Goal: Task Accomplishment & Management: Complete application form

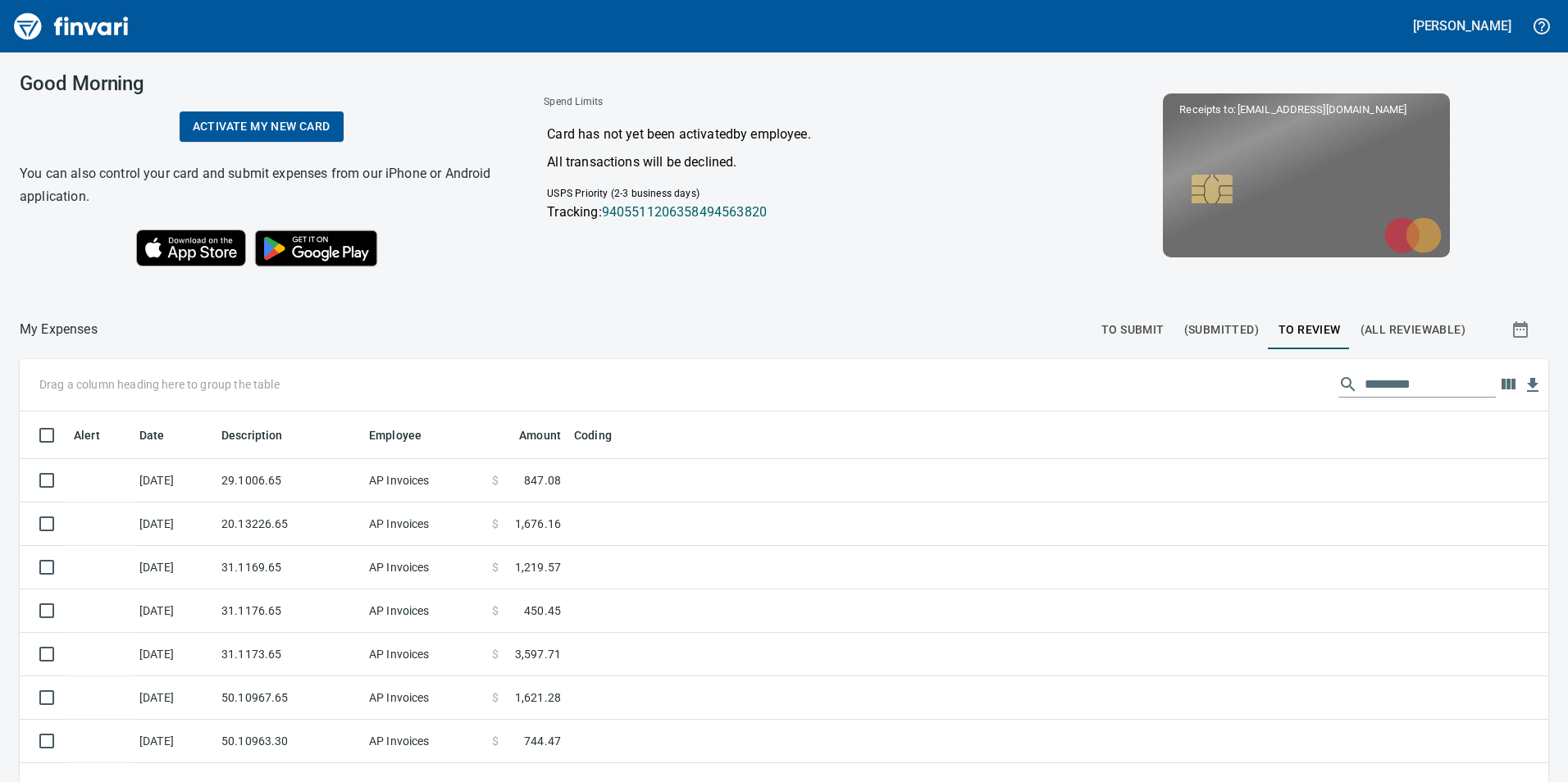
scroll to position [231, 0]
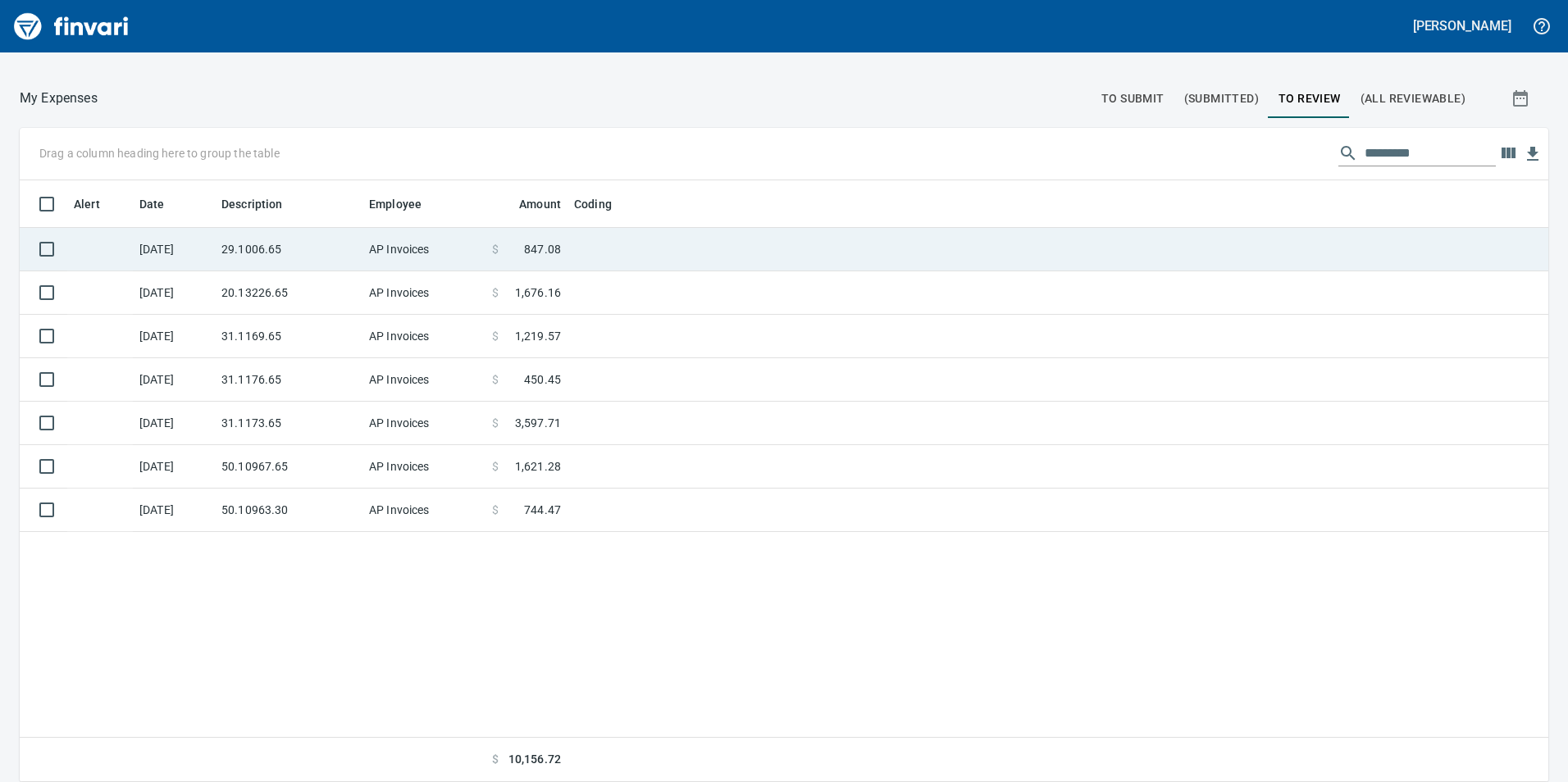
click at [604, 244] on td at bounding box center [772, 249] width 410 height 43
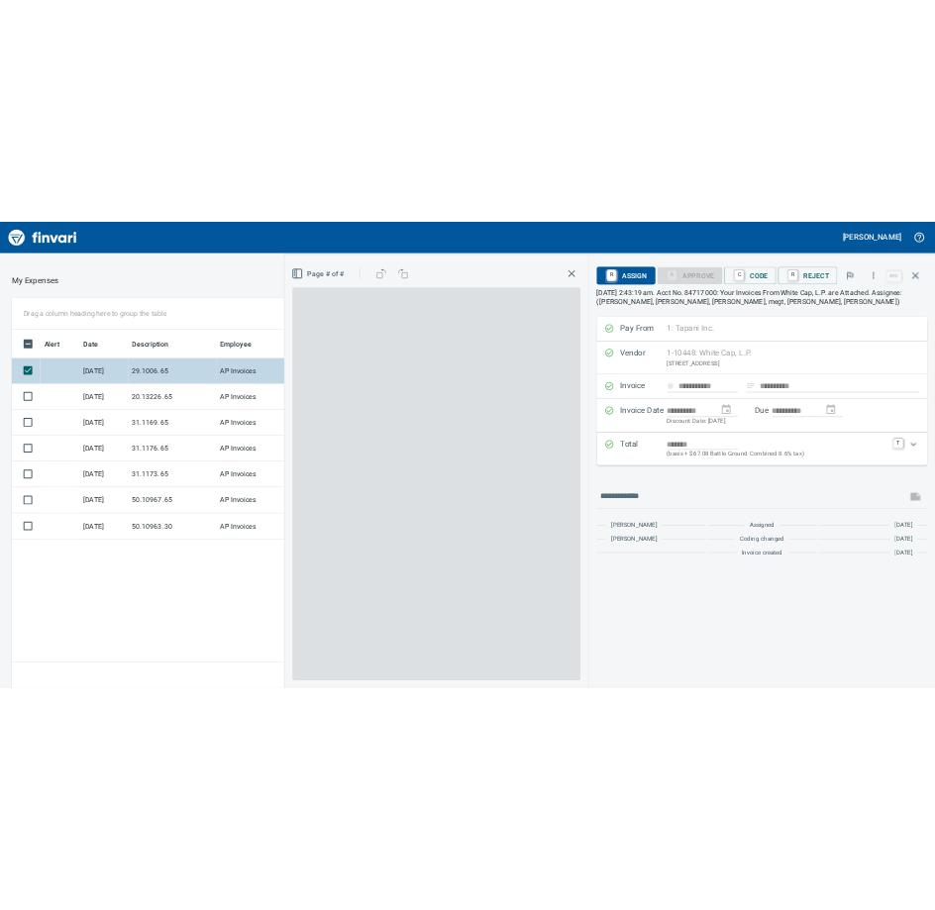
scroll to position [712, 1321]
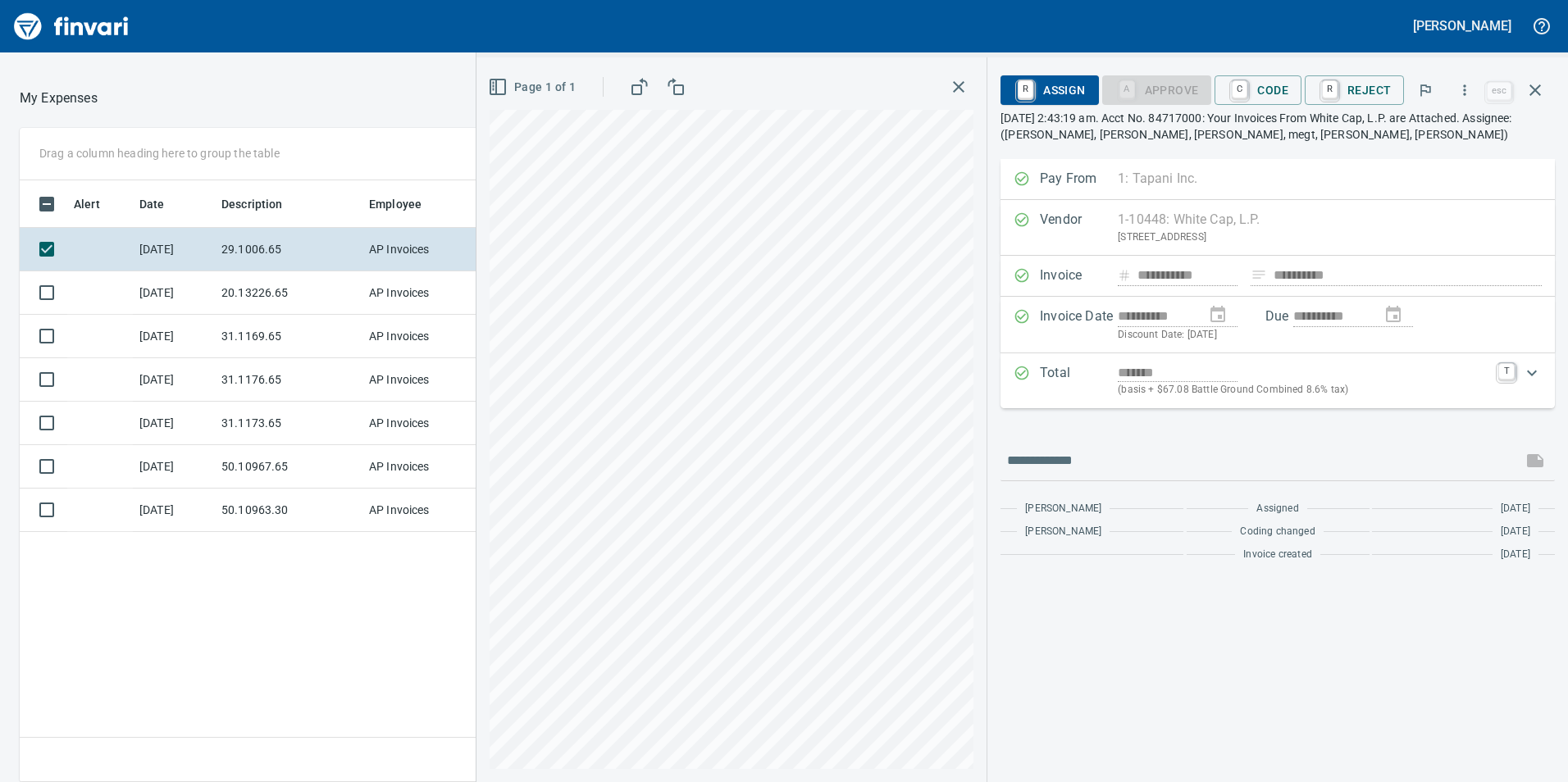
click at [1102, 393] on div "**********" at bounding box center [1022, 419] width 1092 height 725
drag, startPoint x: 277, startPoint y: 283, endPoint x: 361, endPoint y: 295, distance: 84.9
click at [277, 283] on td "20.13226.65" at bounding box center [288, 293] width 147 height 43
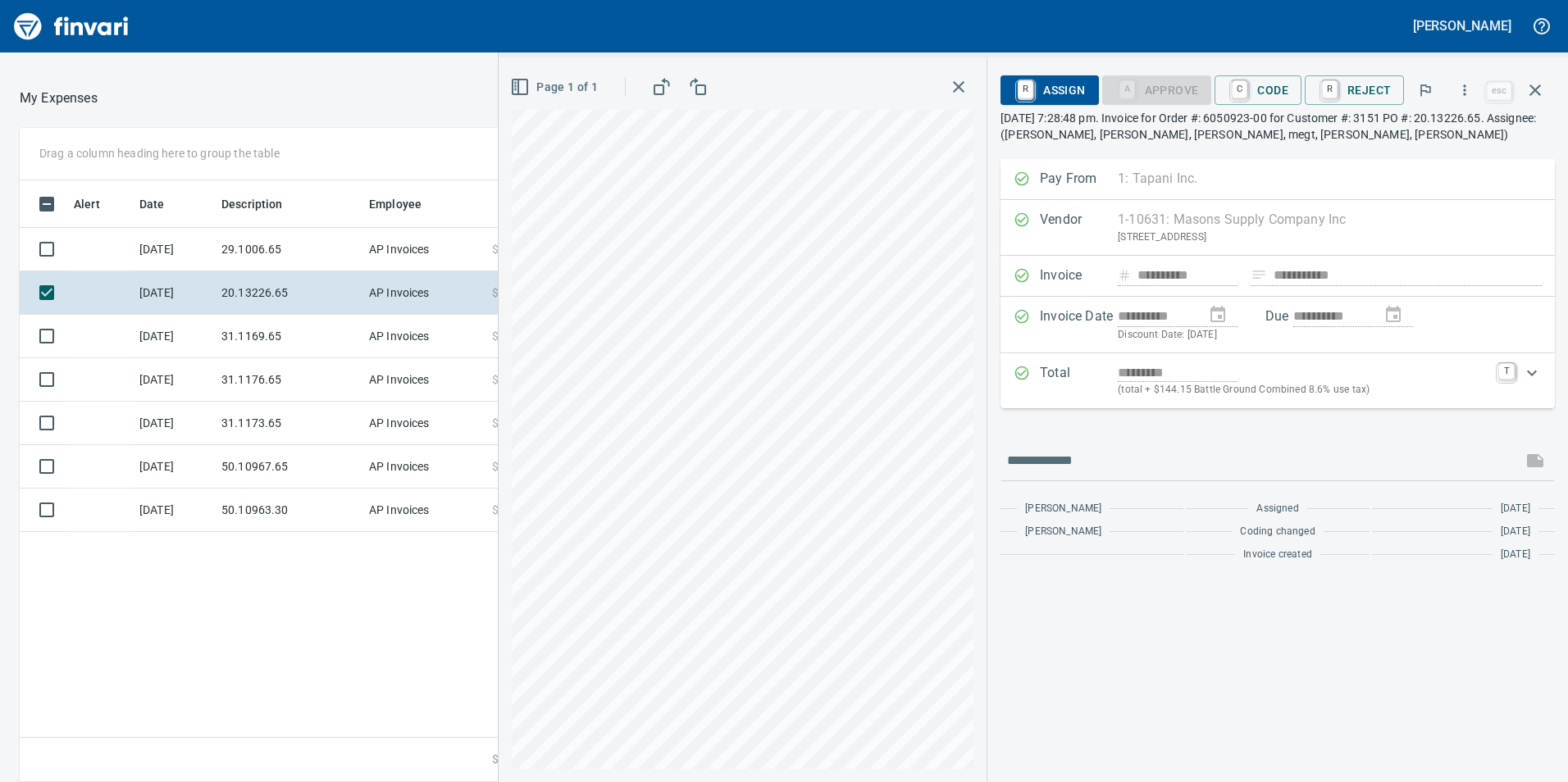
scroll to position [590, 1094]
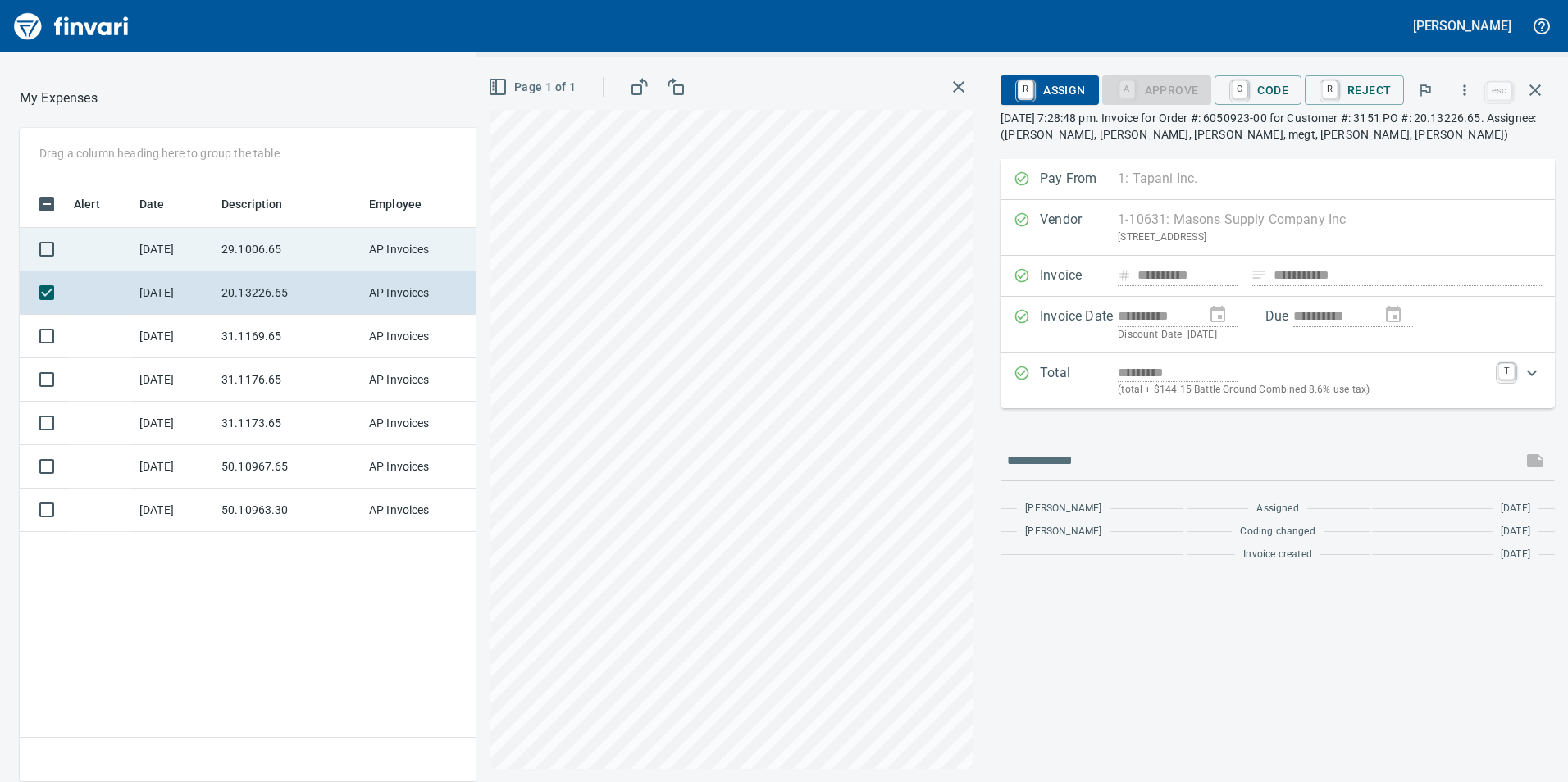
click at [261, 238] on td "29.1006.65" at bounding box center [288, 249] width 147 height 43
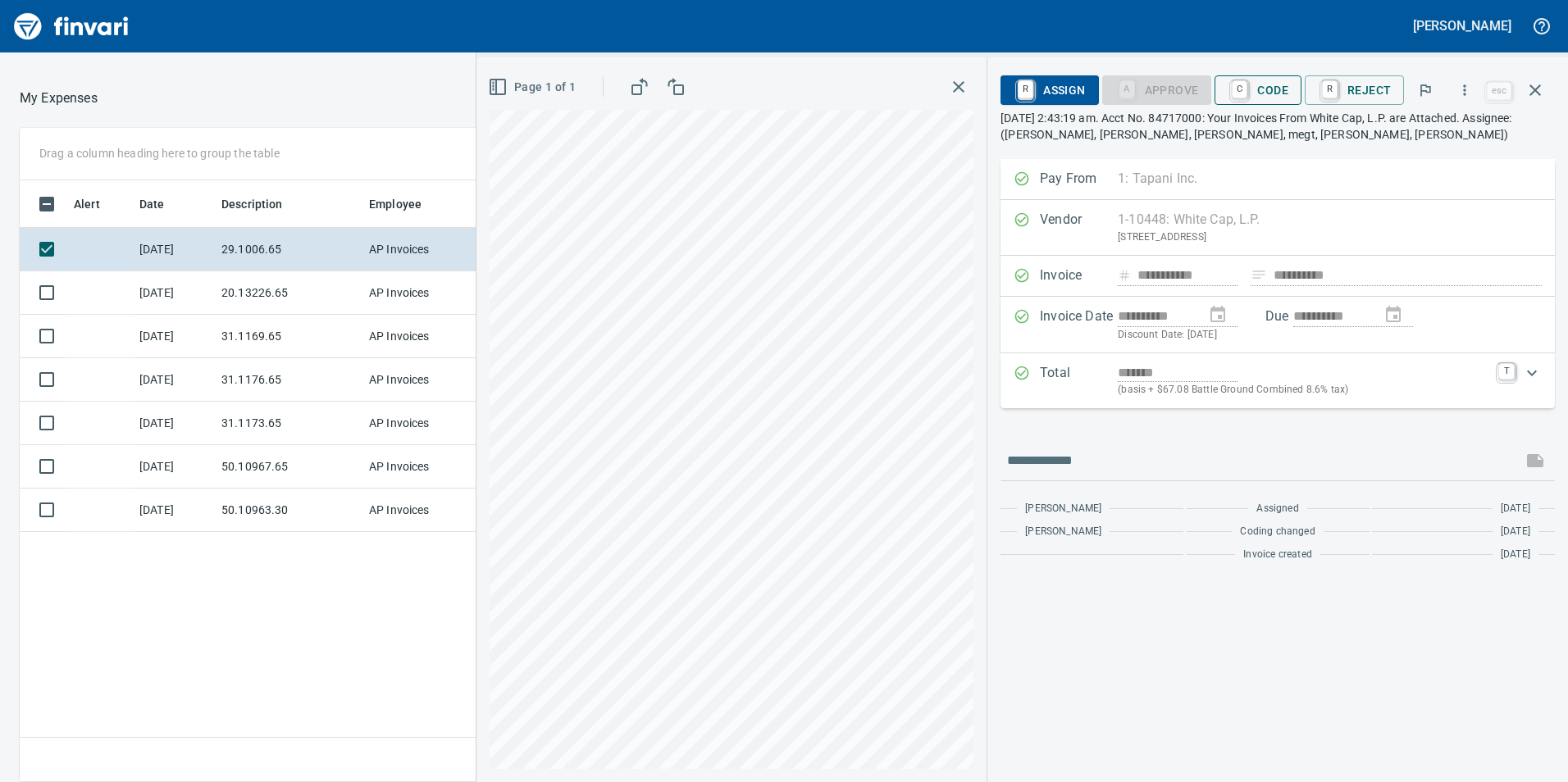
click at [1257, 86] on span "C Code" at bounding box center [1257, 90] width 60 height 28
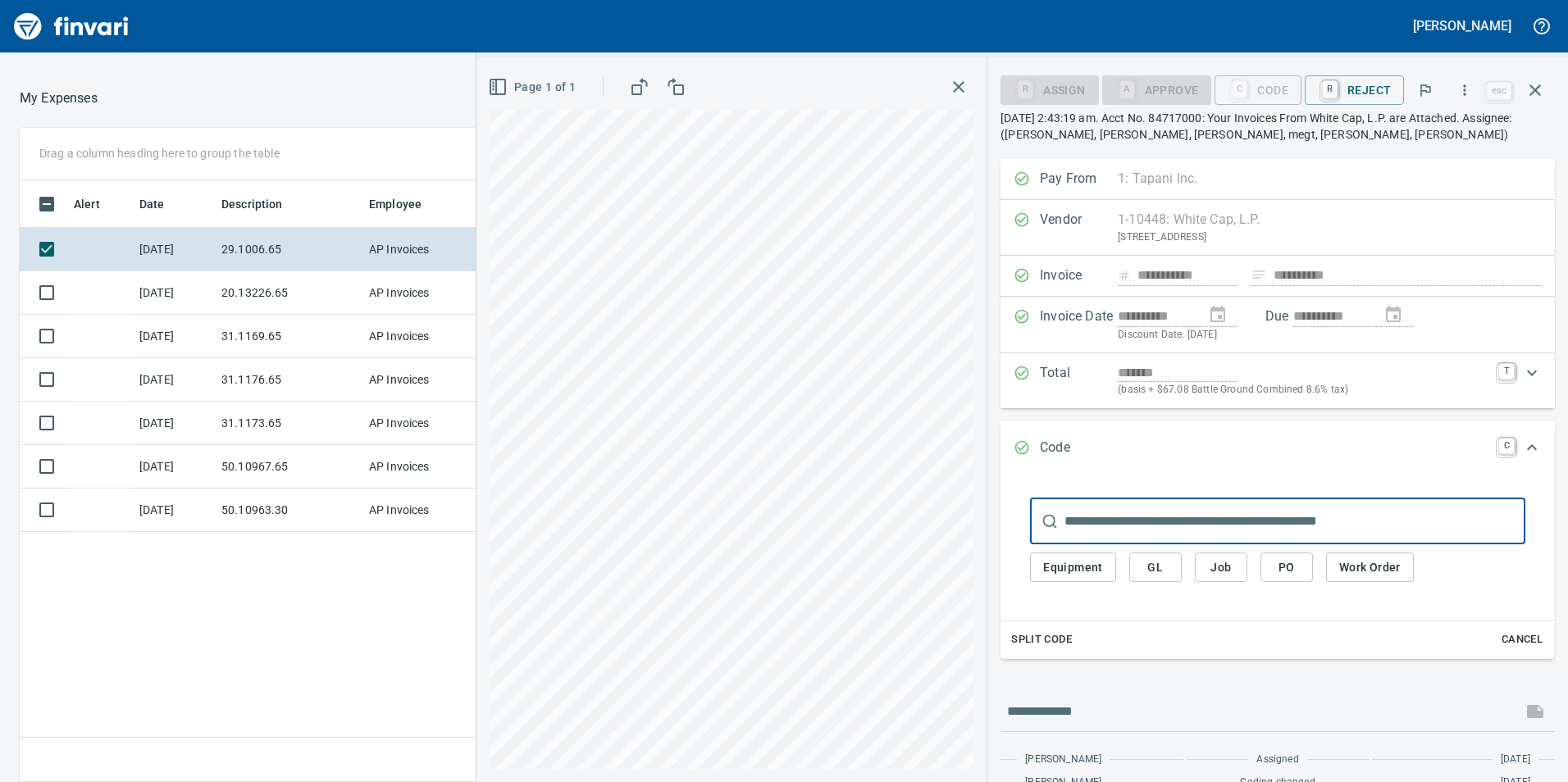
click at [1155, 557] on button "GL" at bounding box center [1155, 567] width 52 height 31
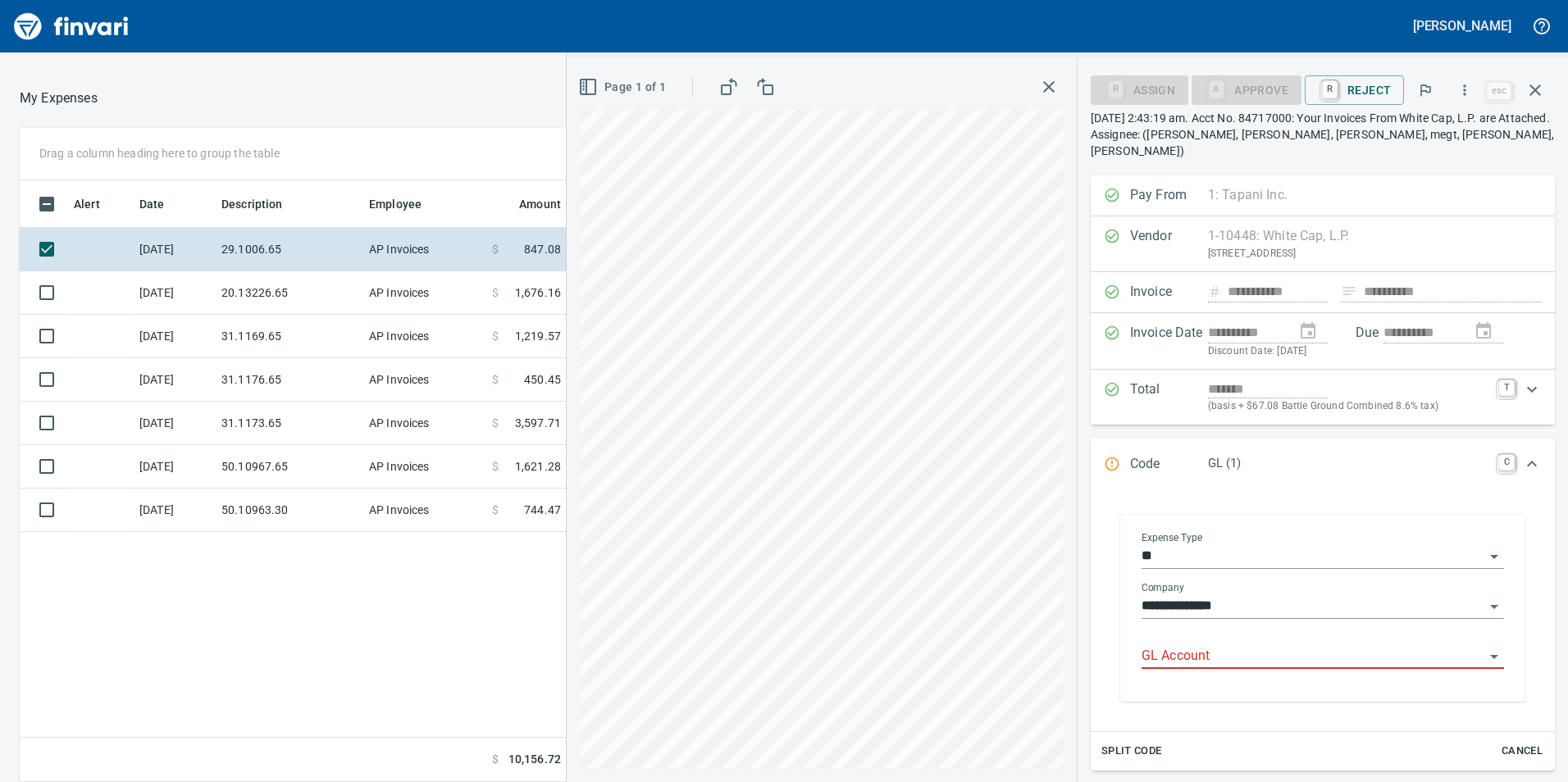
click at [1160, 645] on input "GL Account" at bounding box center [1313, 657] width 343 height 23
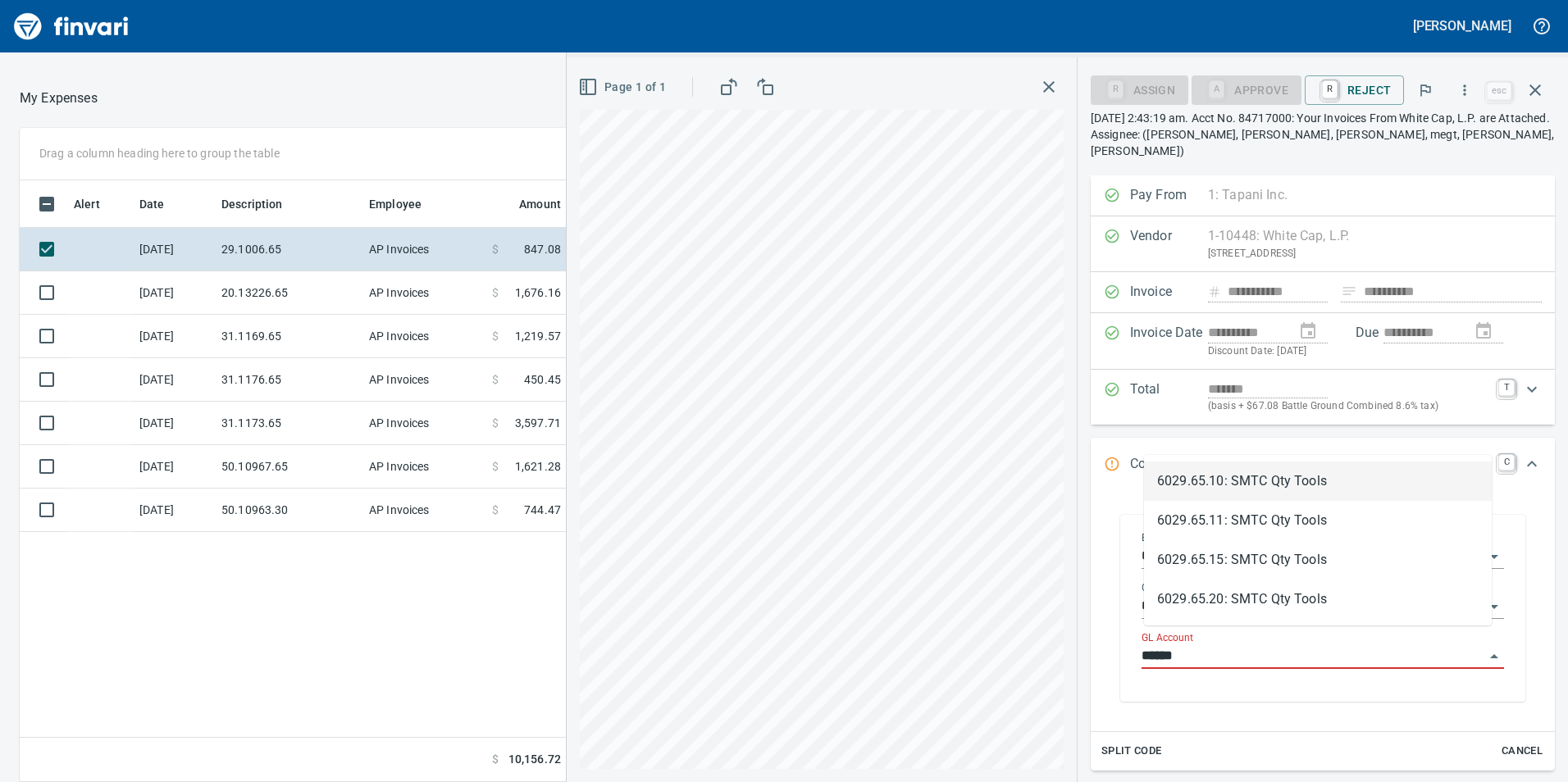
scroll to position [590, 1094]
click at [1257, 521] on li "6029.65.11: SMTC Qty Tools" at bounding box center [1318, 521] width 348 height 40
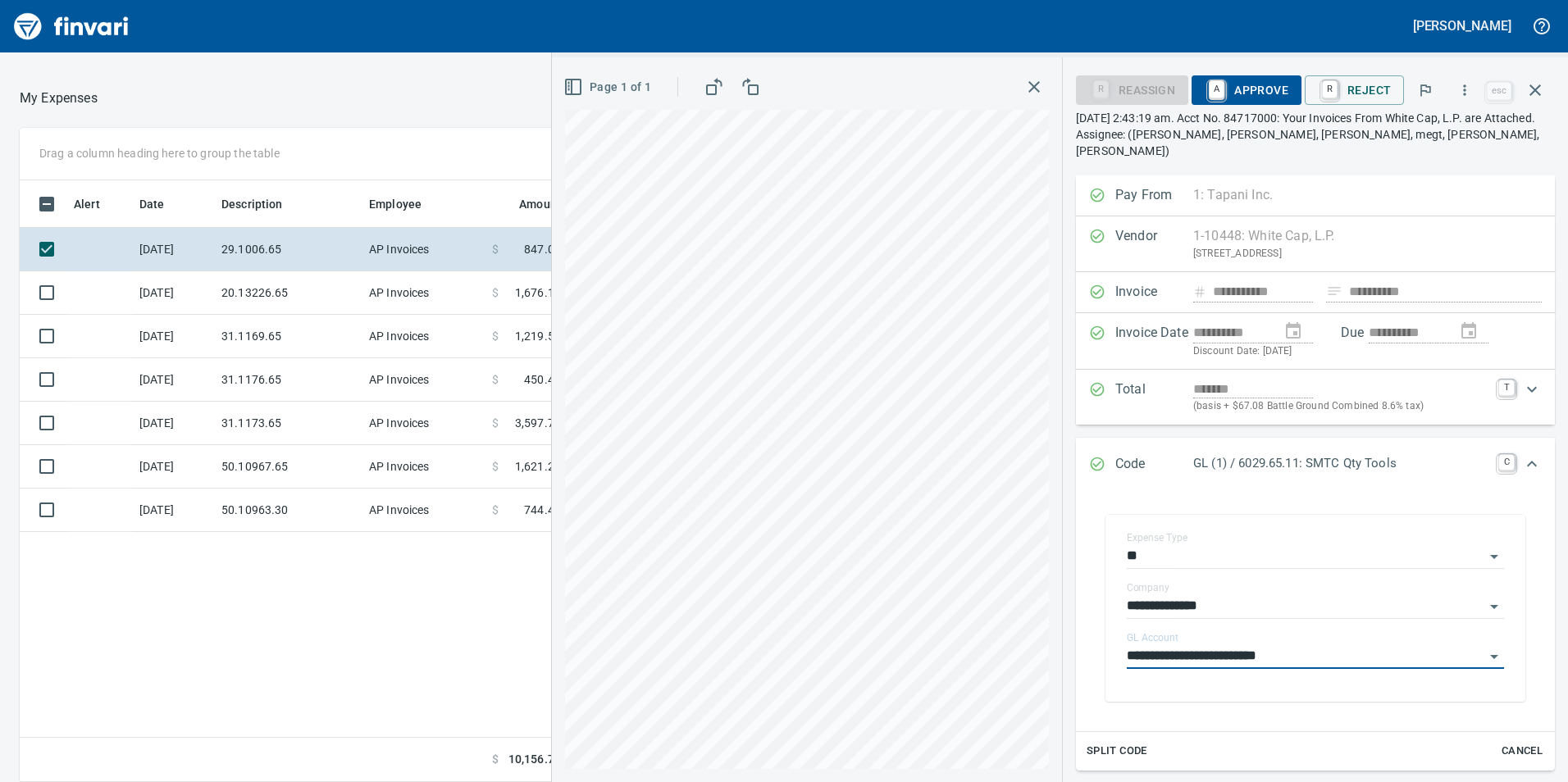
type input "**********"
click at [1238, 90] on span "A Approve" at bounding box center [1246, 90] width 84 height 28
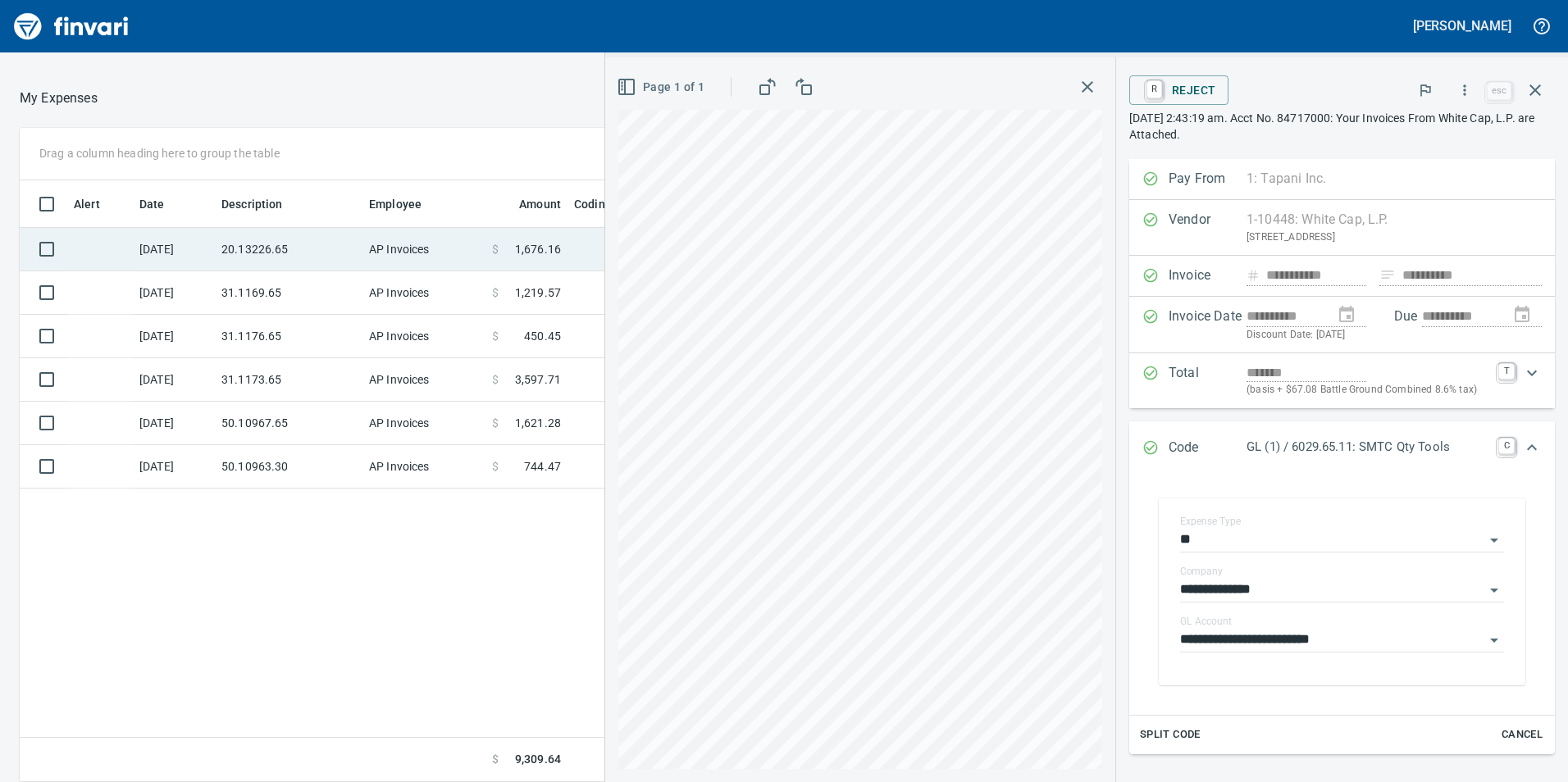
click at [401, 265] on td "AP Invoices" at bounding box center [424, 249] width 123 height 43
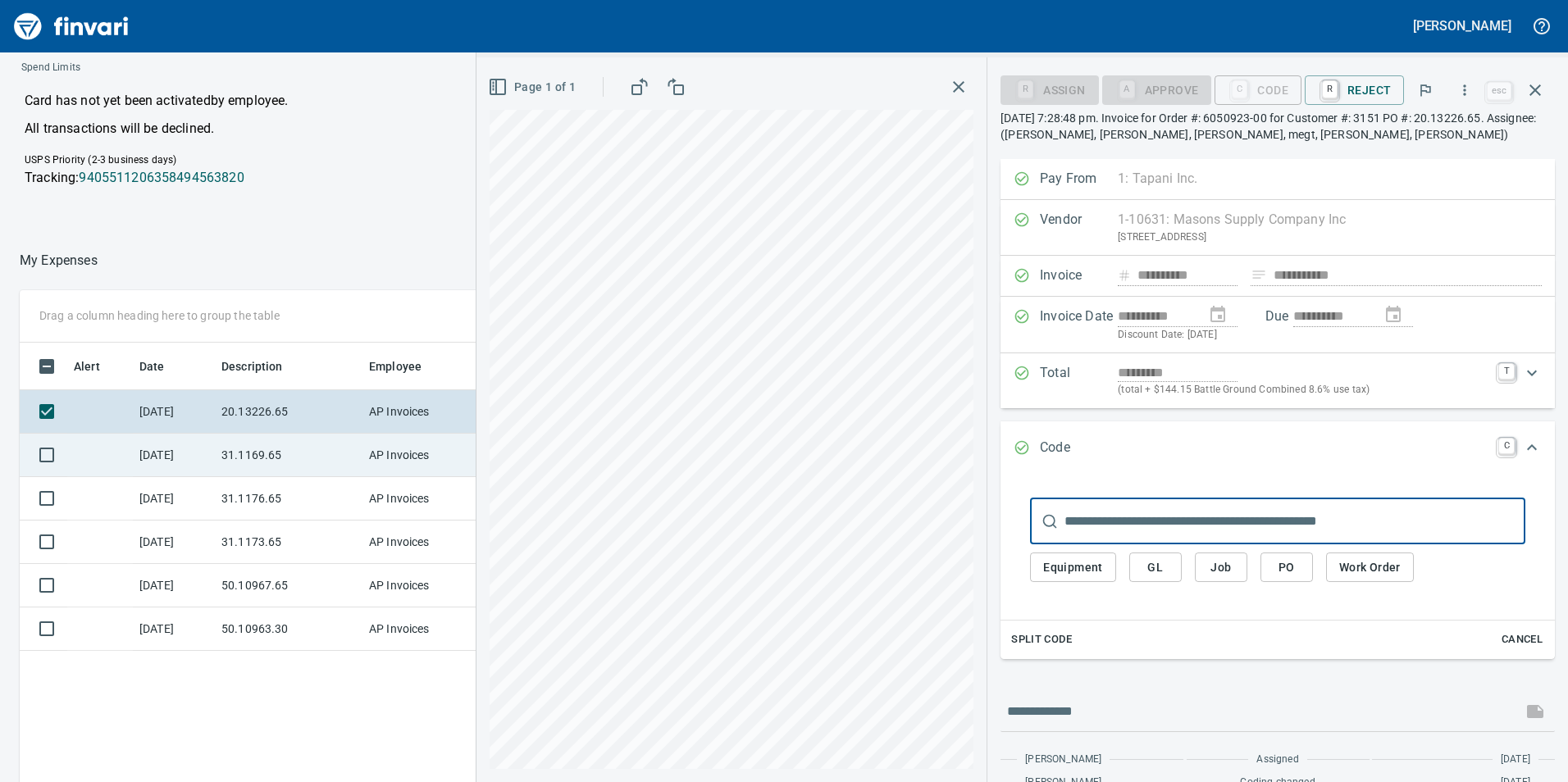
click at [340, 446] on td "31.1169.65" at bounding box center [288, 456] width 147 height 43
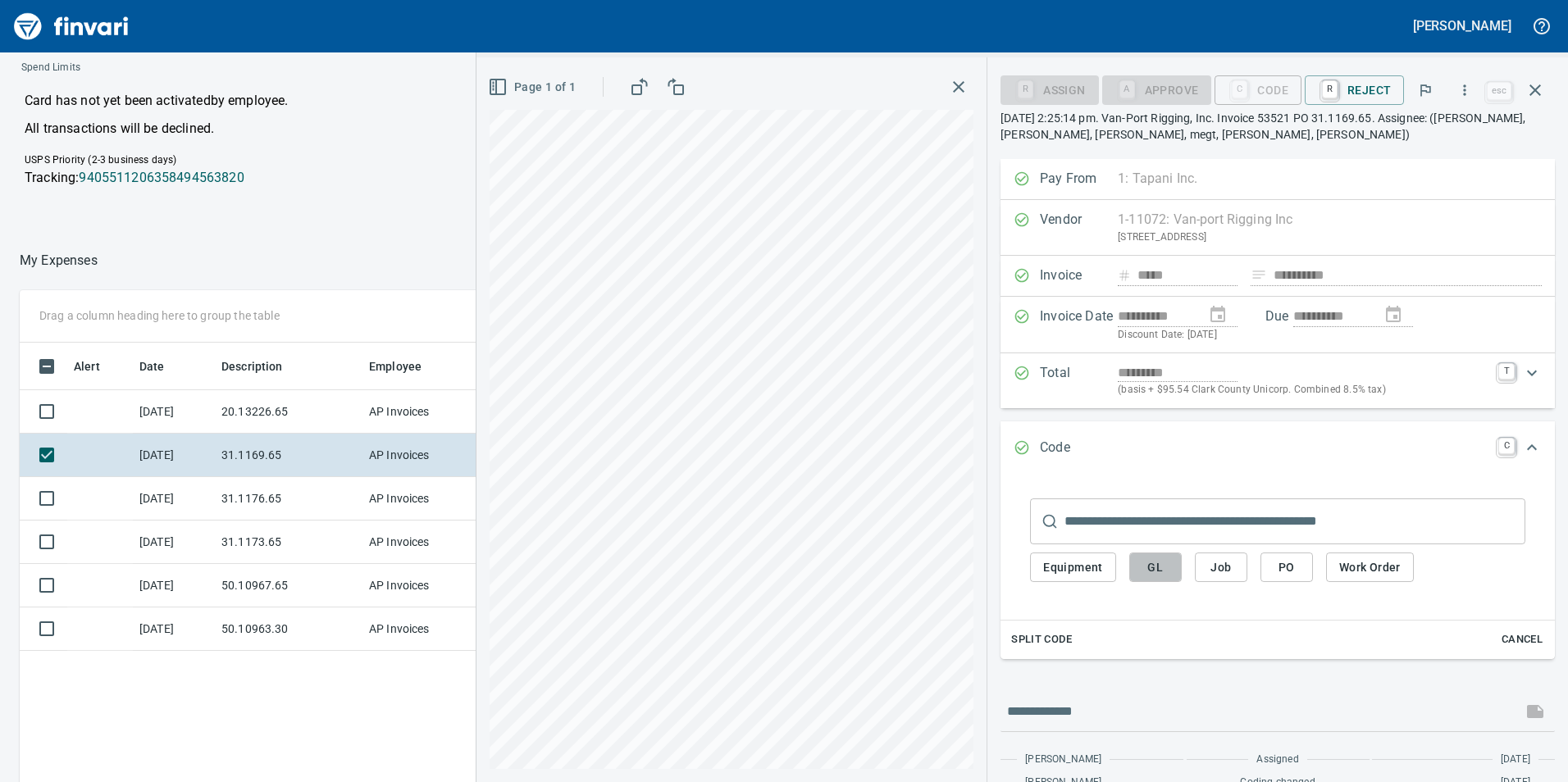
click at [1146, 568] on span "GL" at bounding box center [1155, 567] width 27 height 21
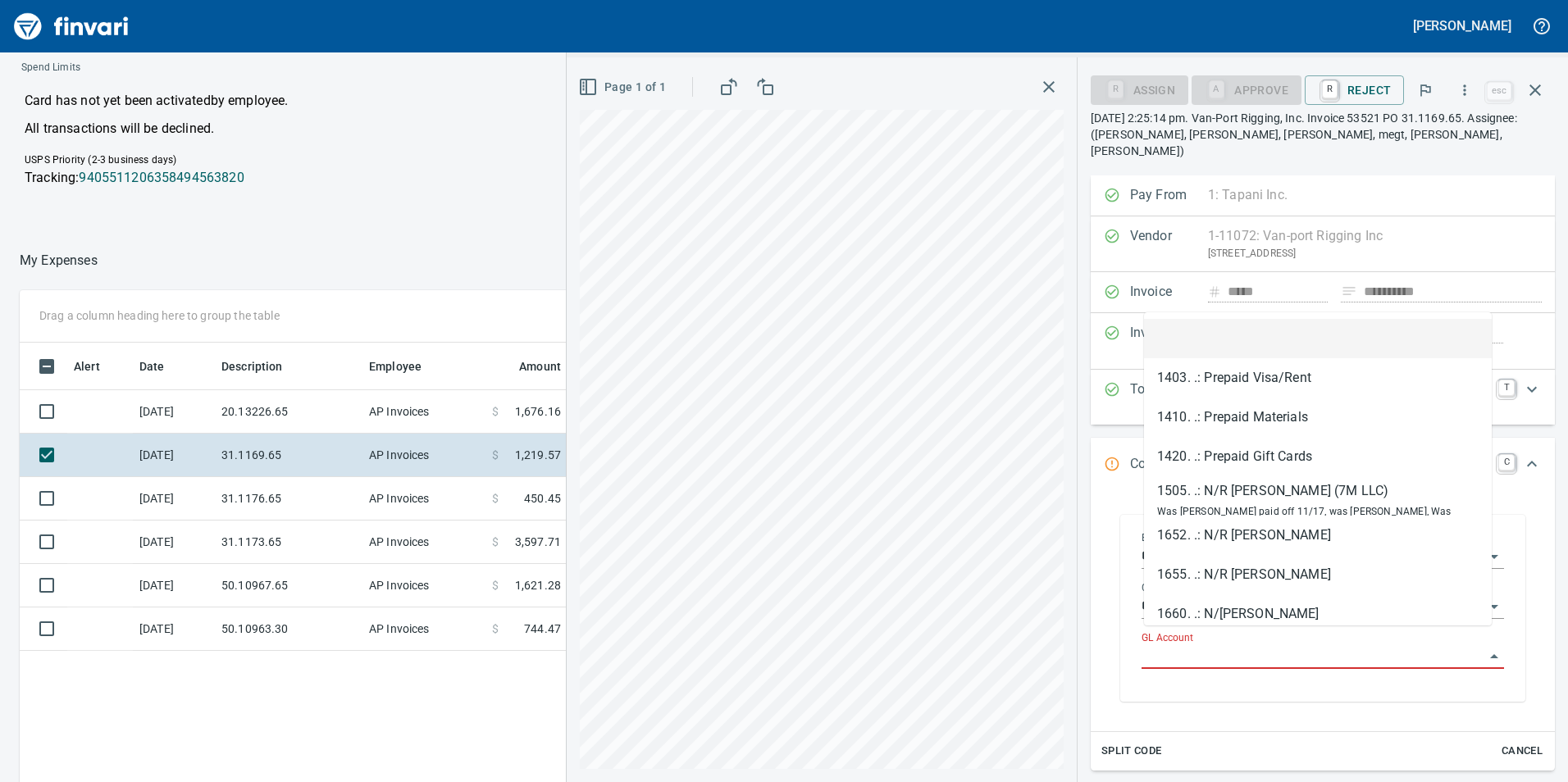
click at [1164, 645] on input "GL Account" at bounding box center [1313, 657] width 343 height 23
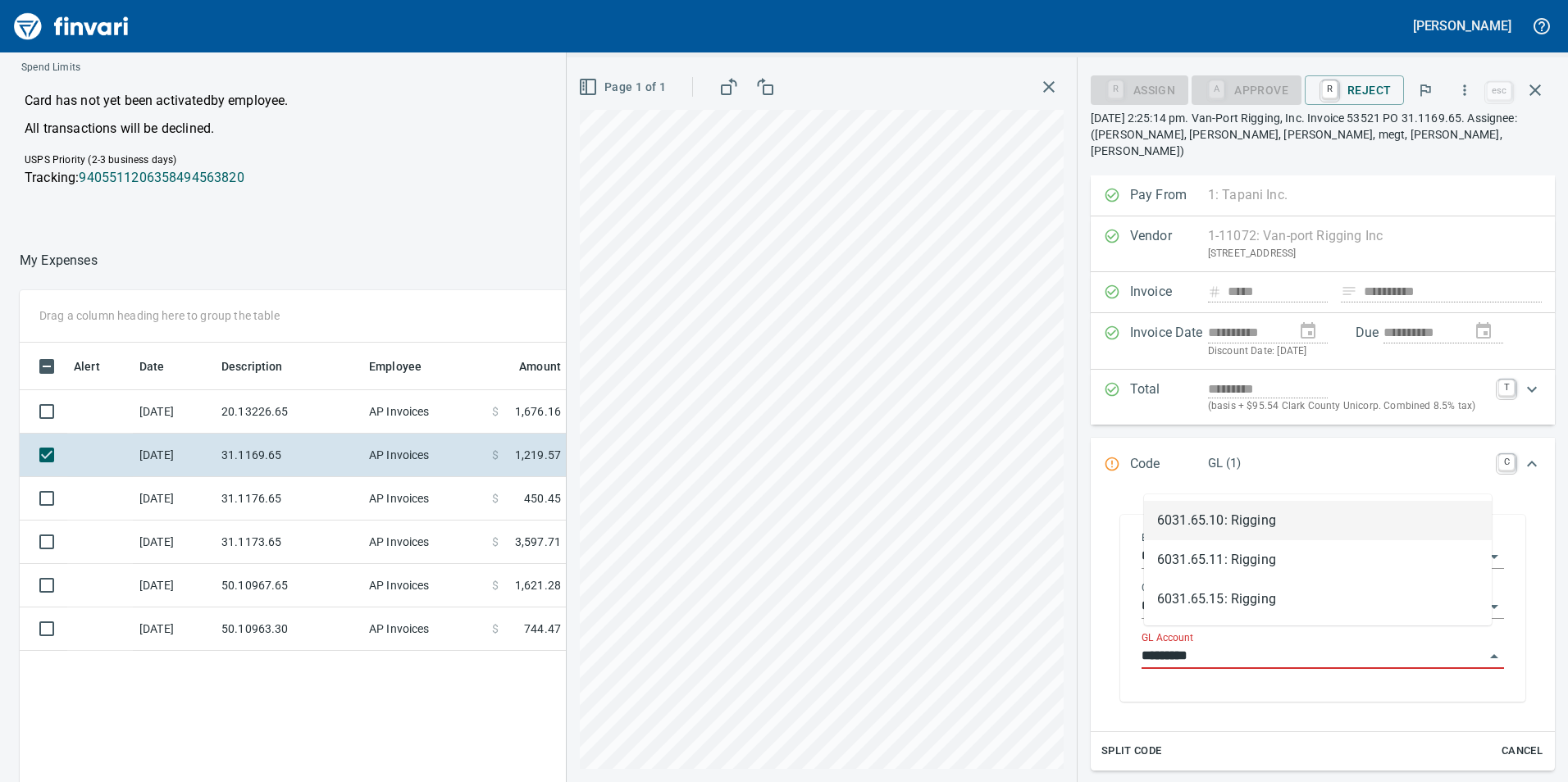
scroll to position [590, 1094]
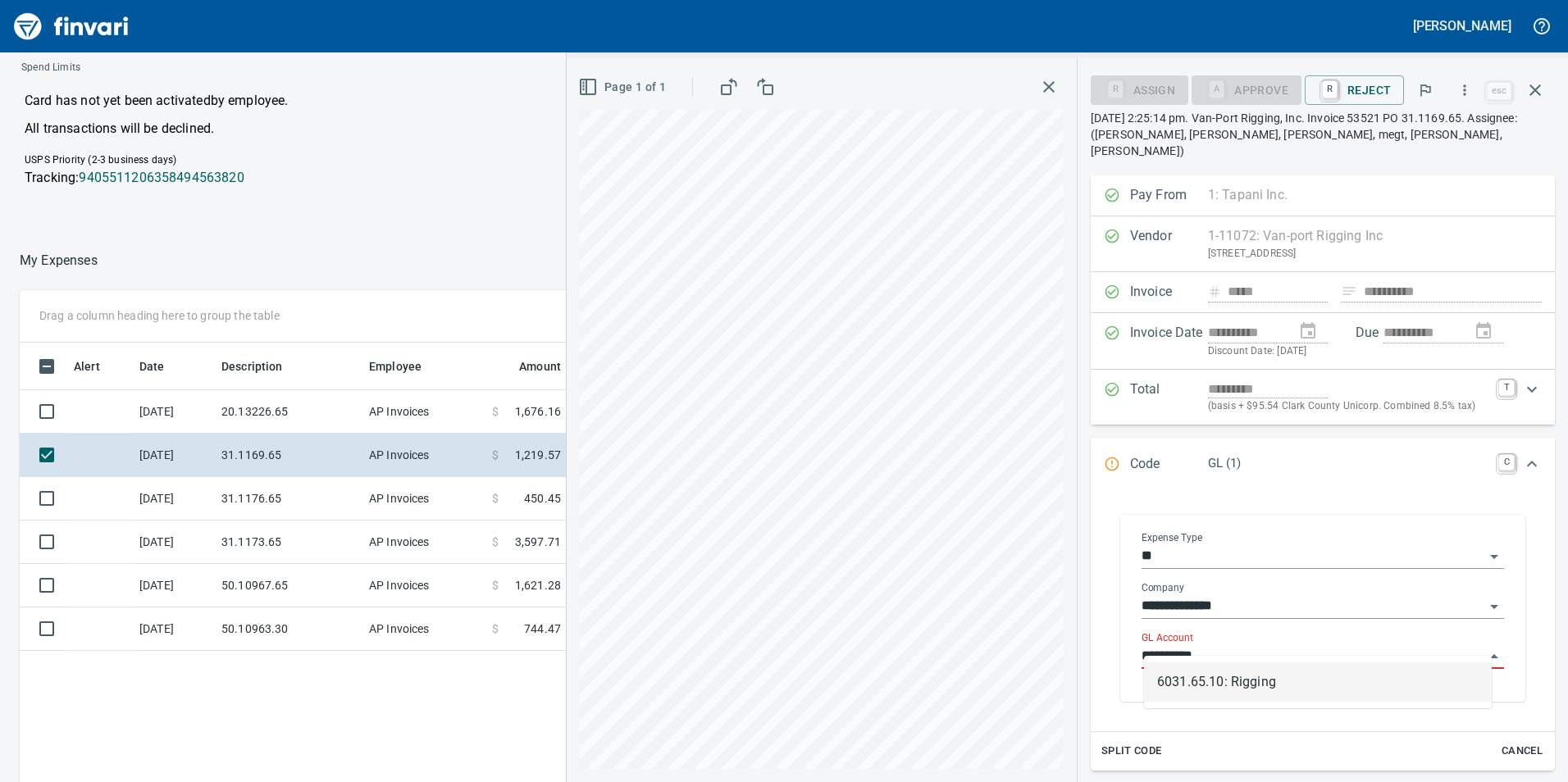
click at [1327, 686] on li "6031.65.10: Rigging" at bounding box center [1318, 683] width 348 height 40
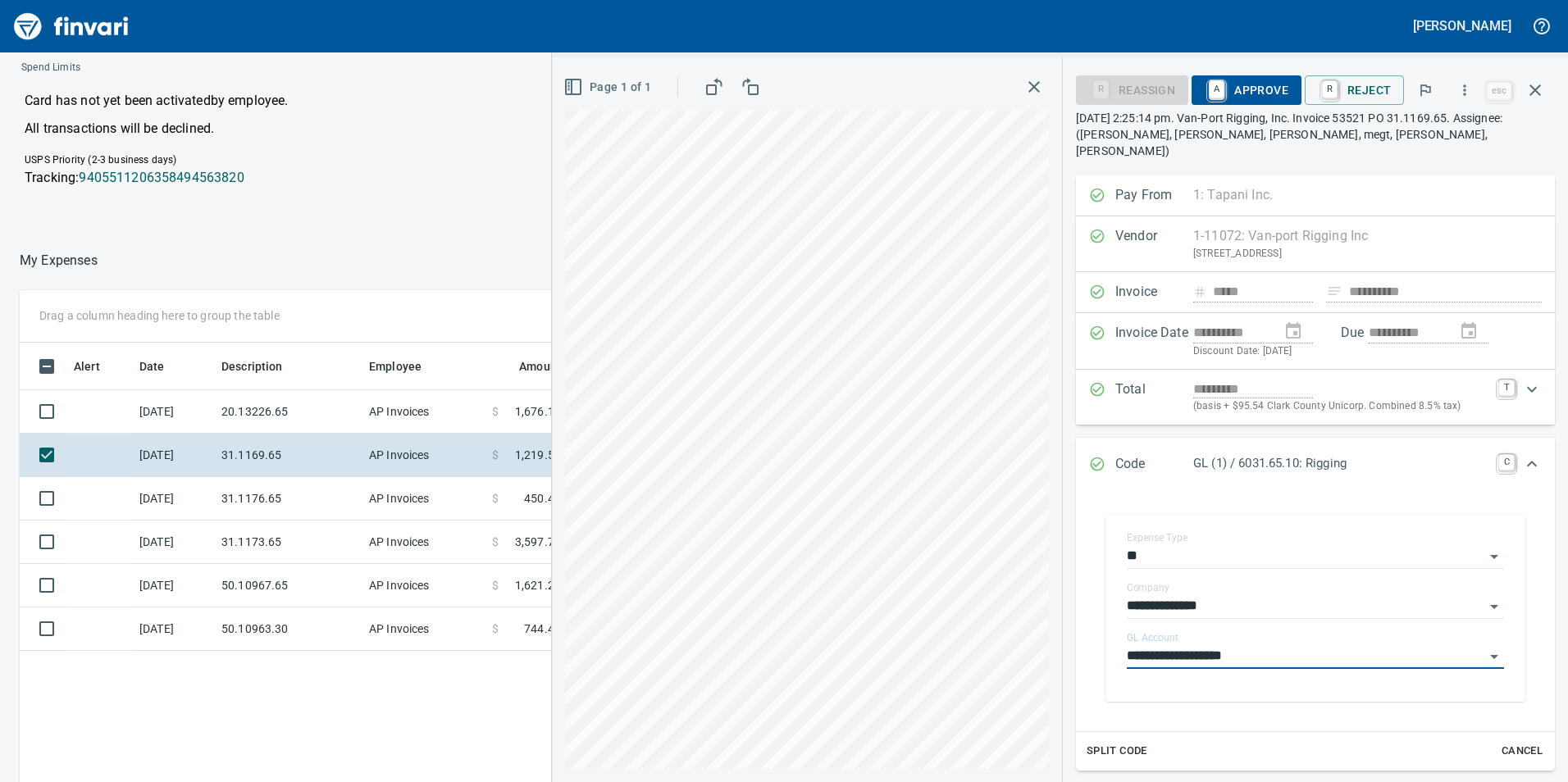
type input "**********"
click at [1235, 91] on span "A Approve" at bounding box center [1246, 90] width 84 height 28
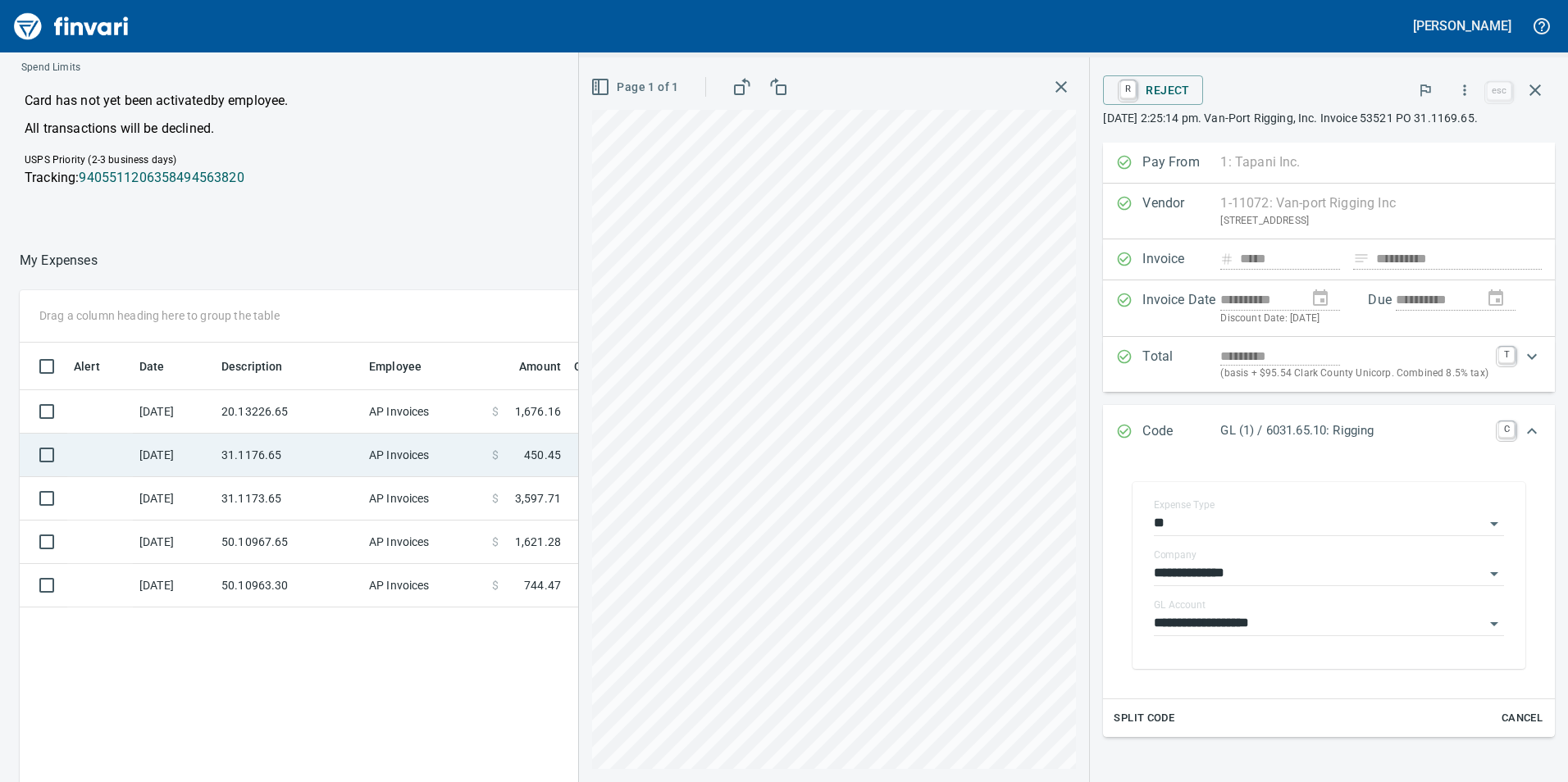
click at [407, 465] on td "AP Invoices" at bounding box center [424, 456] width 123 height 43
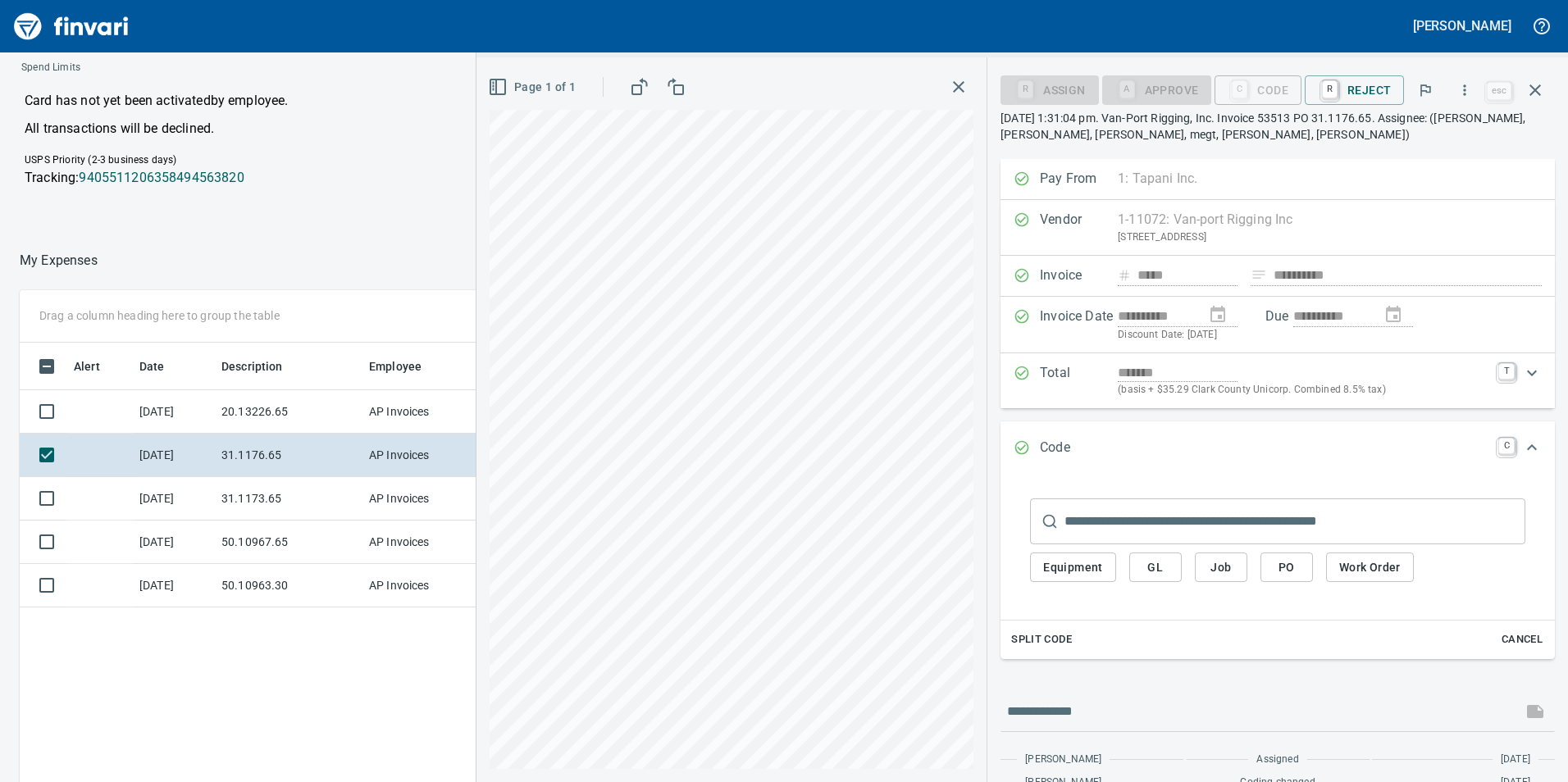
click at [1138, 572] on button "GL" at bounding box center [1155, 567] width 52 height 31
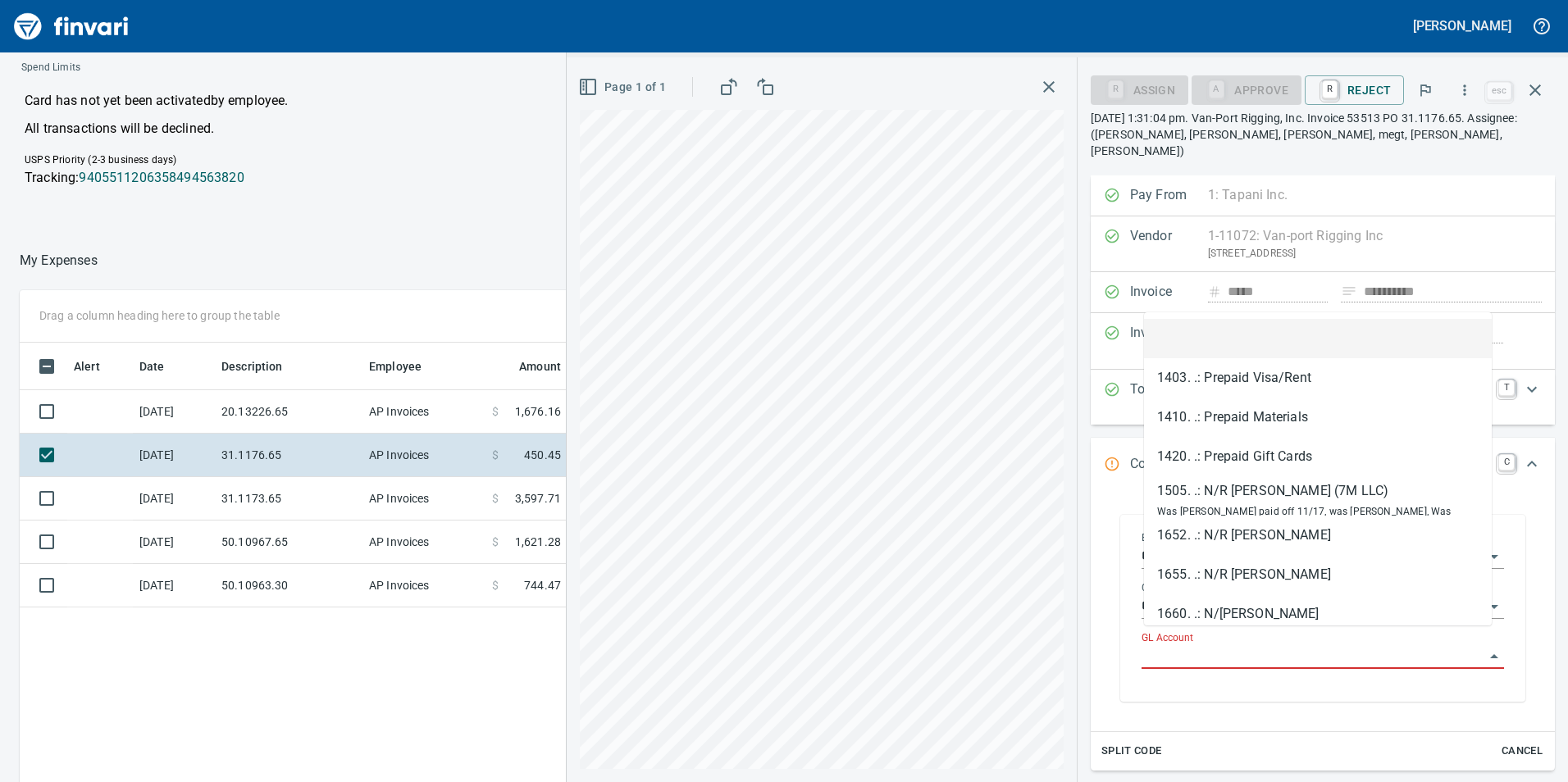
click at [1175, 645] on input "GL Account" at bounding box center [1313, 657] width 343 height 23
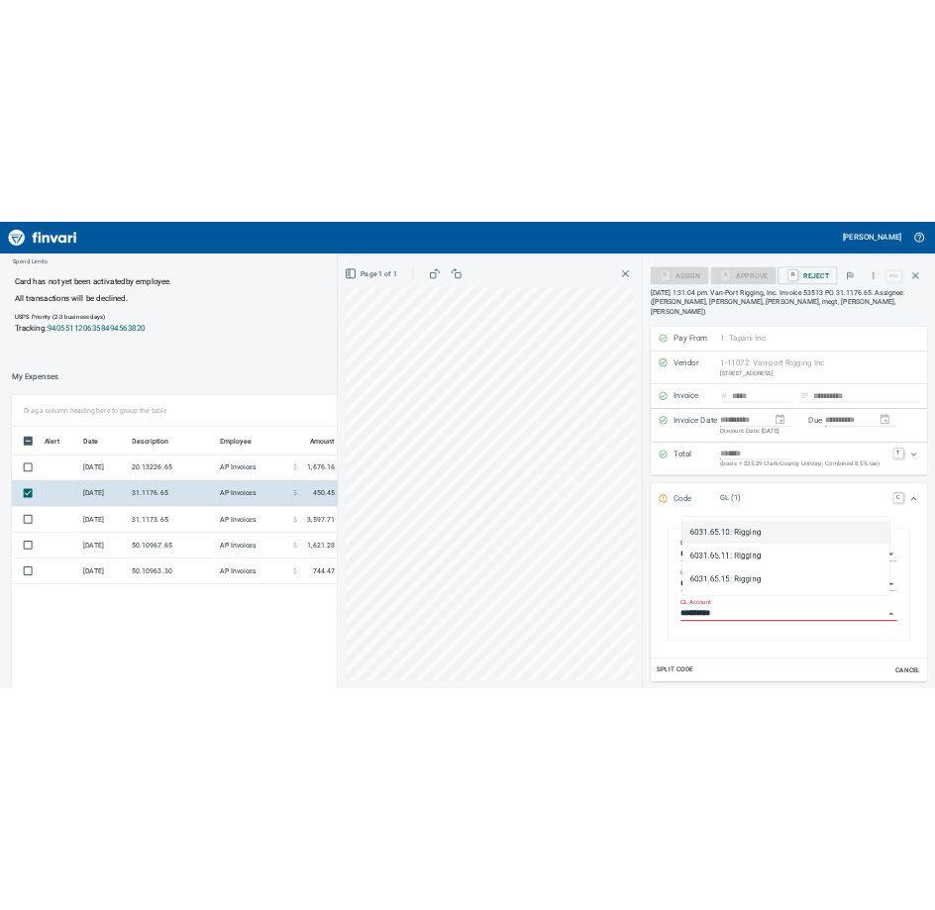
scroll to position [712, 1321]
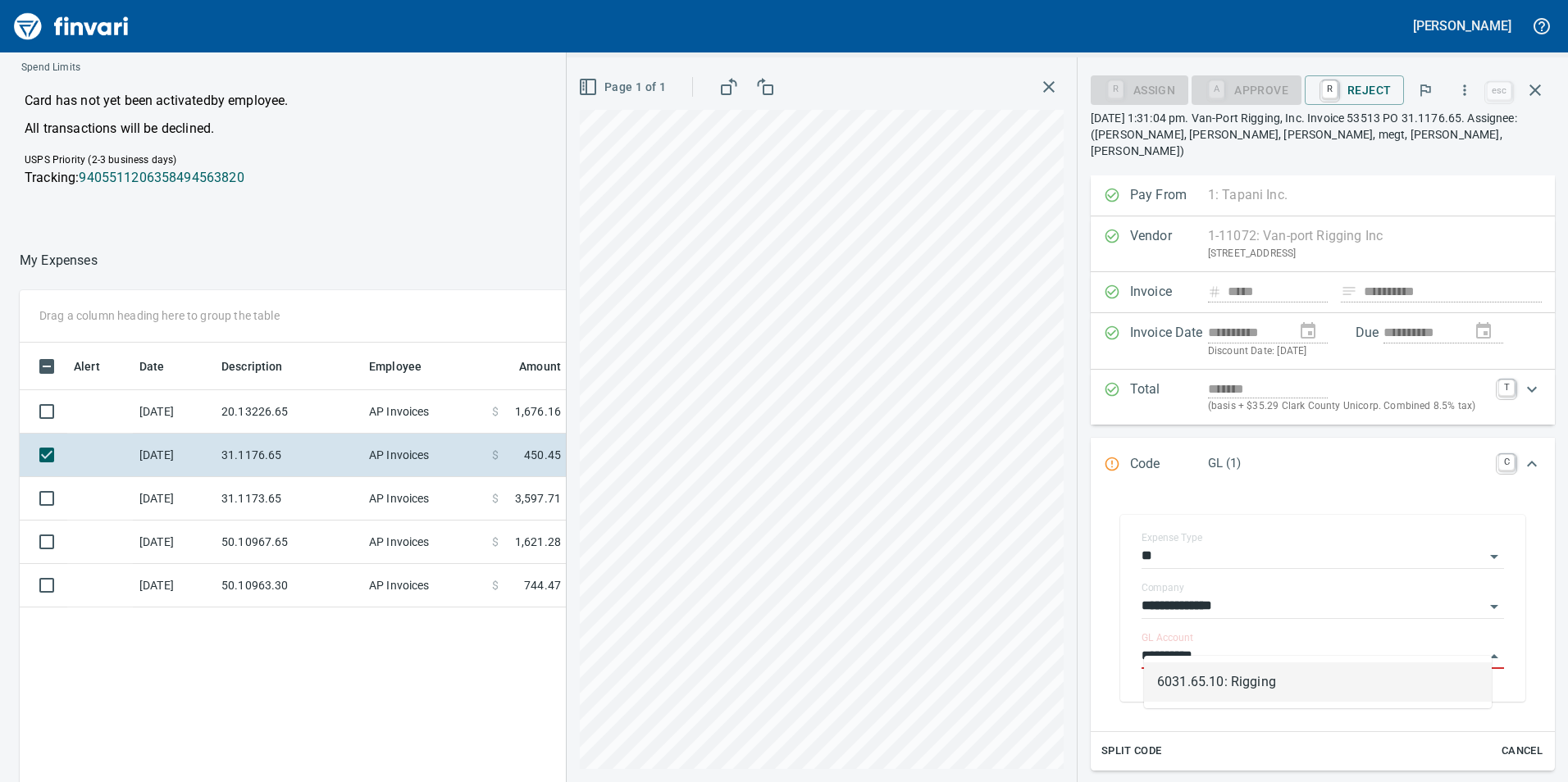
click at [1210, 671] on li "6031.65.10: Rigging" at bounding box center [1318, 683] width 348 height 40
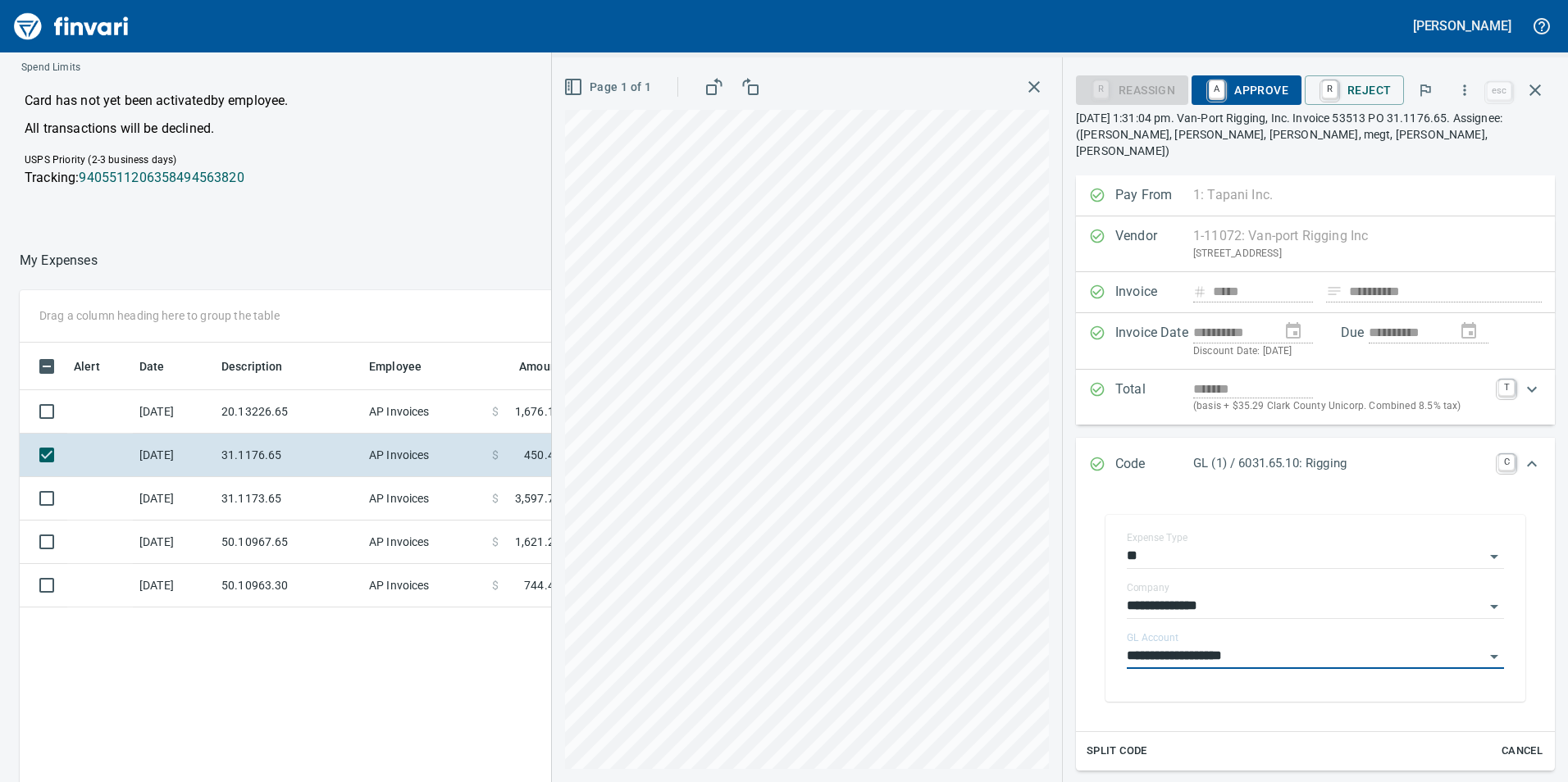
type input "**********"
click at [1255, 91] on span "A Approve" at bounding box center [1246, 90] width 84 height 28
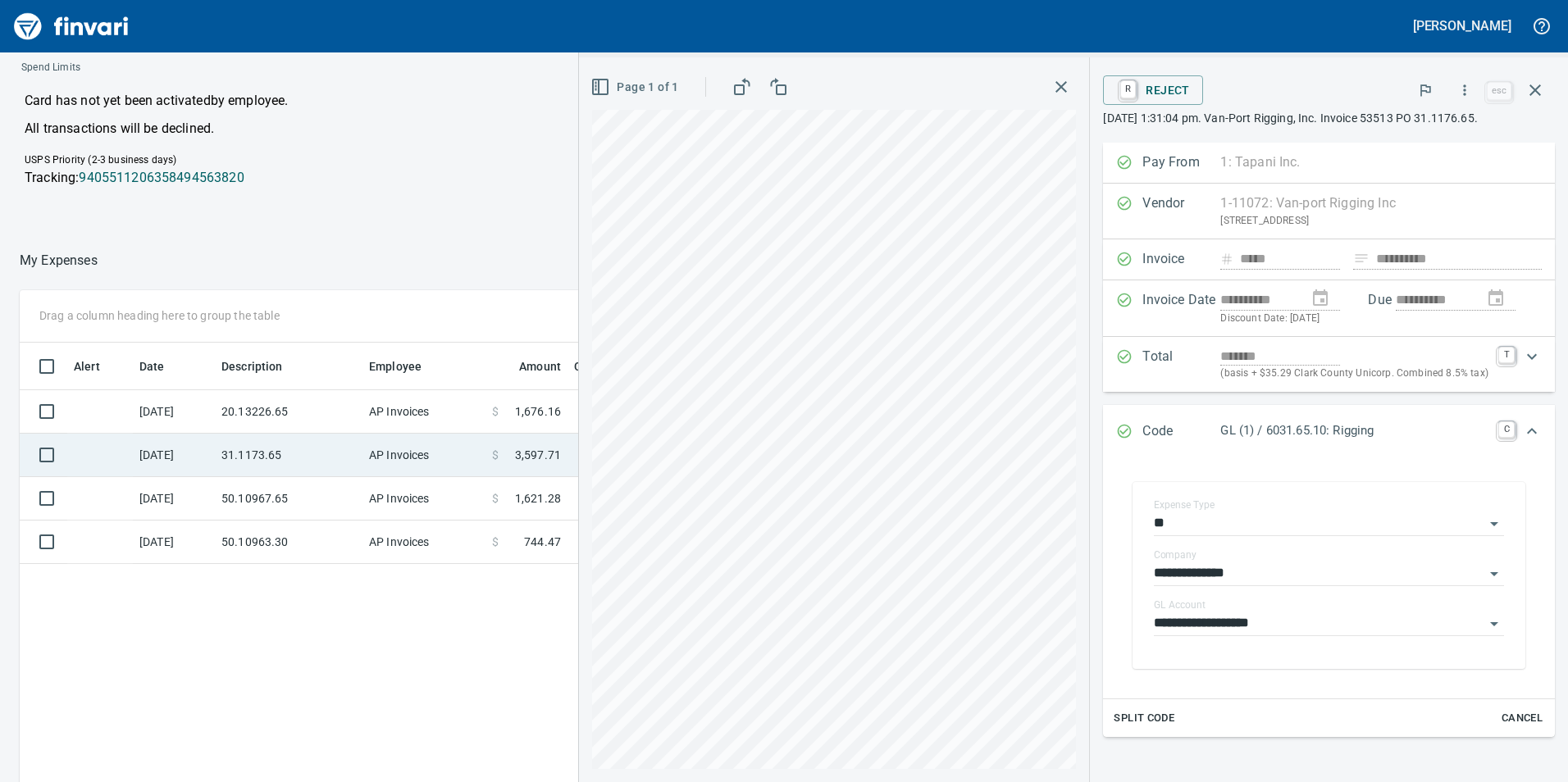
click at [312, 463] on td "31.1173.65" at bounding box center [288, 456] width 147 height 43
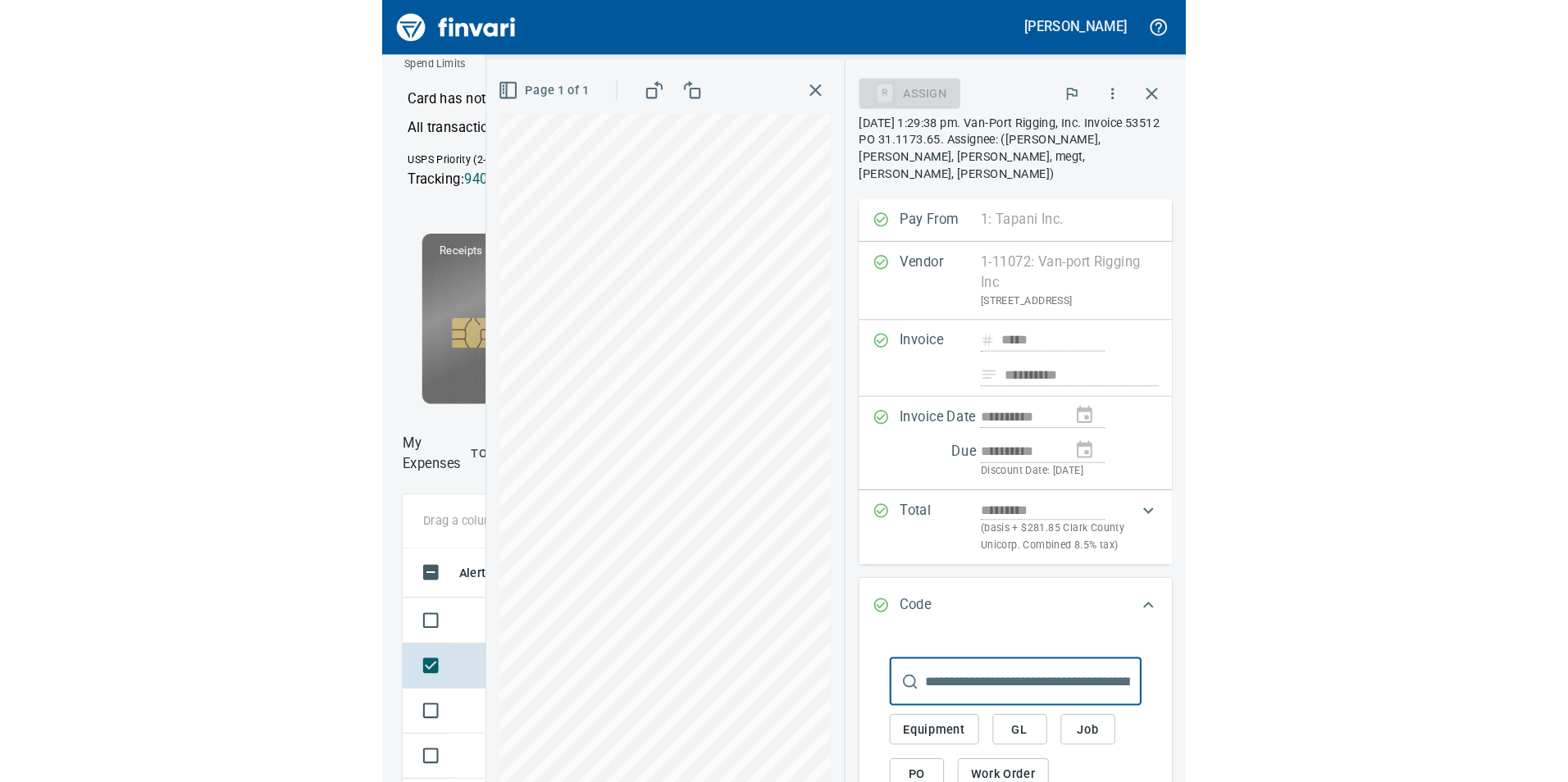
scroll to position [590, 1094]
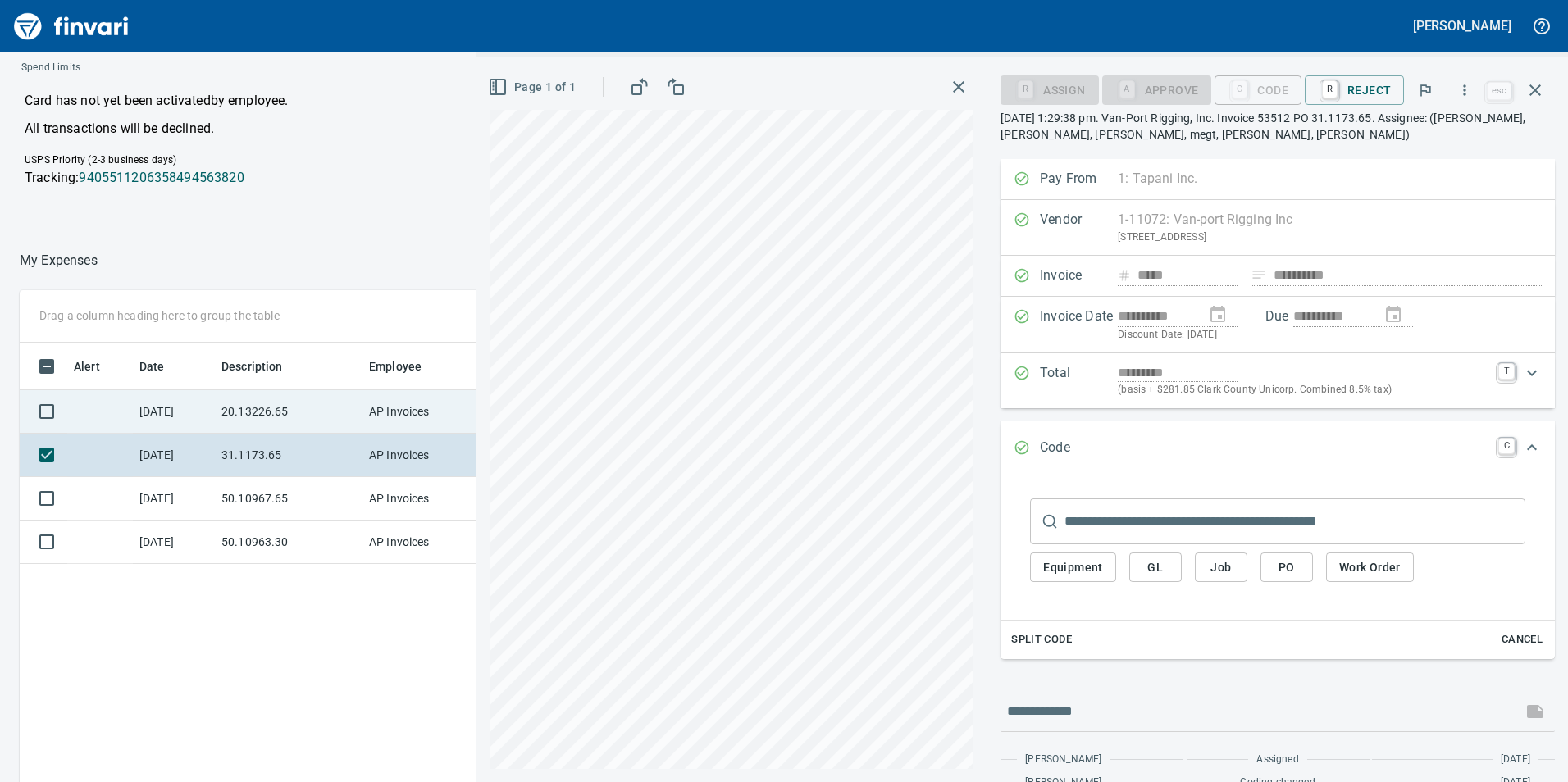
drag, startPoint x: 138, startPoint y: 395, endPoint x: 150, endPoint y: 401, distance: 13.4
click at [138, 395] on td "[DATE]" at bounding box center [173, 412] width 82 height 43
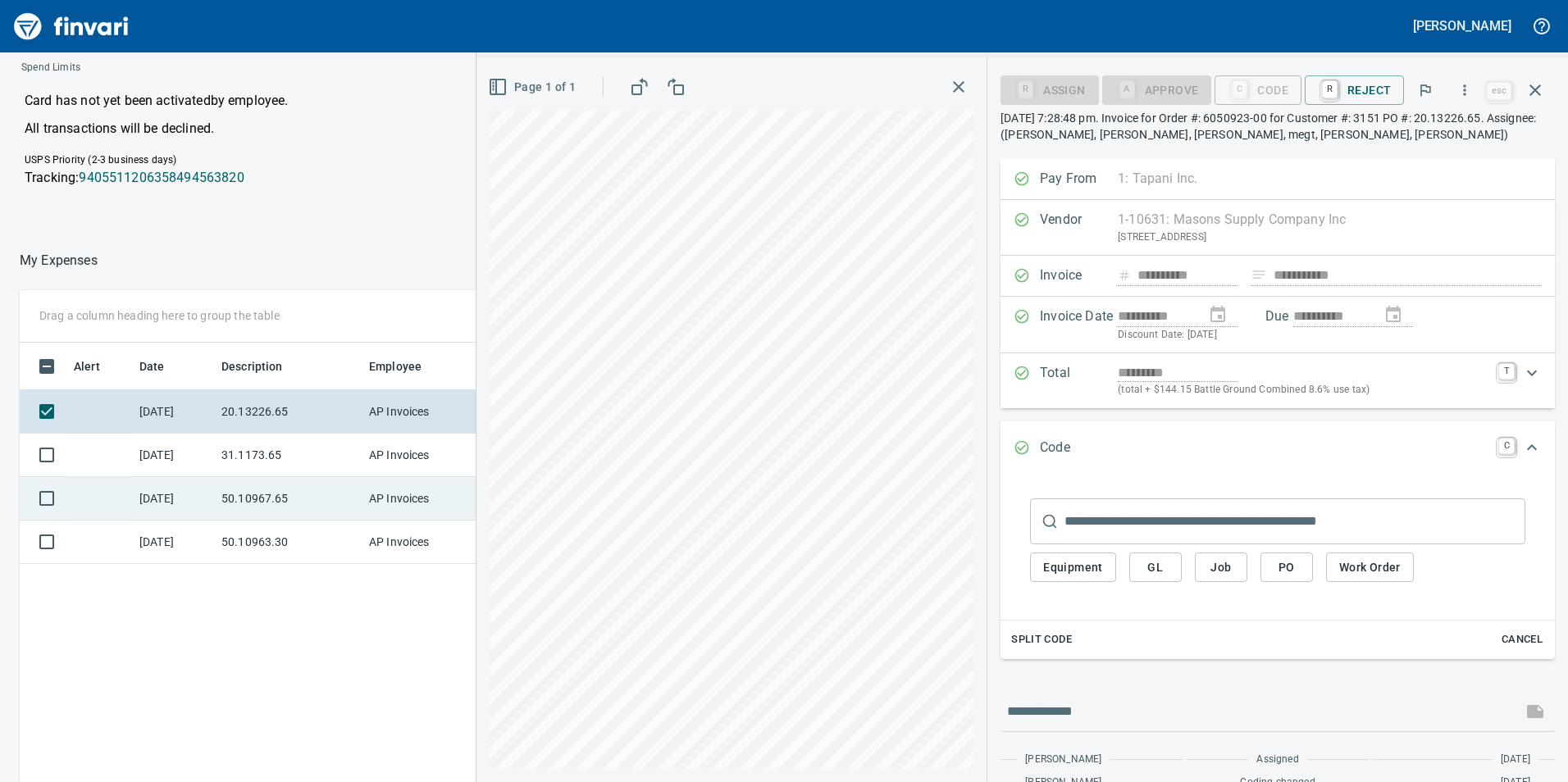
click at [232, 502] on td "50.10967.65" at bounding box center [288, 499] width 147 height 43
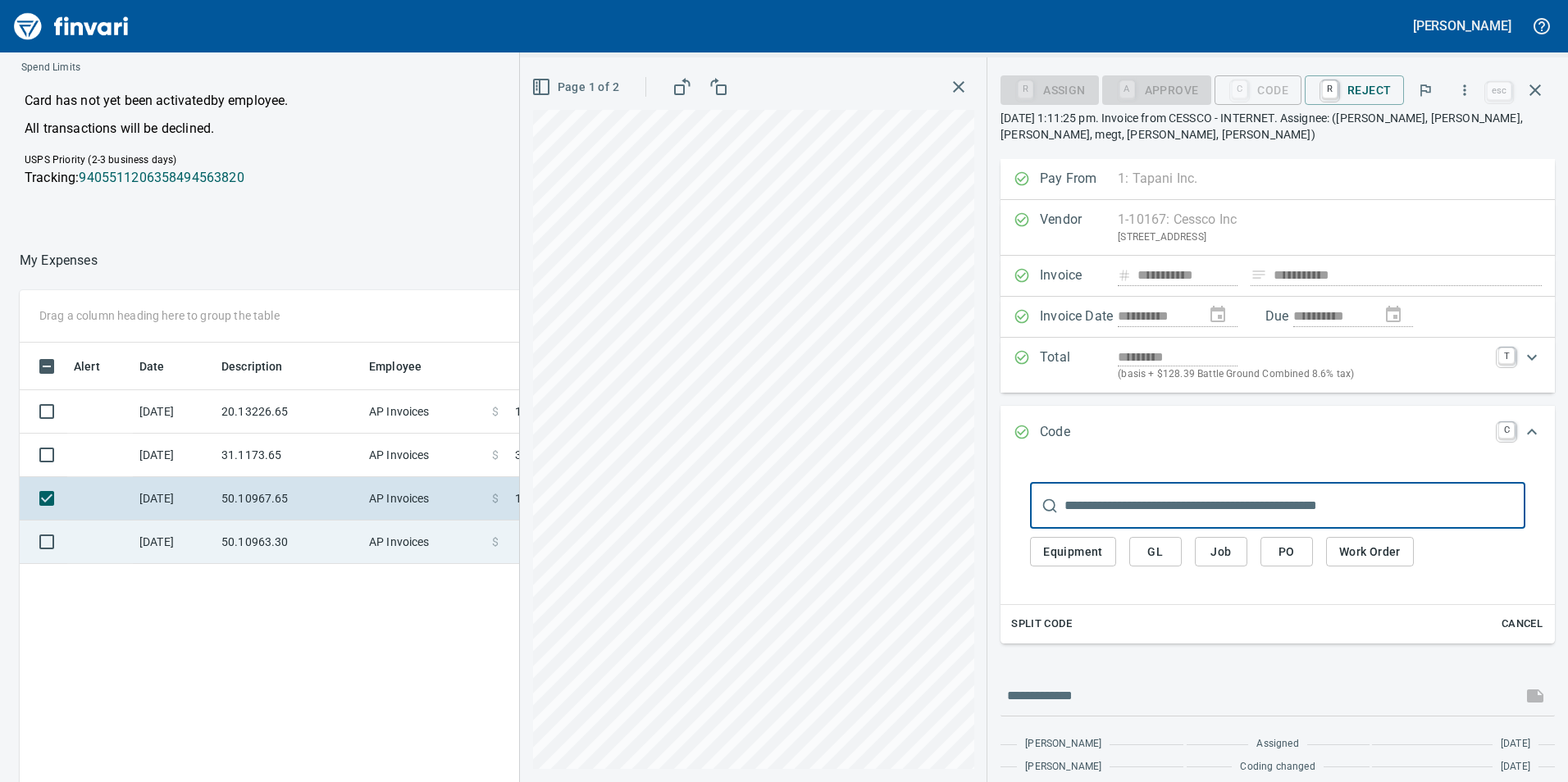
click at [226, 544] on td "50.10963.30" at bounding box center [288, 543] width 147 height 43
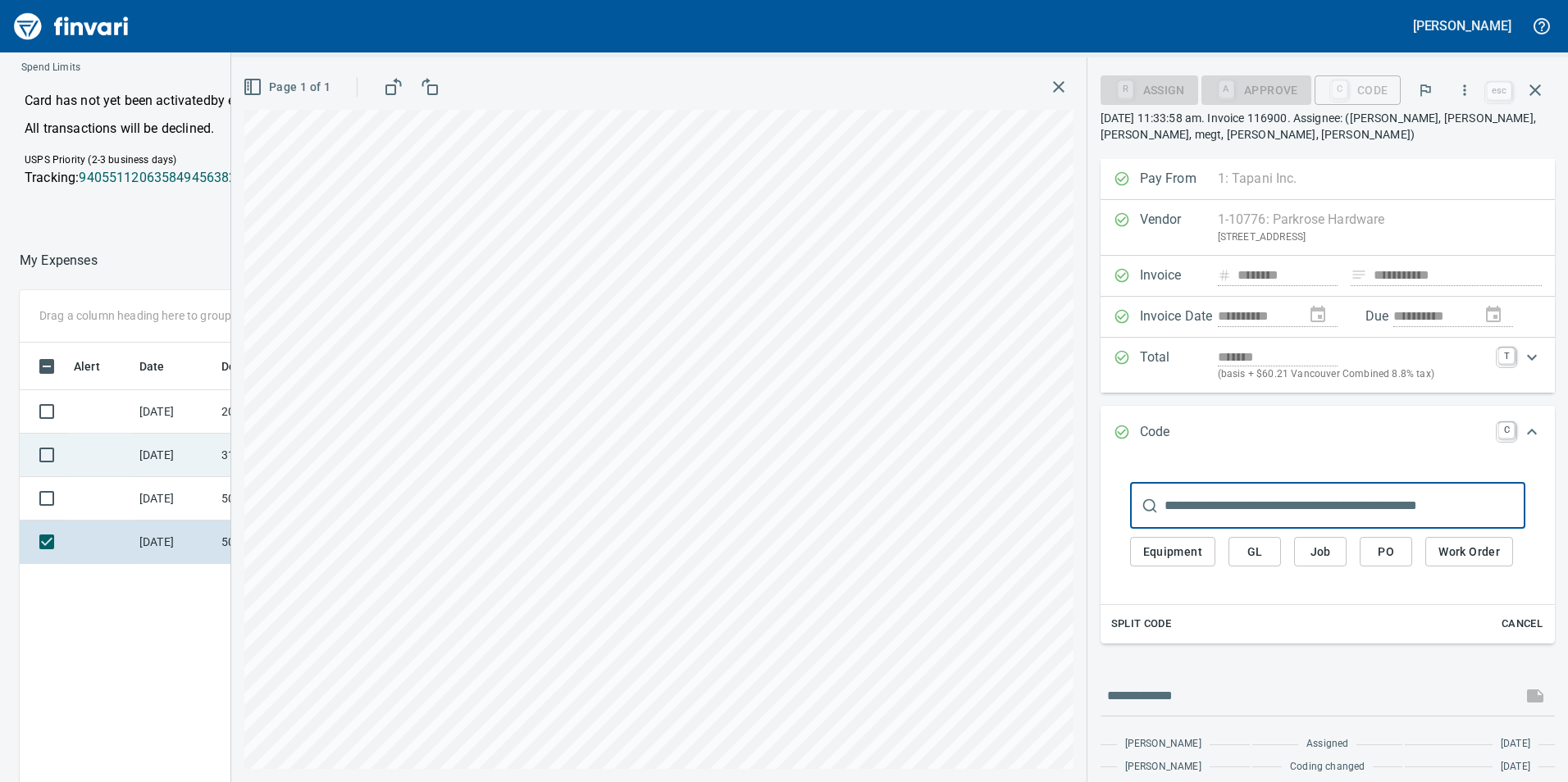
click at [240, 458] on div "Page 1 of 1" at bounding box center [659, 419] width 856 height 725
click at [205, 459] on td "[DATE]" at bounding box center [173, 456] width 82 height 43
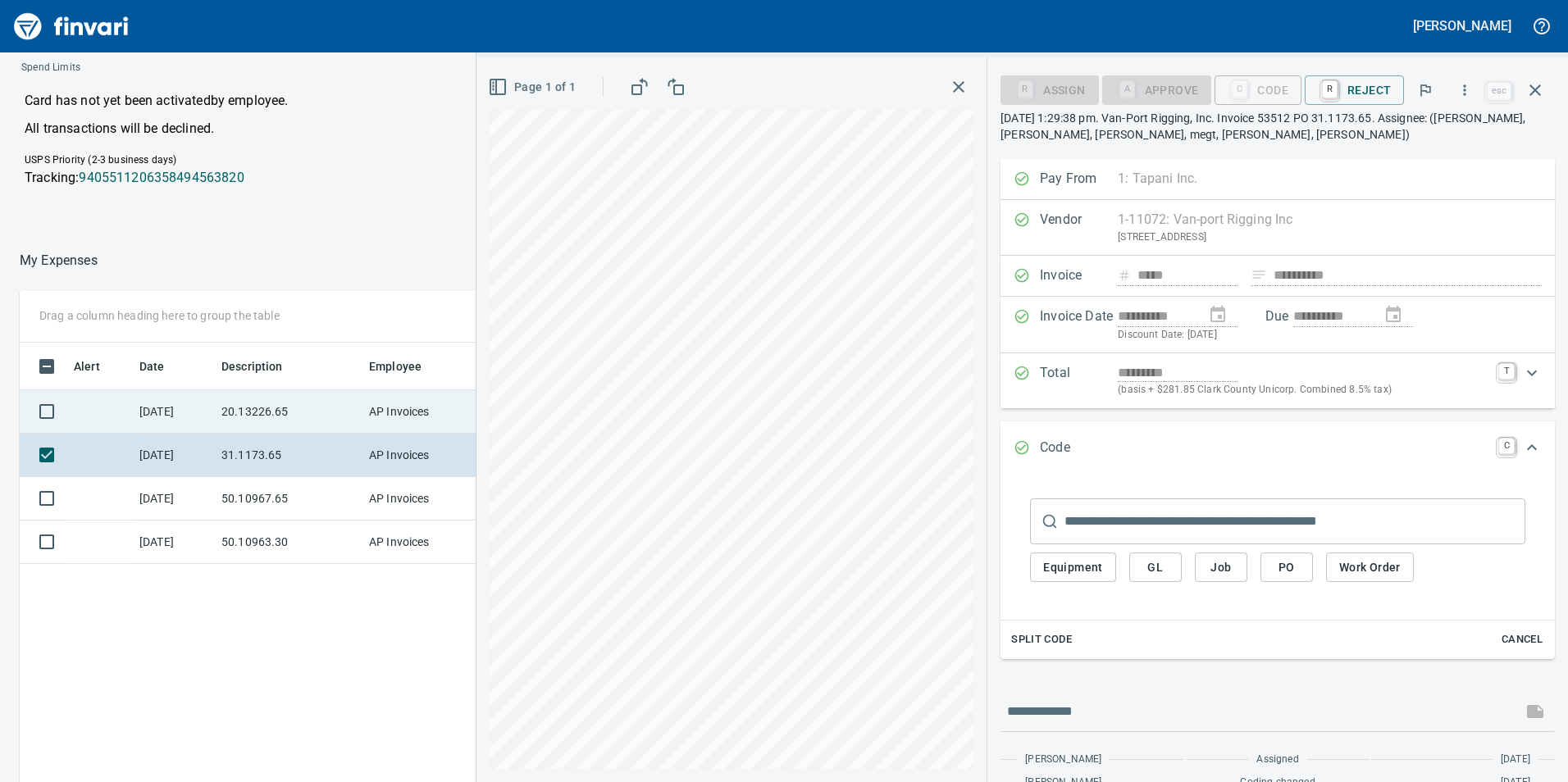
click at [208, 432] on td "[DATE]" at bounding box center [173, 412] width 82 height 43
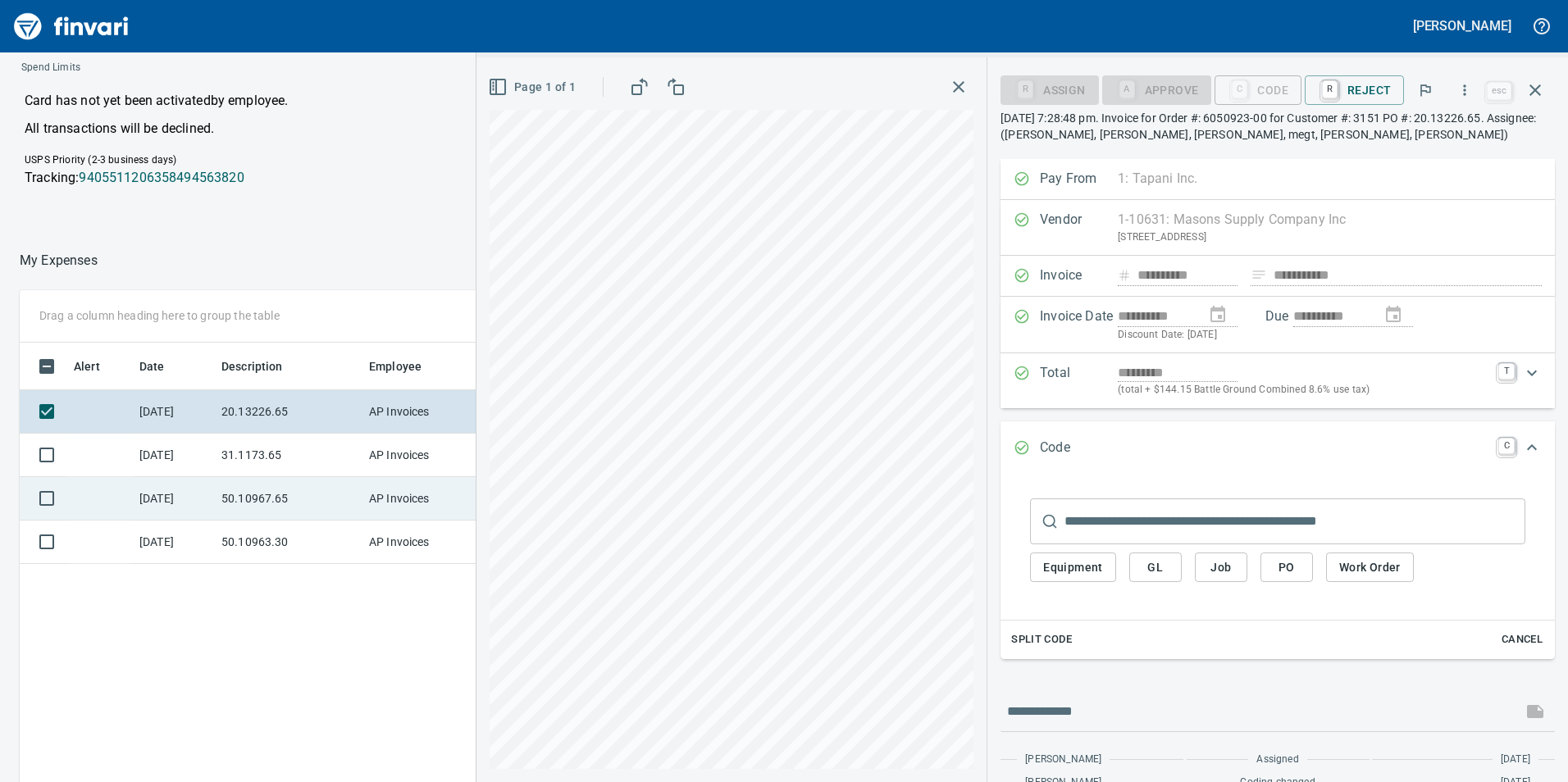
click at [199, 488] on td "[DATE]" at bounding box center [173, 499] width 82 height 43
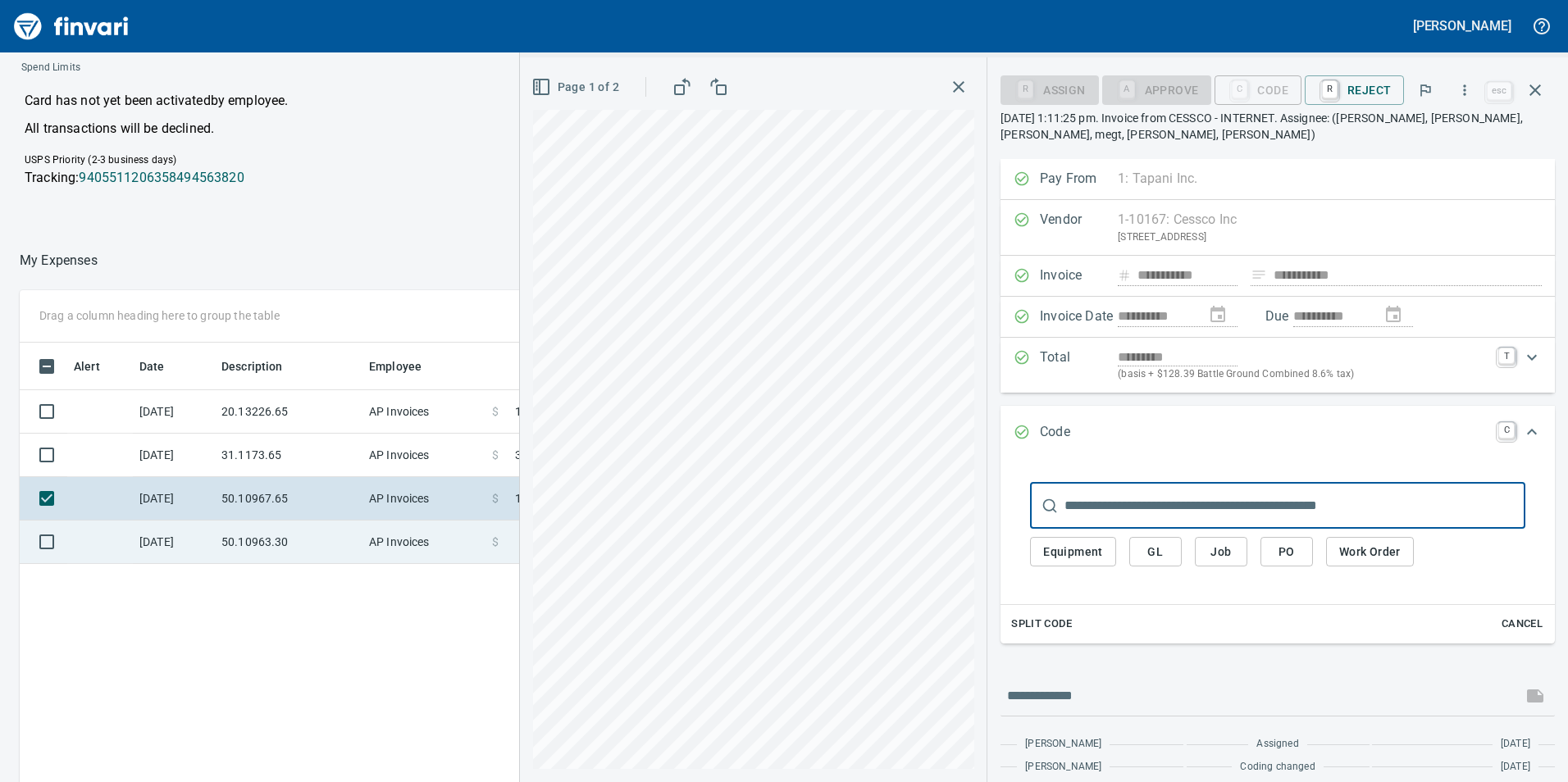
click at [200, 528] on td "[DATE]" at bounding box center [173, 543] width 82 height 43
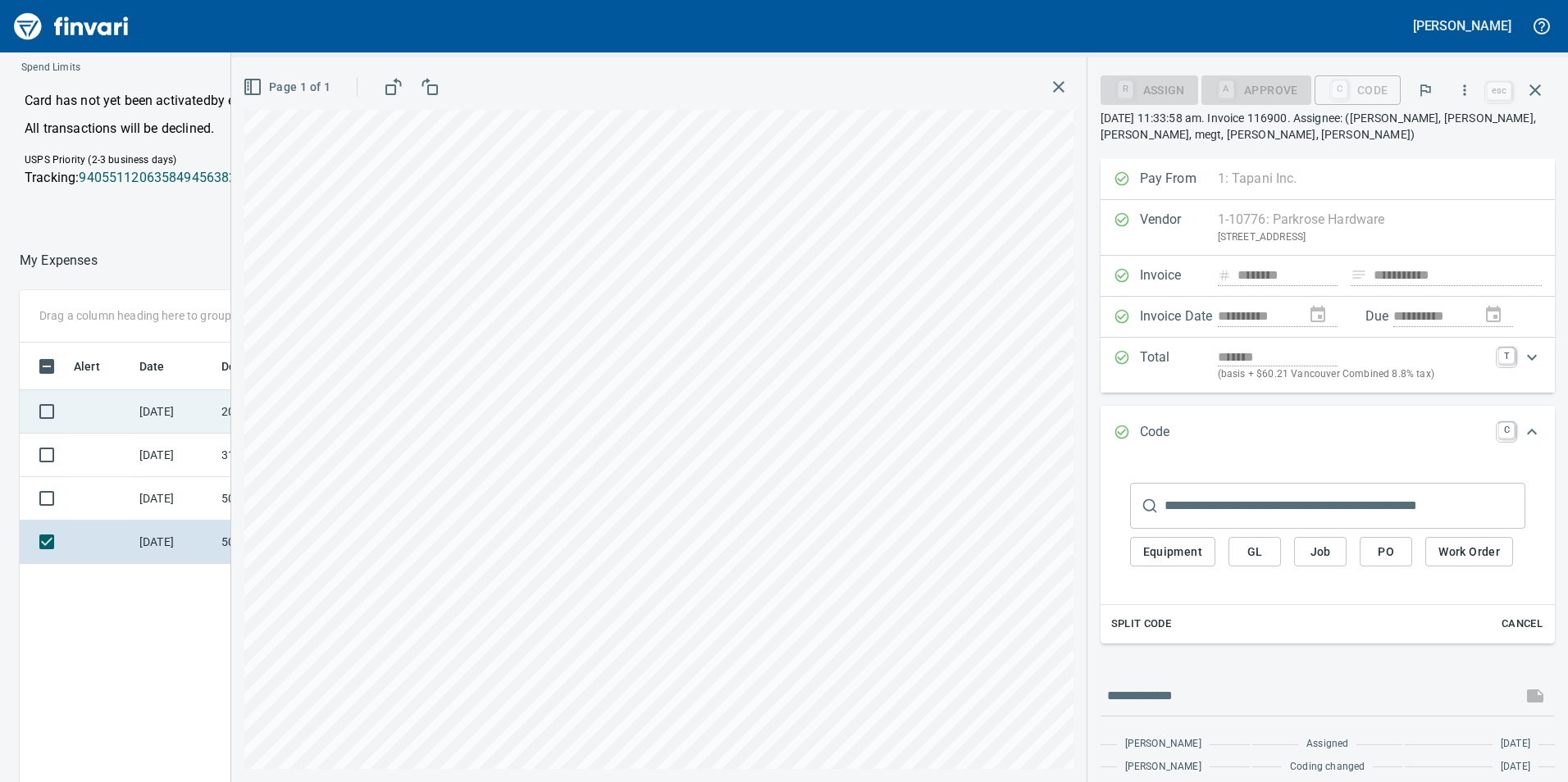
click at [175, 427] on td "[DATE]" at bounding box center [173, 412] width 82 height 43
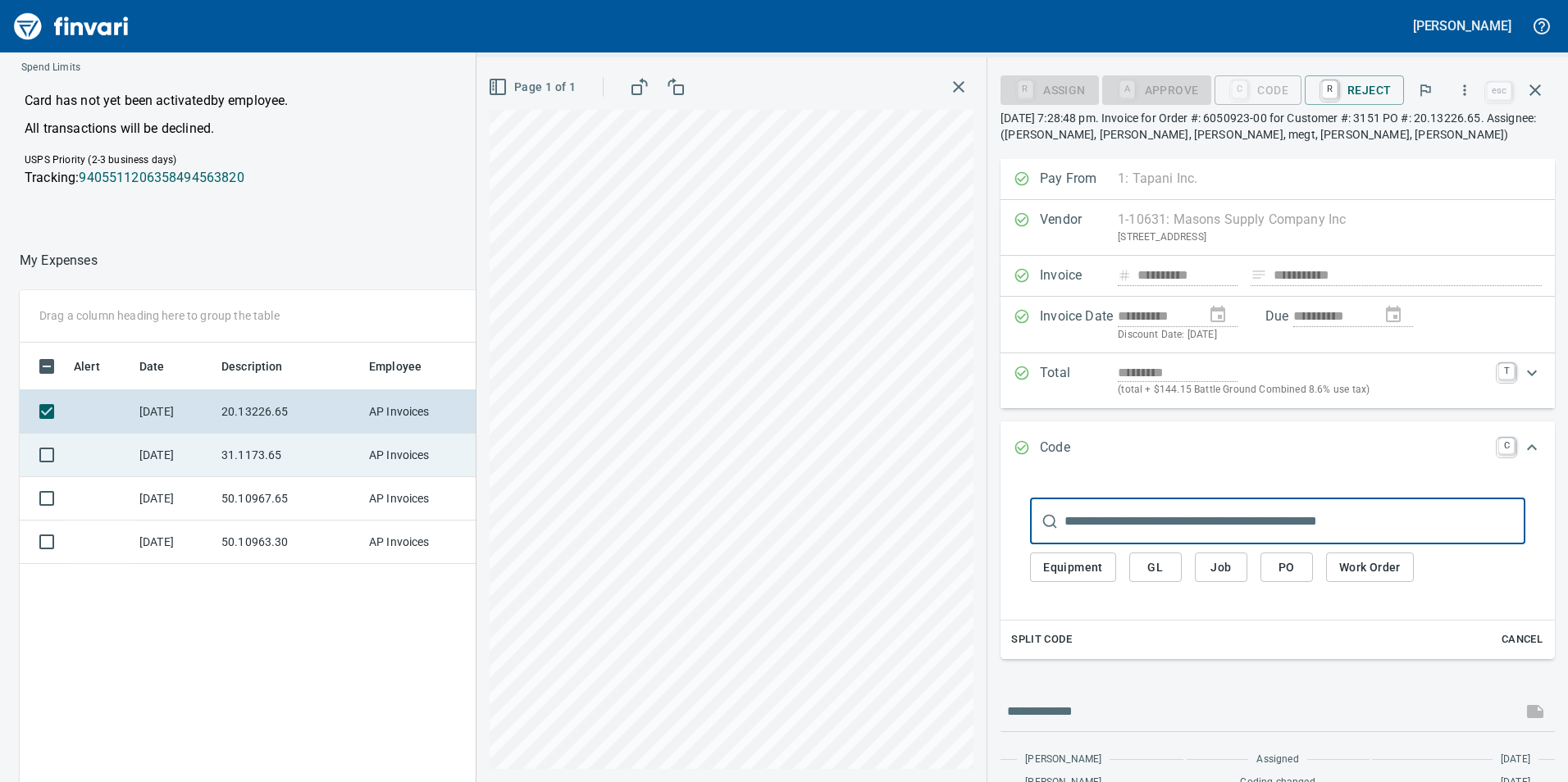
click at [194, 456] on td "[DATE]" at bounding box center [173, 456] width 82 height 43
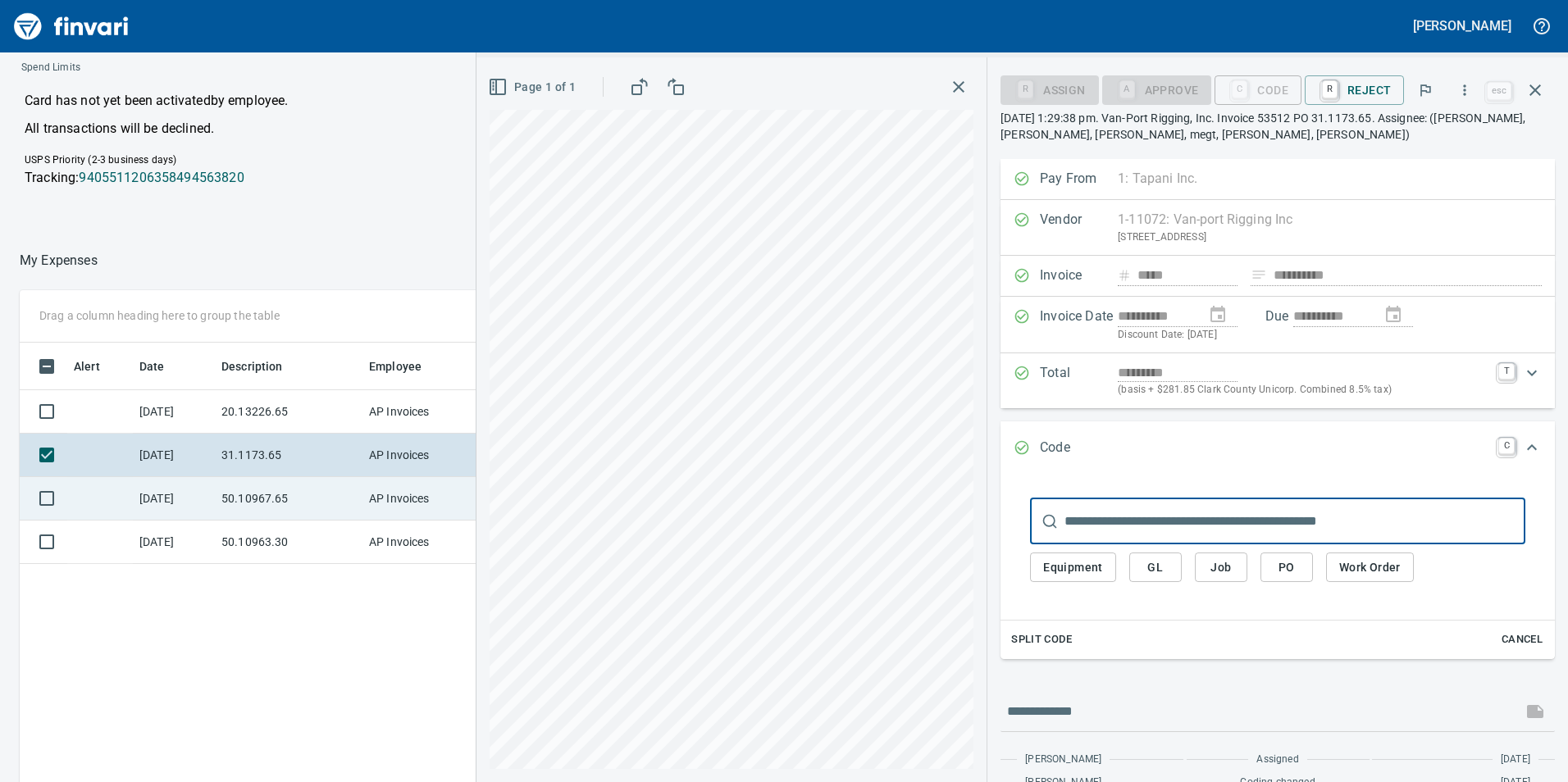
click at [205, 514] on td "[DATE]" at bounding box center [173, 499] width 82 height 43
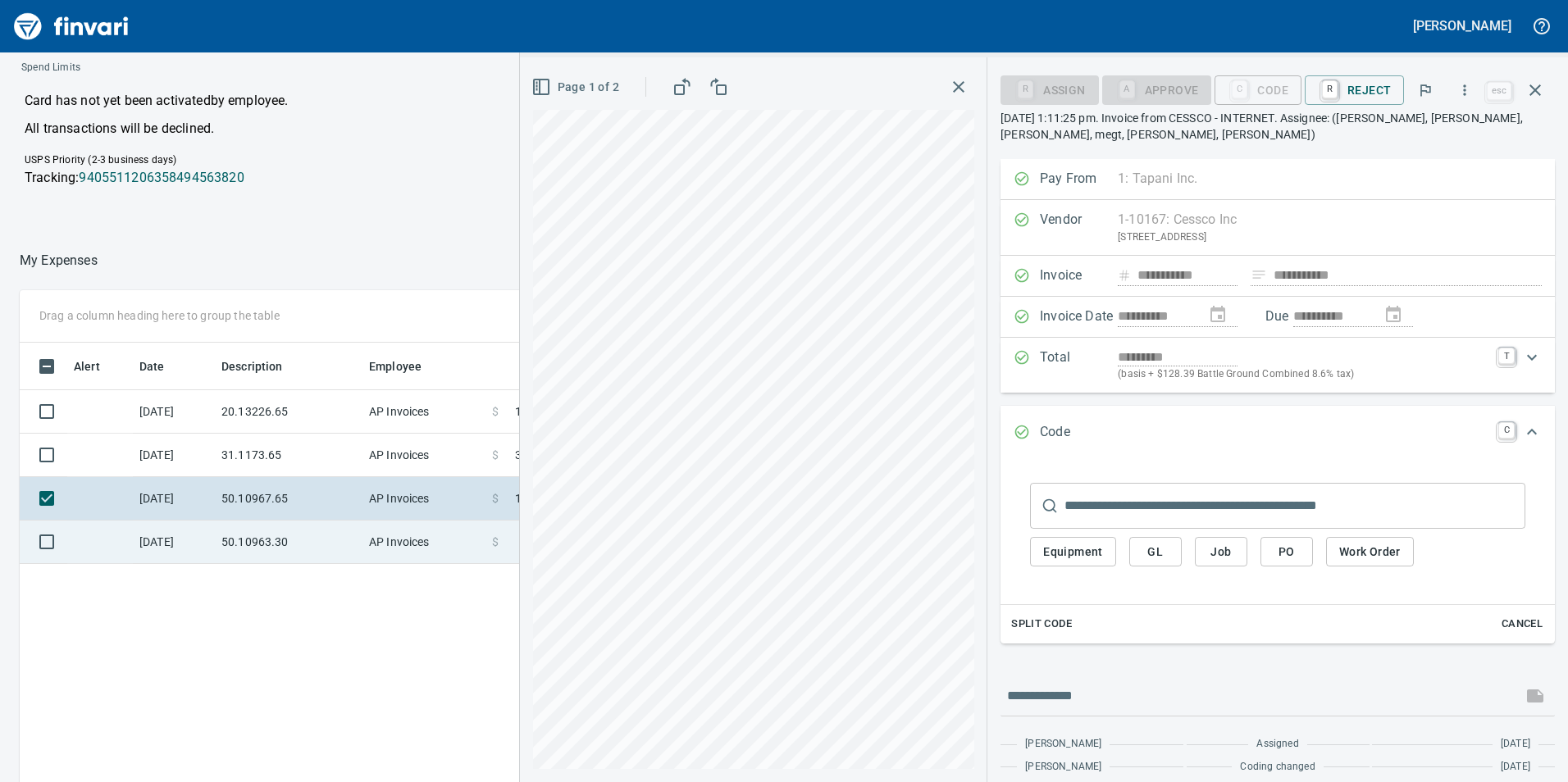
click at [166, 558] on td "[DATE]" at bounding box center [173, 543] width 82 height 43
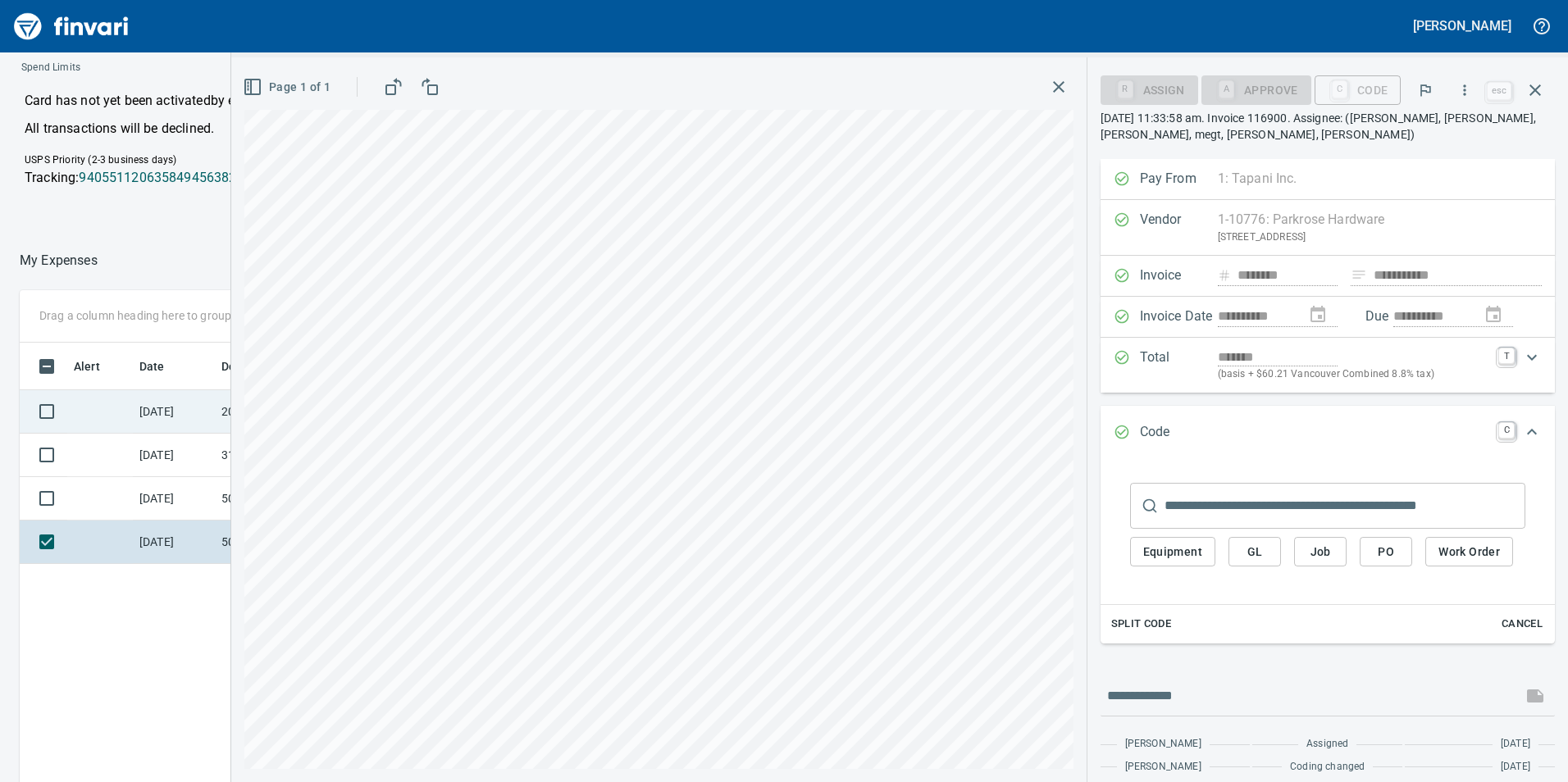
click at [172, 408] on td "[DATE]" at bounding box center [173, 412] width 82 height 43
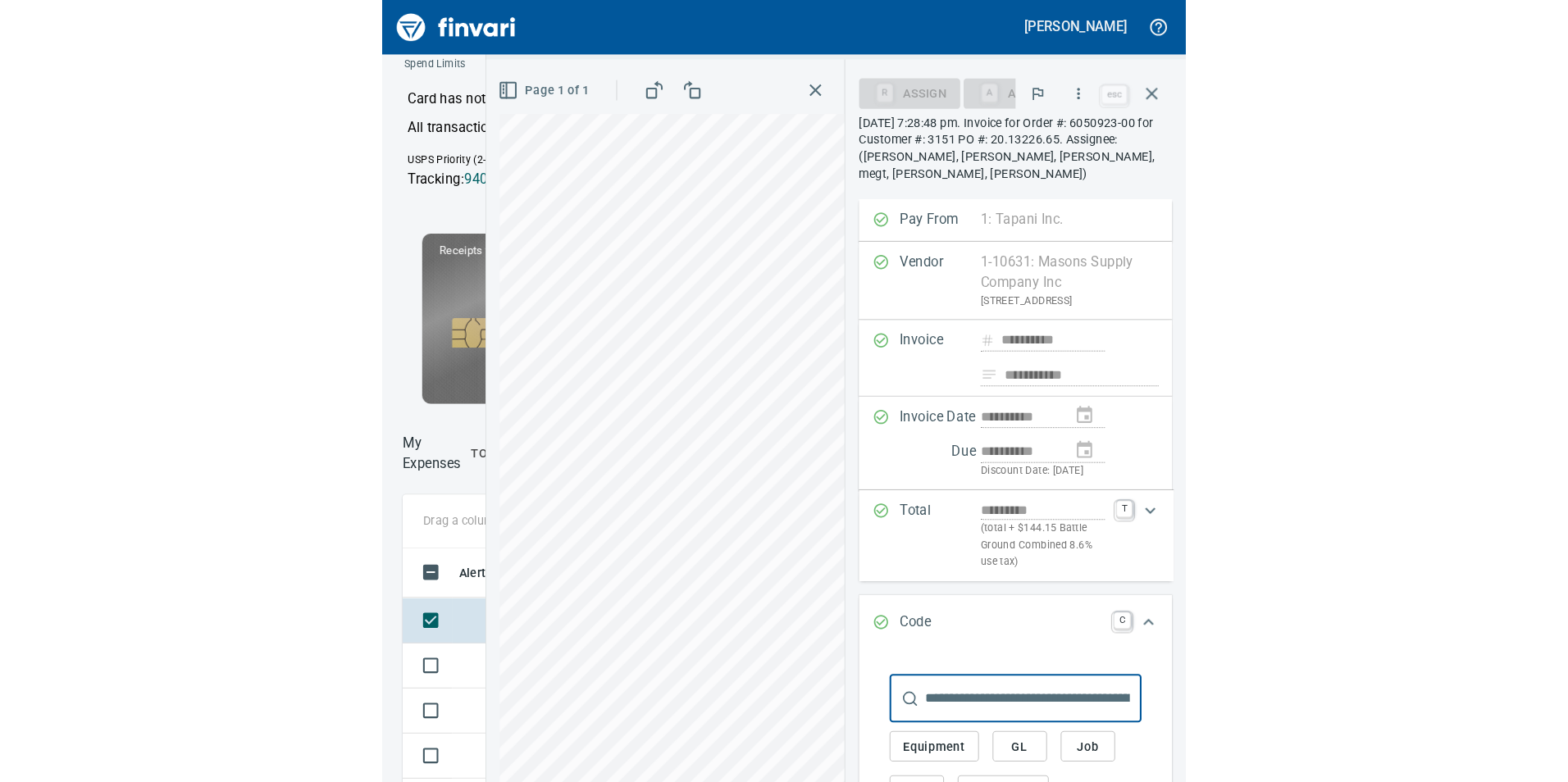
scroll to position [590, 1094]
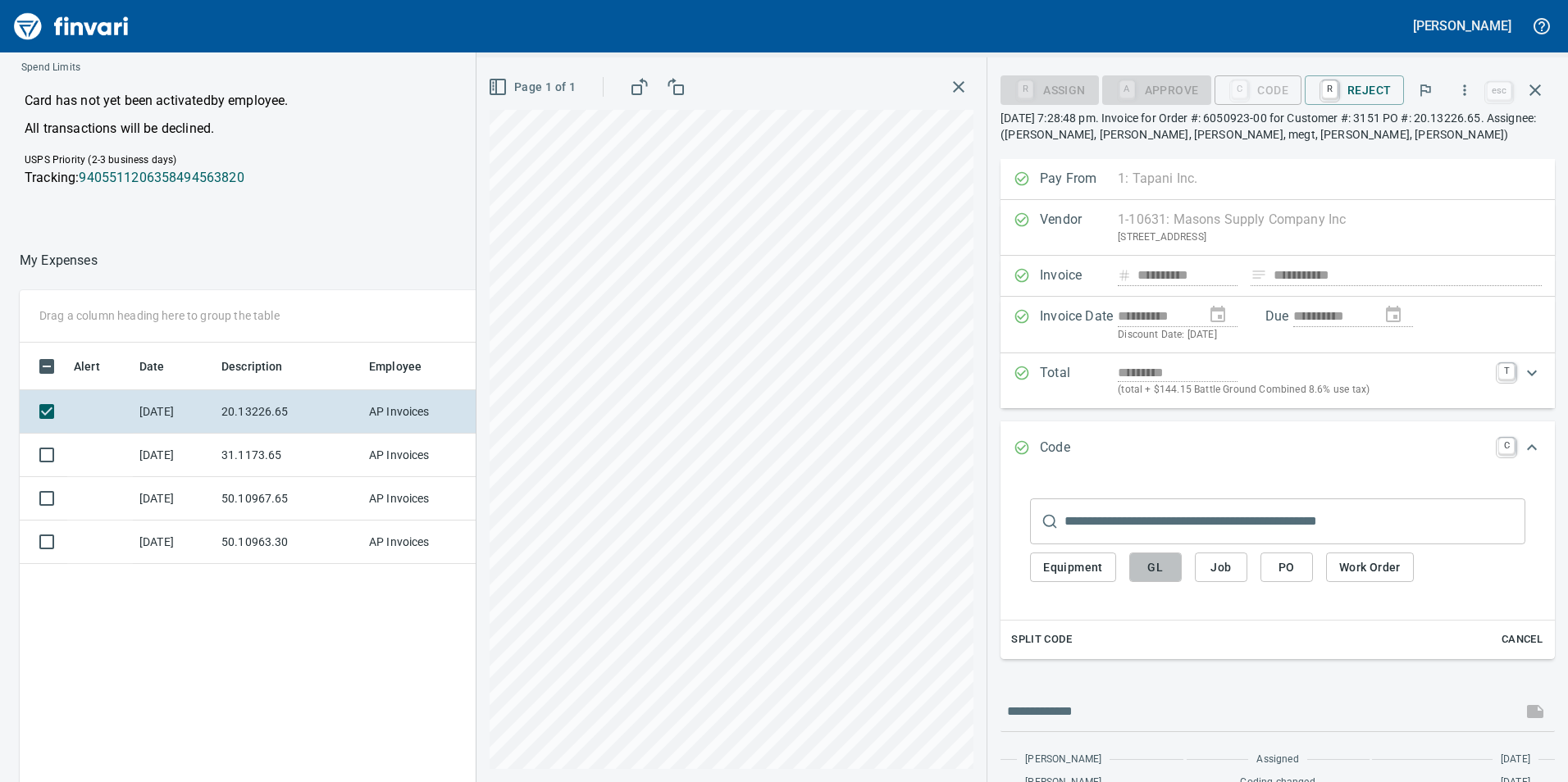
click at [1158, 568] on span "GL" at bounding box center [1155, 567] width 27 height 21
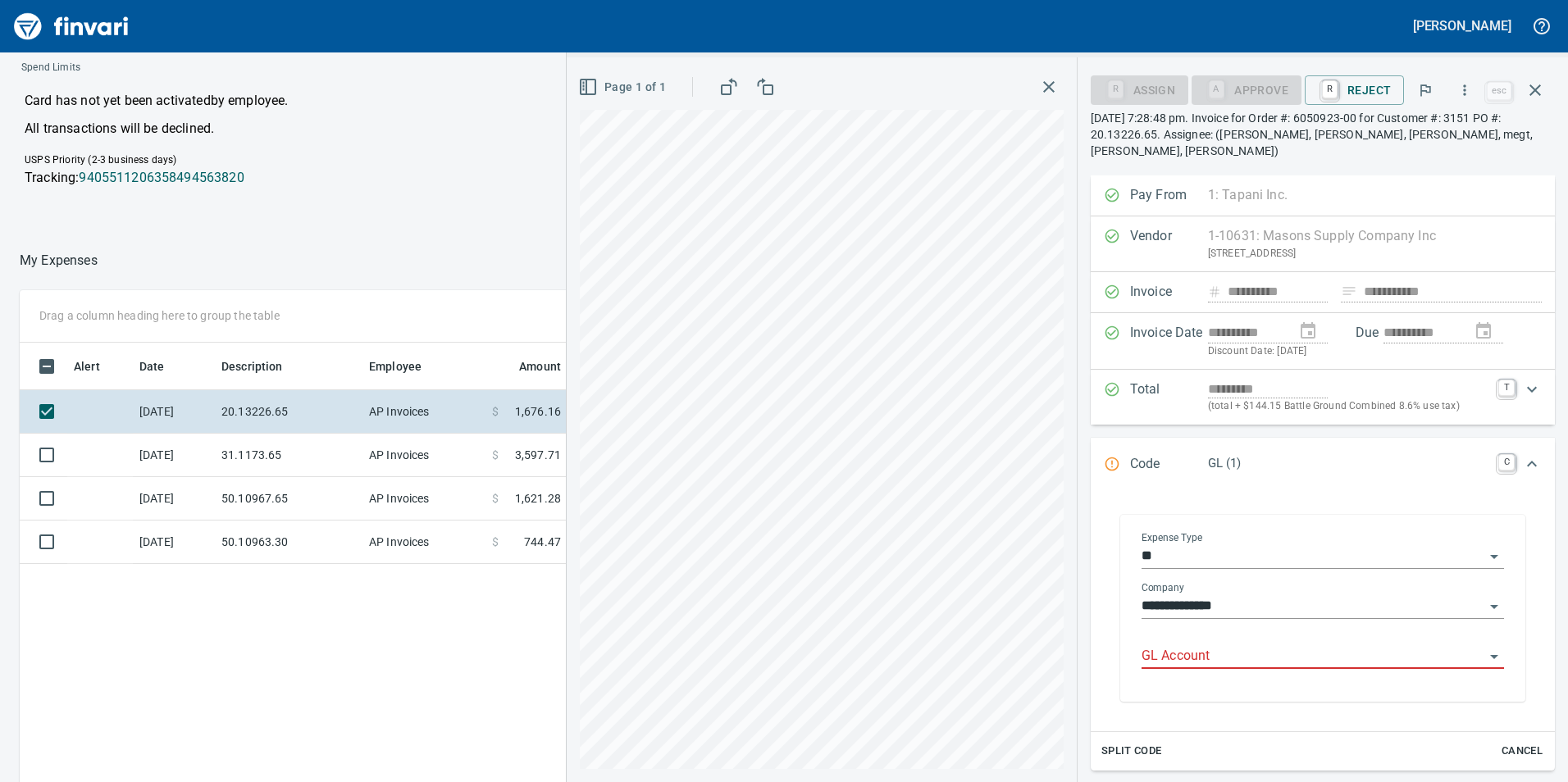
click at [1238, 645] on input "GL Account" at bounding box center [1313, 657] width 343 height 23
click at [1278, 664] on li "6020.65.10: SMTC Consumables" at bounding box center [1318, 683] width 348 height 40
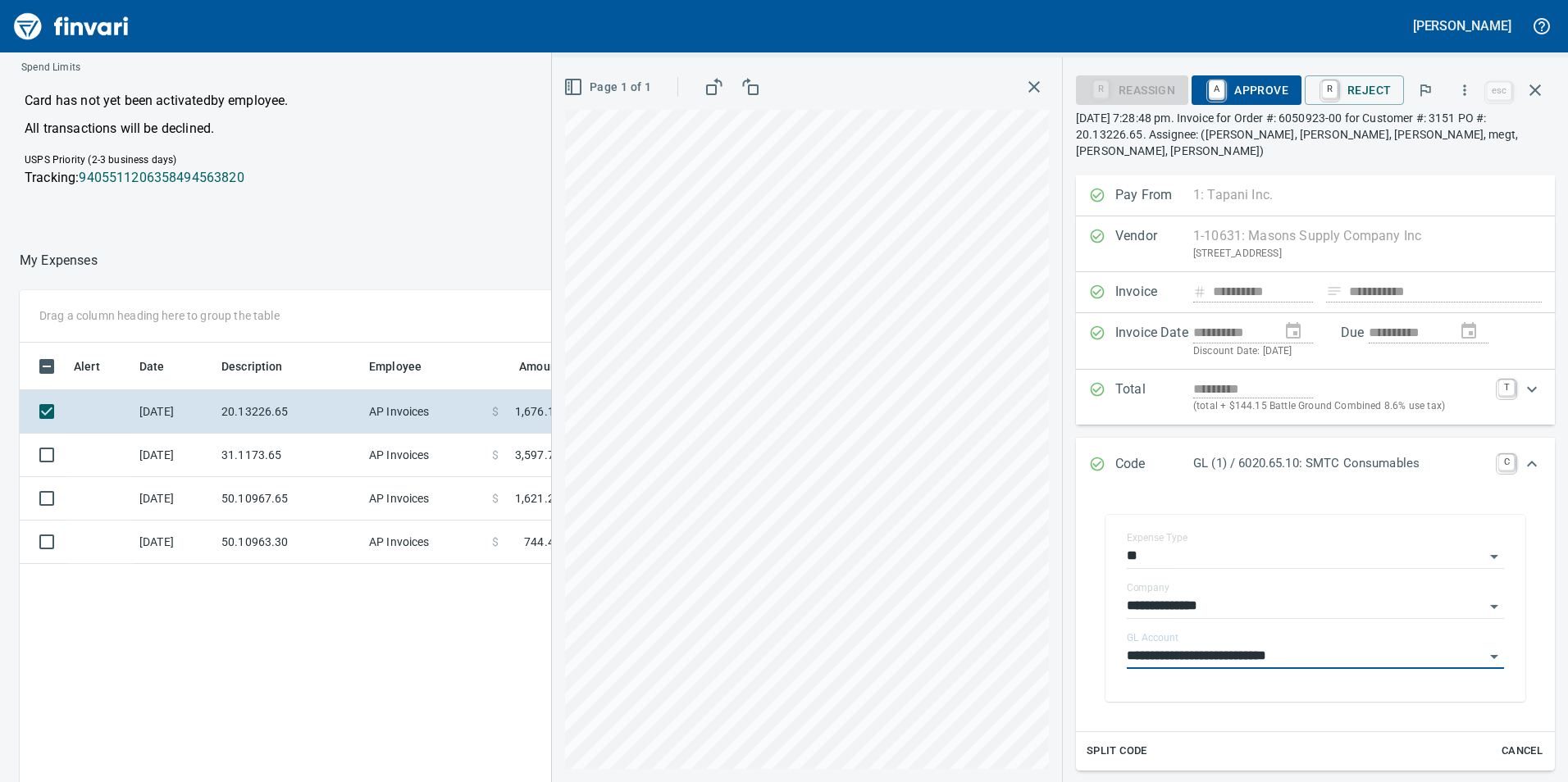
type input "**********"
click at [1280, 94] on span "A Approve" at bounding box center [1246, 90] width 84 height 28
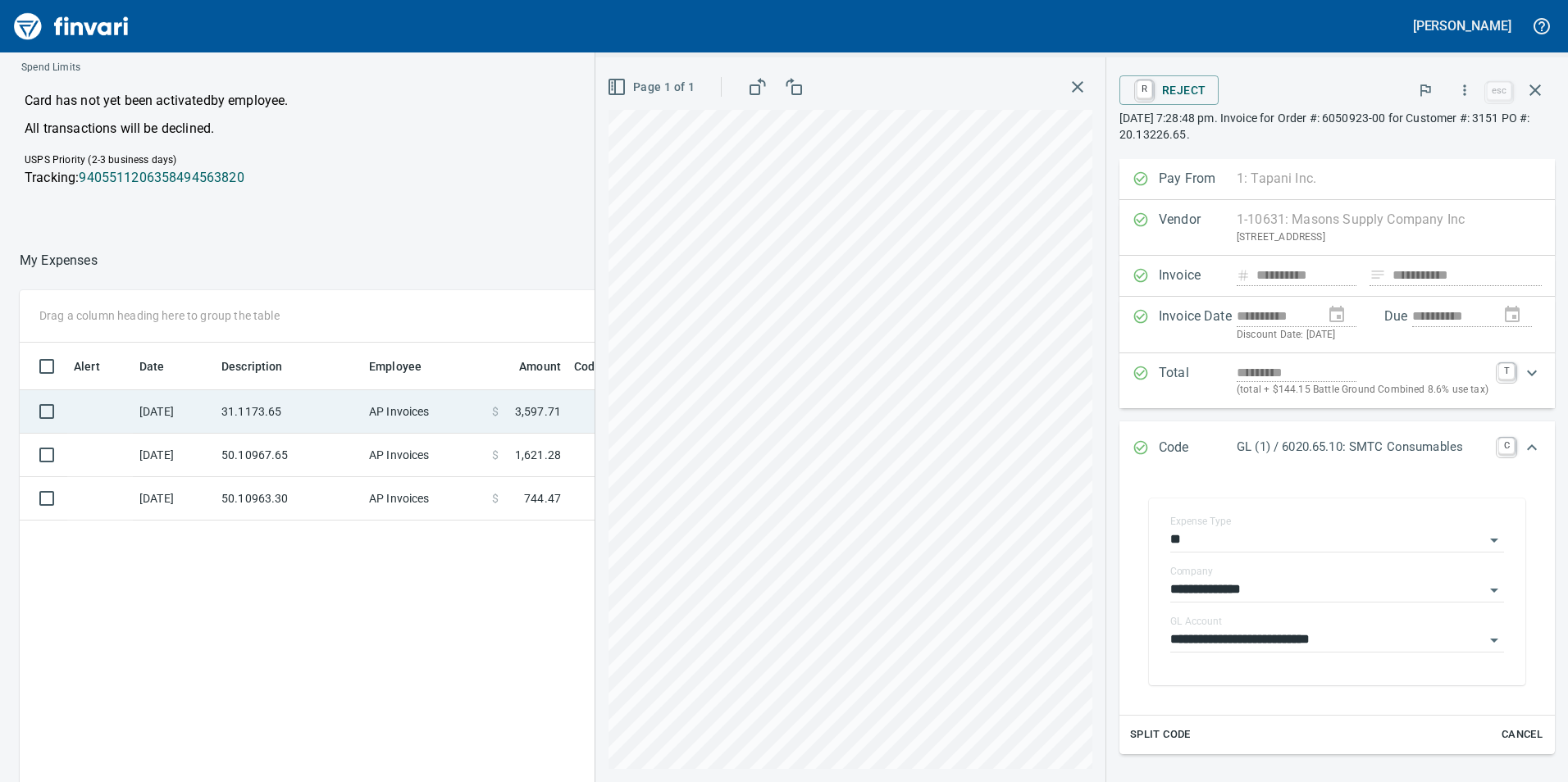
click at [403, 409] on td "AP Invoices" at bounding box center [424, 412] width 123 height 43
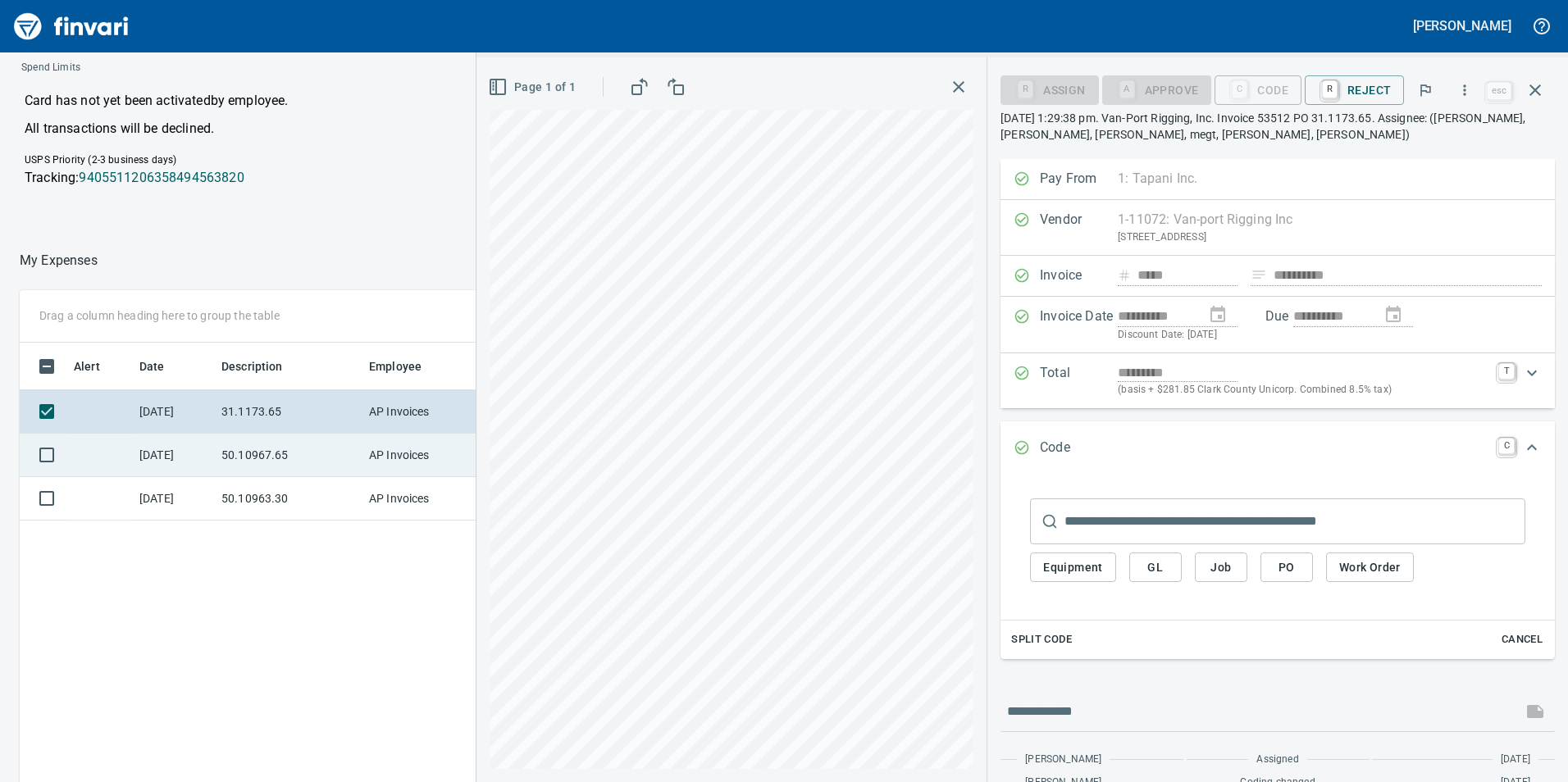
click at [351, 456] on td "50.10967.65" at bounding box center [288, 456] width 147 height 43
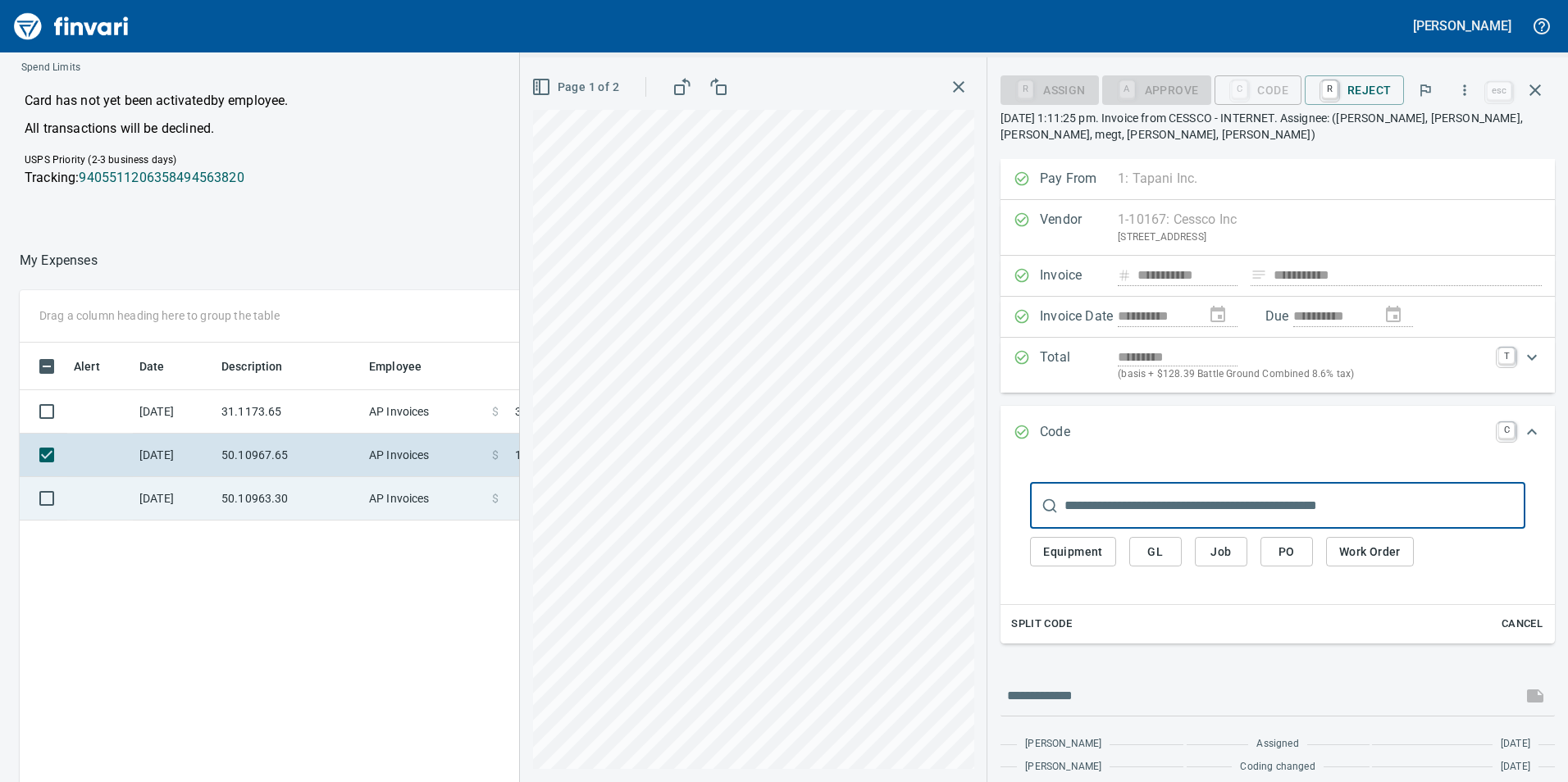
click at [360, 500] on td "50.10963.30" at bounding box center [288, 499] width 147 height 43
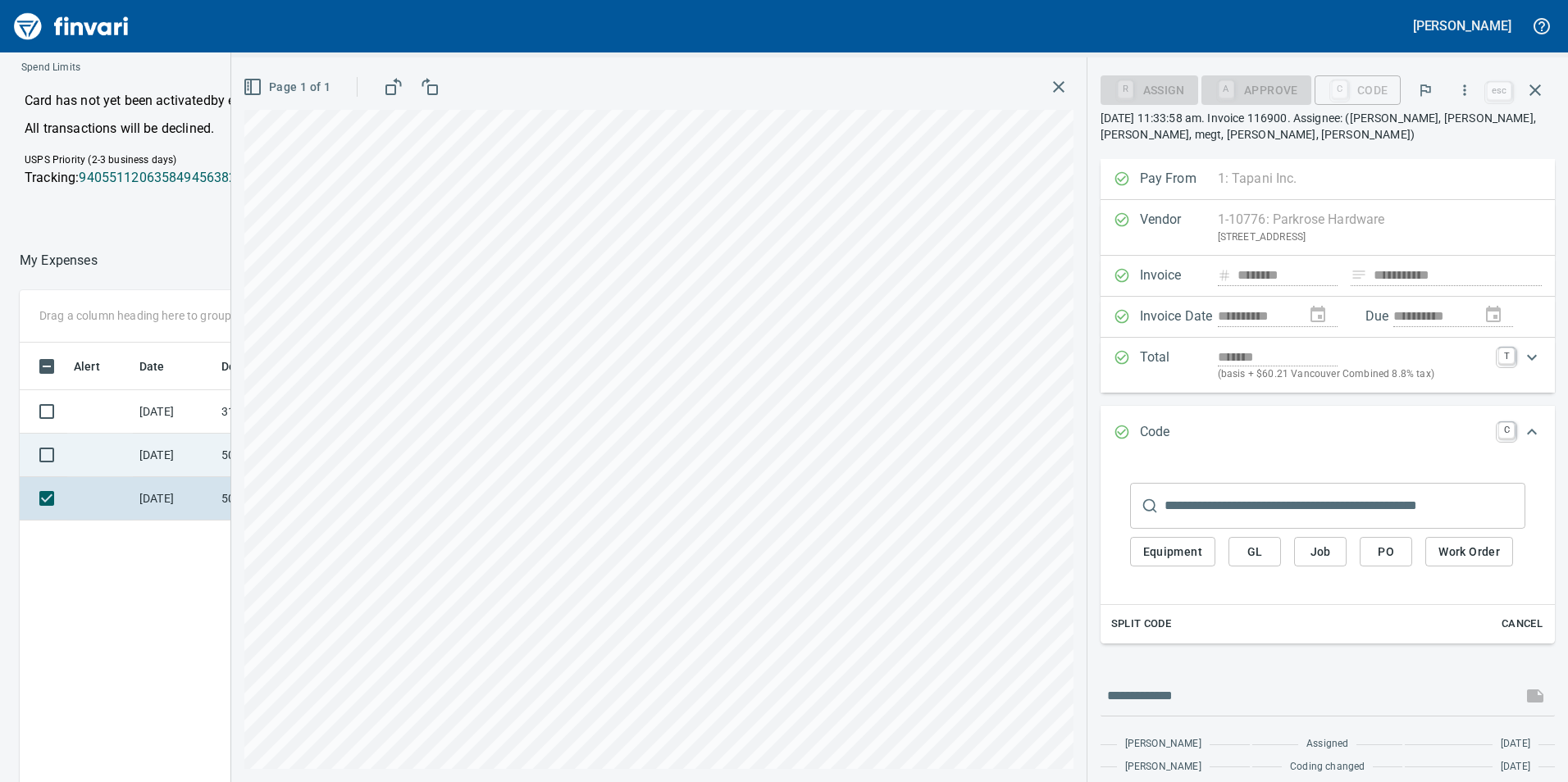
click at [156, 456] on td "[DATE]" at bounding box center [173, 456] width 82 height 43
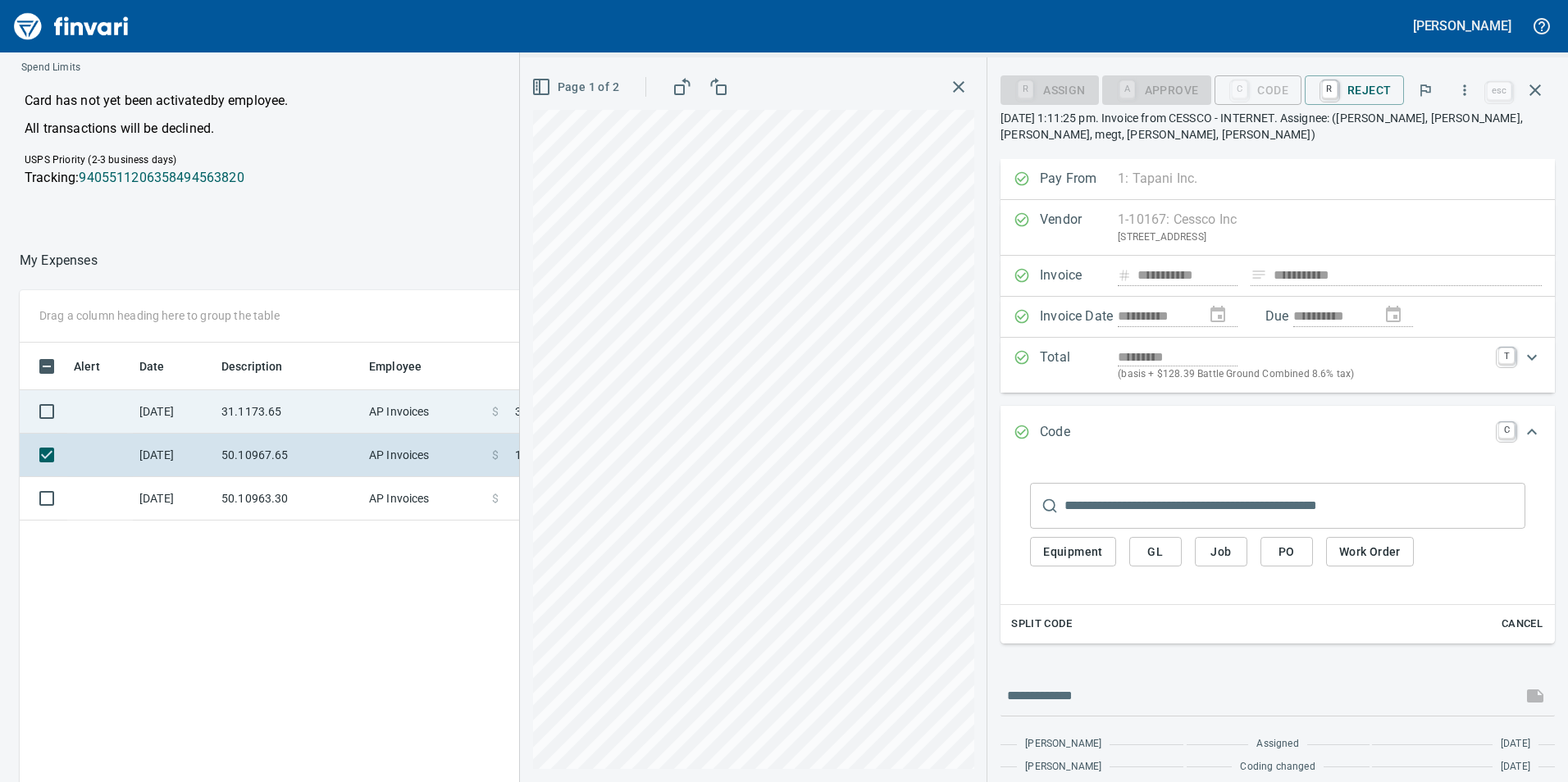
click at [211, 419] on td "[DATE]" at bounding box center [173, 412] width 82 height 43
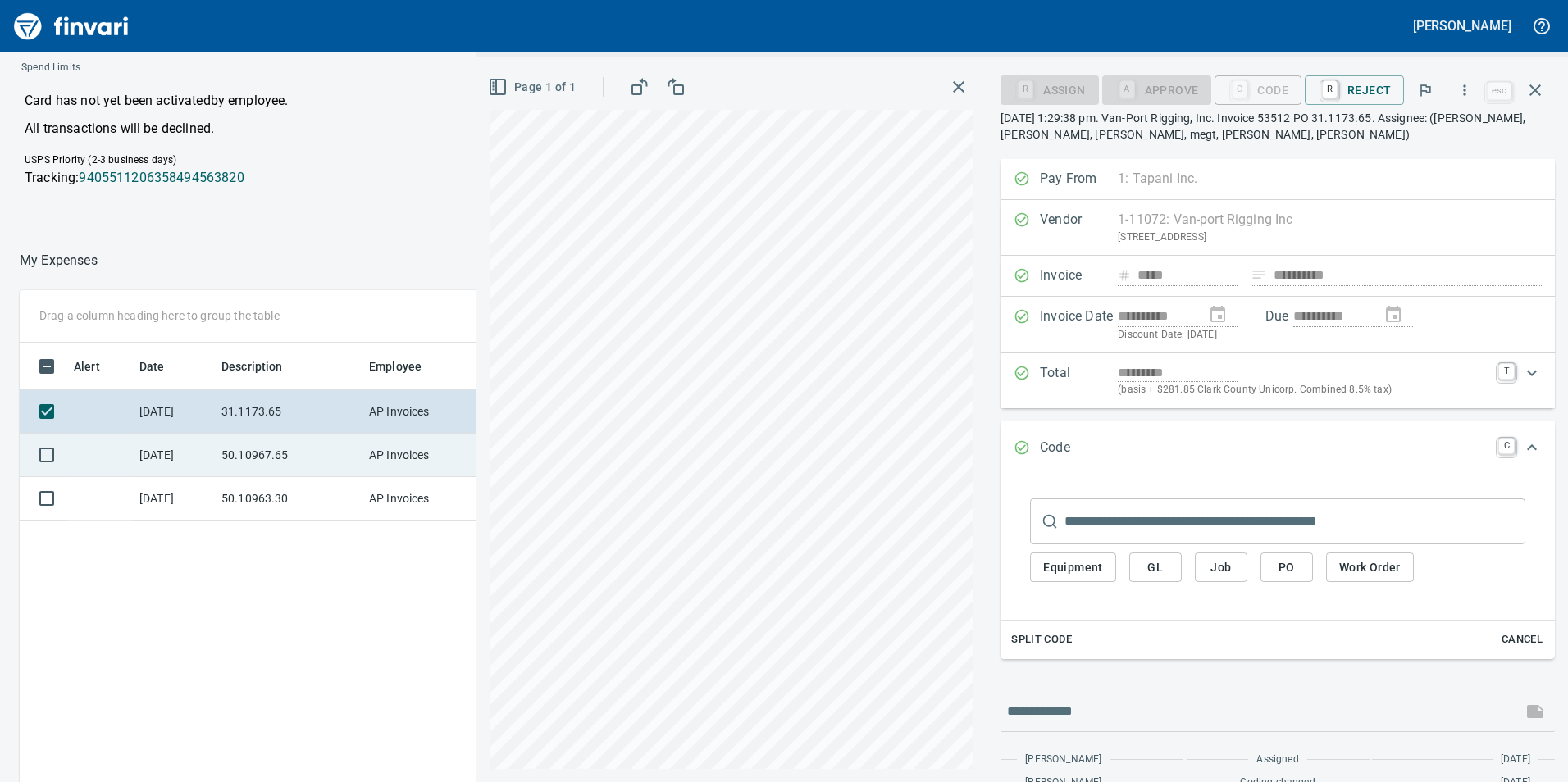
click at [271, 465] on td "50.10967.65" at bounding box center [288, 456] width 147 height 43
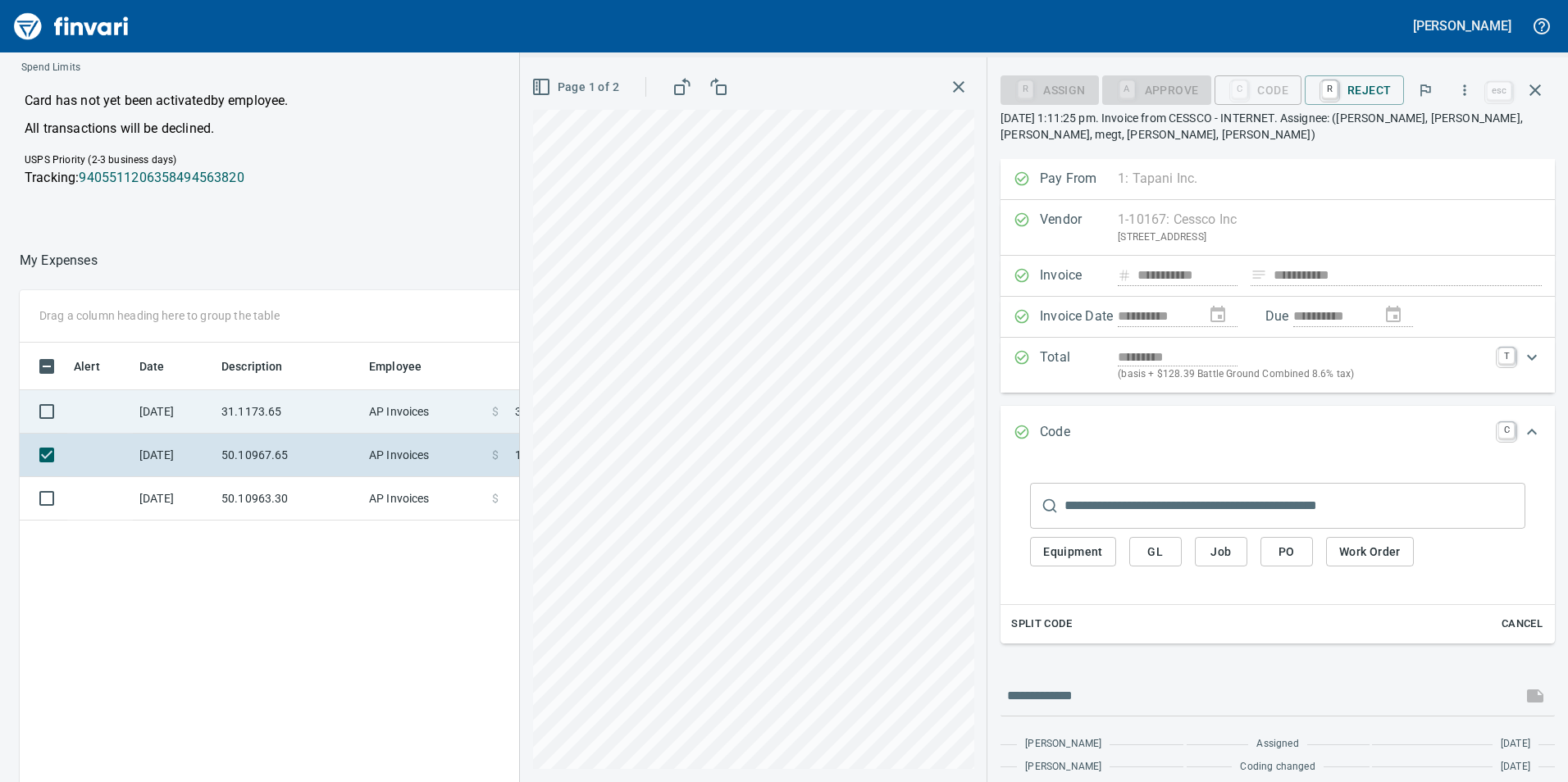
click at [384, 392] on td "AP Invoices" at bounding box center [424, 412] width 123 height 43
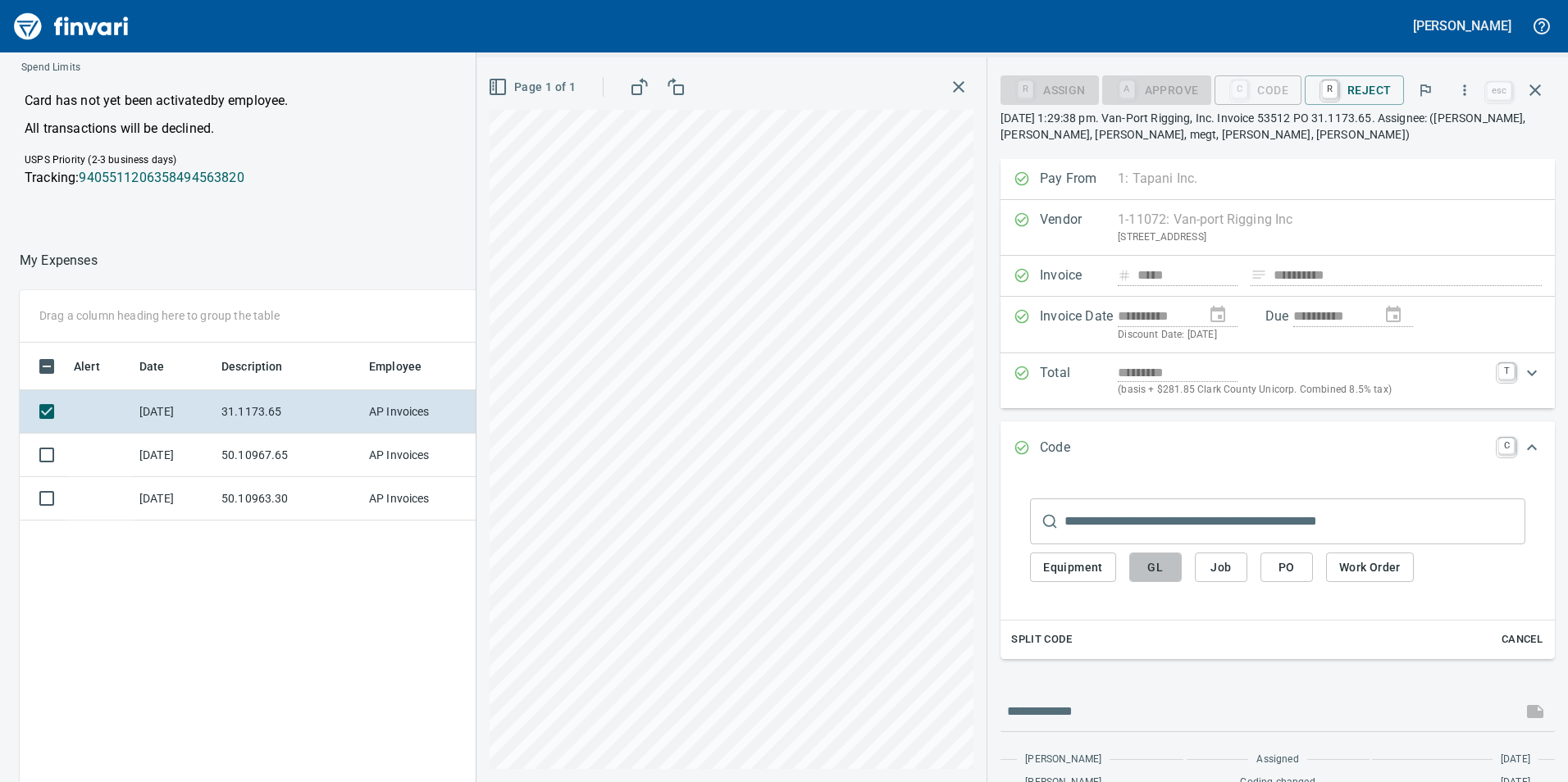
click at [1175, 567] on button "GL" at bounding box center [1155, 567] width 52 height 31
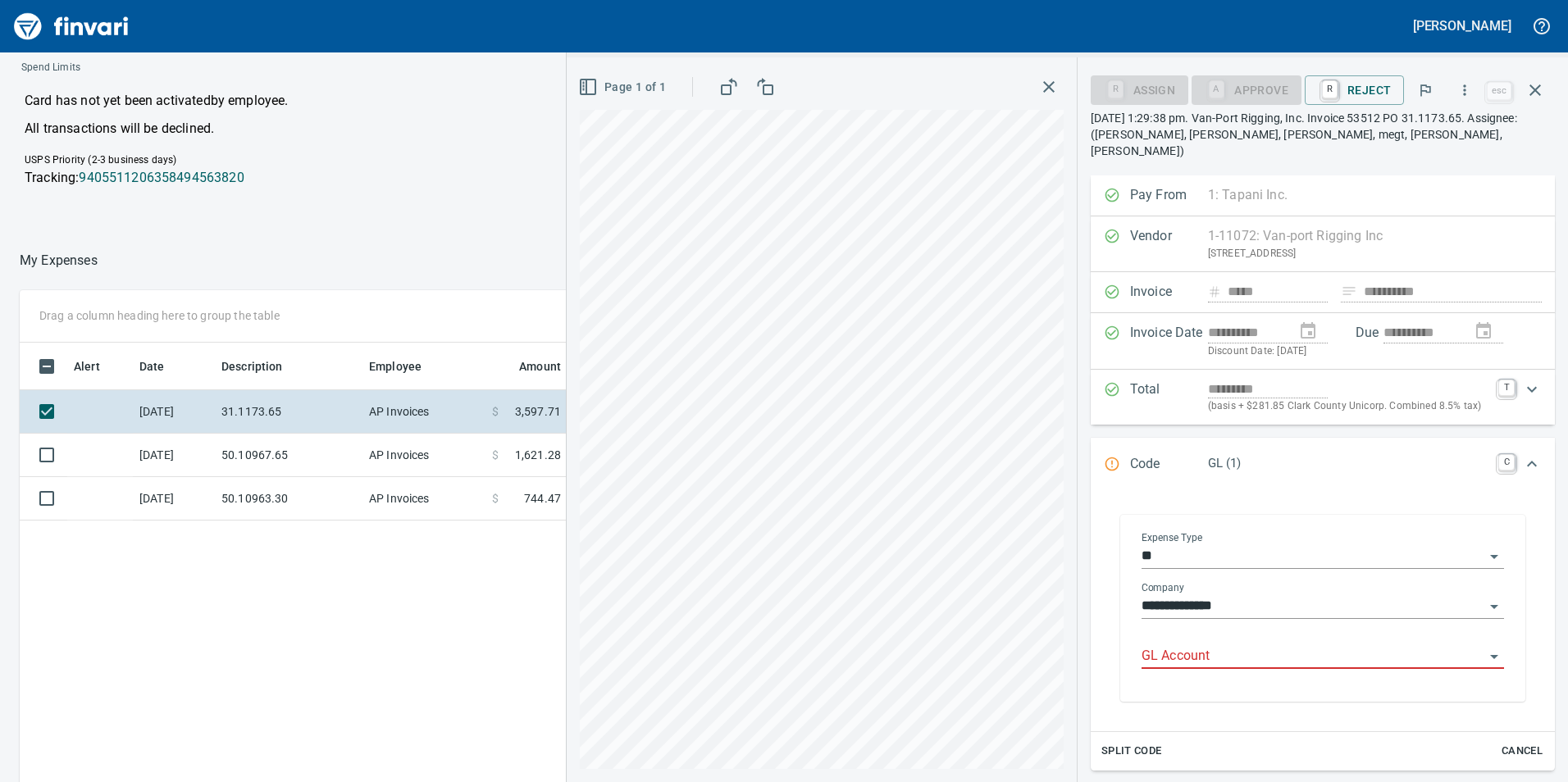
scroll to position [590, 1094]
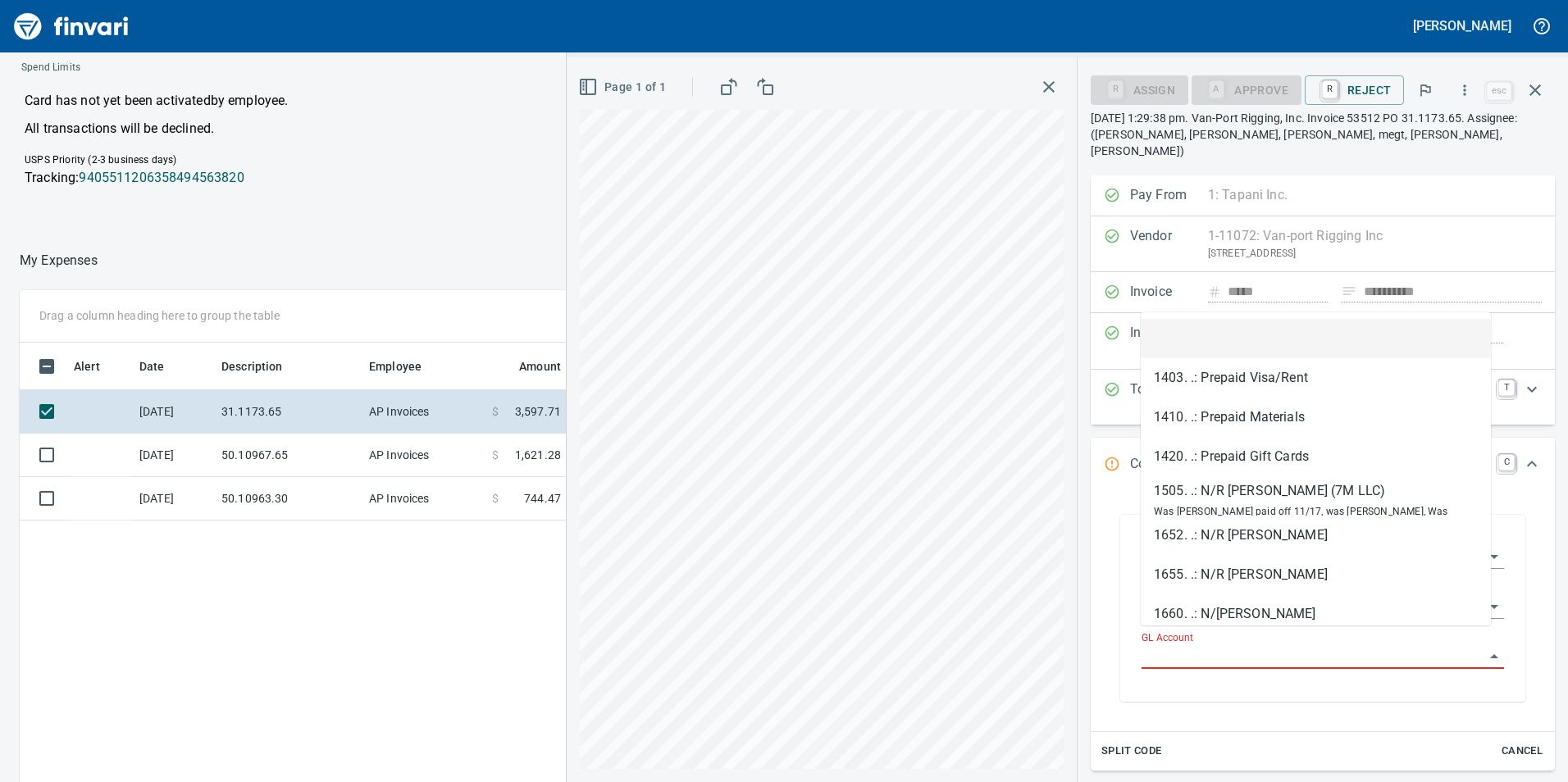
click at [1218, 645] on input "GL Account" at bounding box center [1313, 657] width 343 height 23
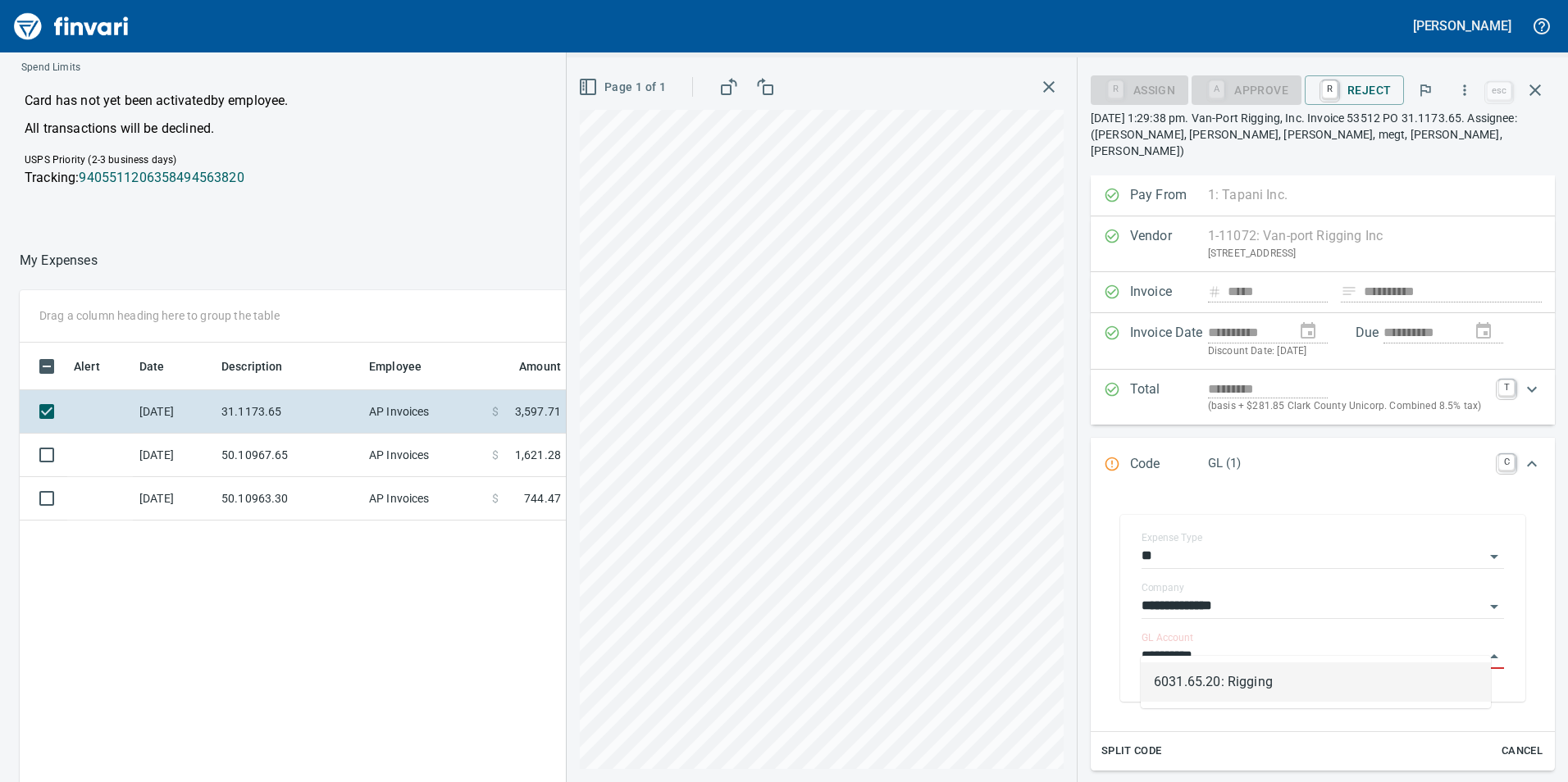
click at [1290, 665] on li "6031.65.20: Rigging" at bounding box center [1315, 683] width 350 height 40
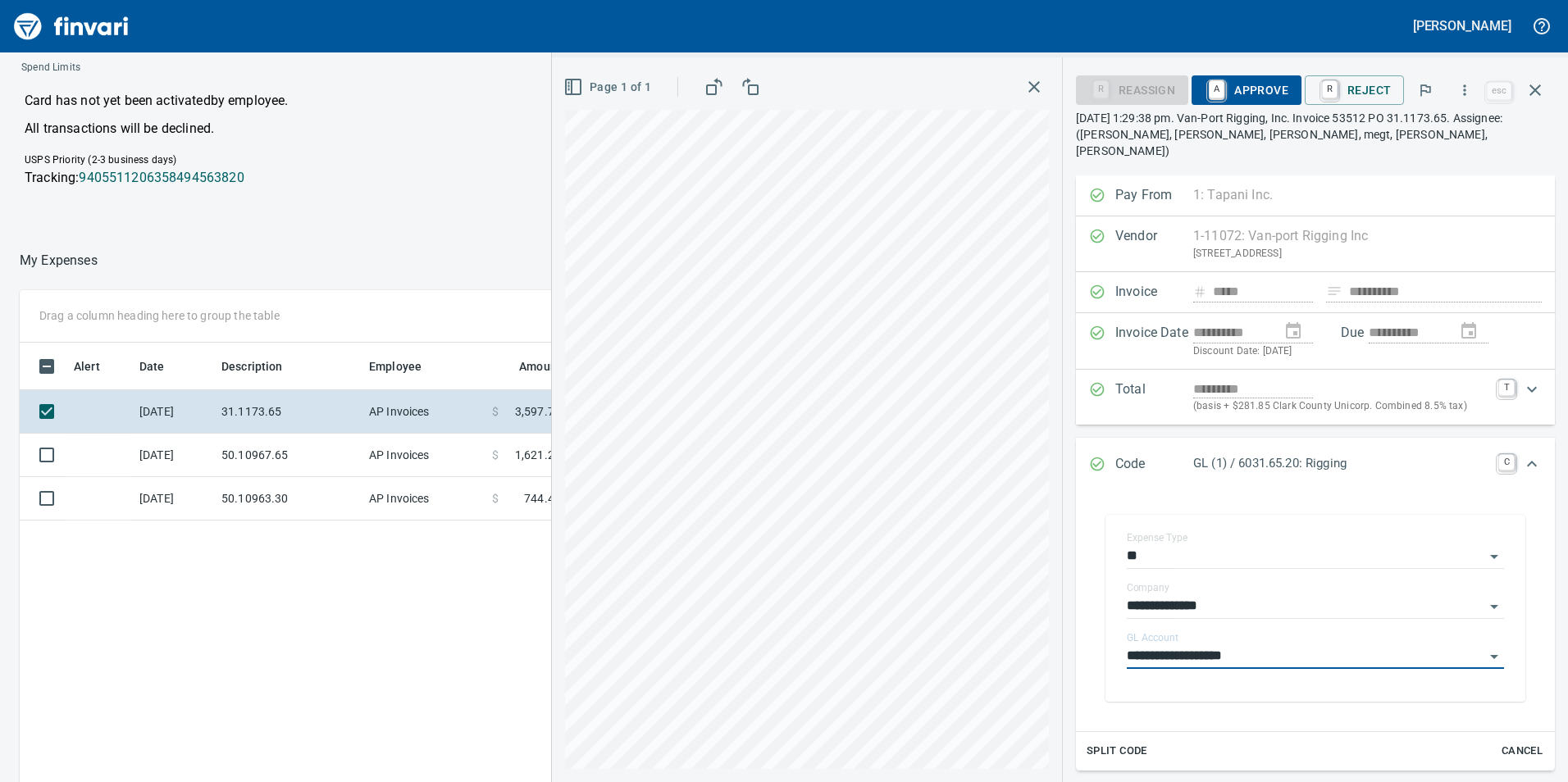
type input "**********"
click at [1267, 82] on span "A Approve" at bounding box center [1246, 90] width 84 height 28
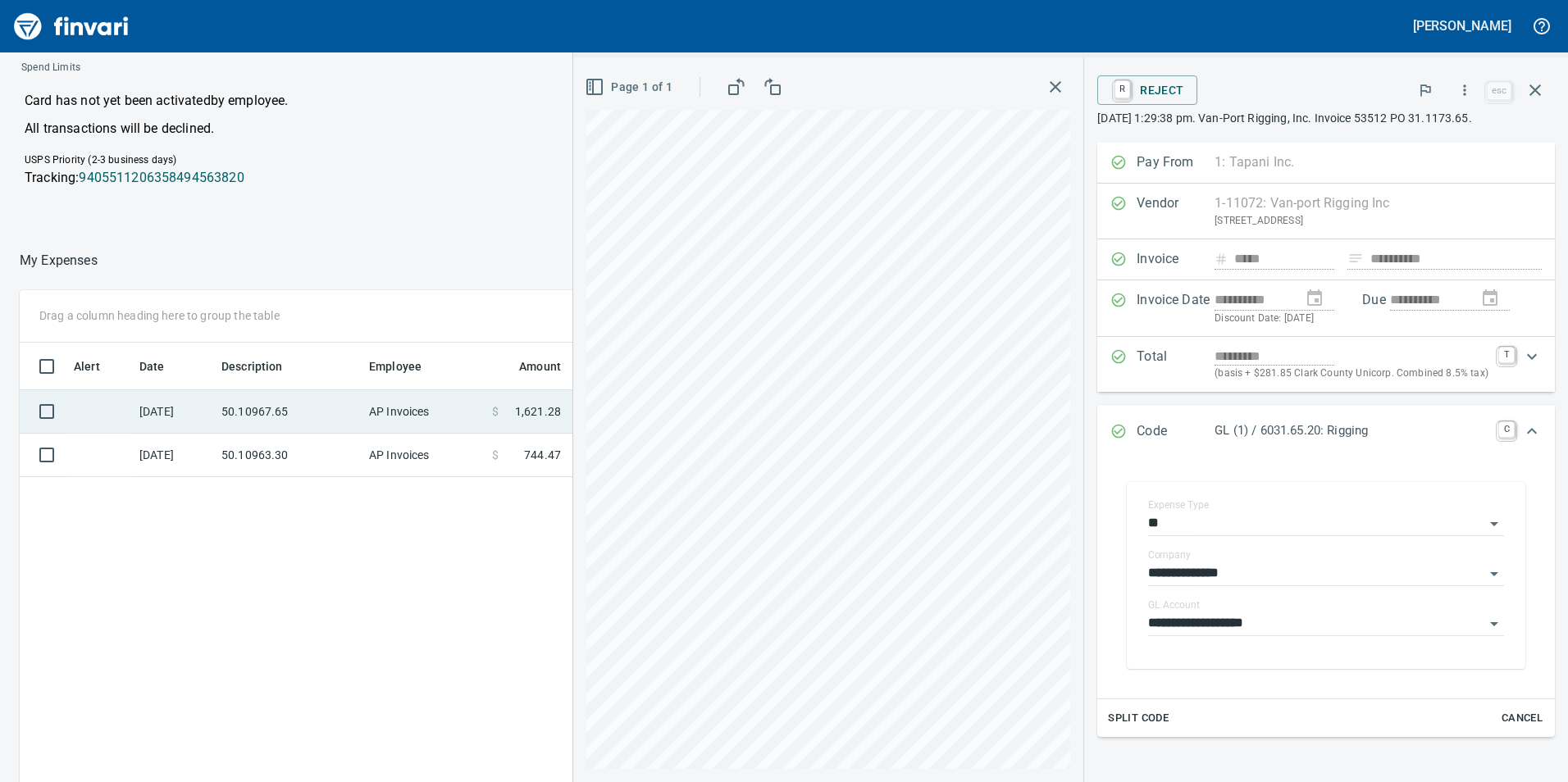
click at [251, 421] on td "50.10967.65" at bounding box center [288, 412] width 147 height 43
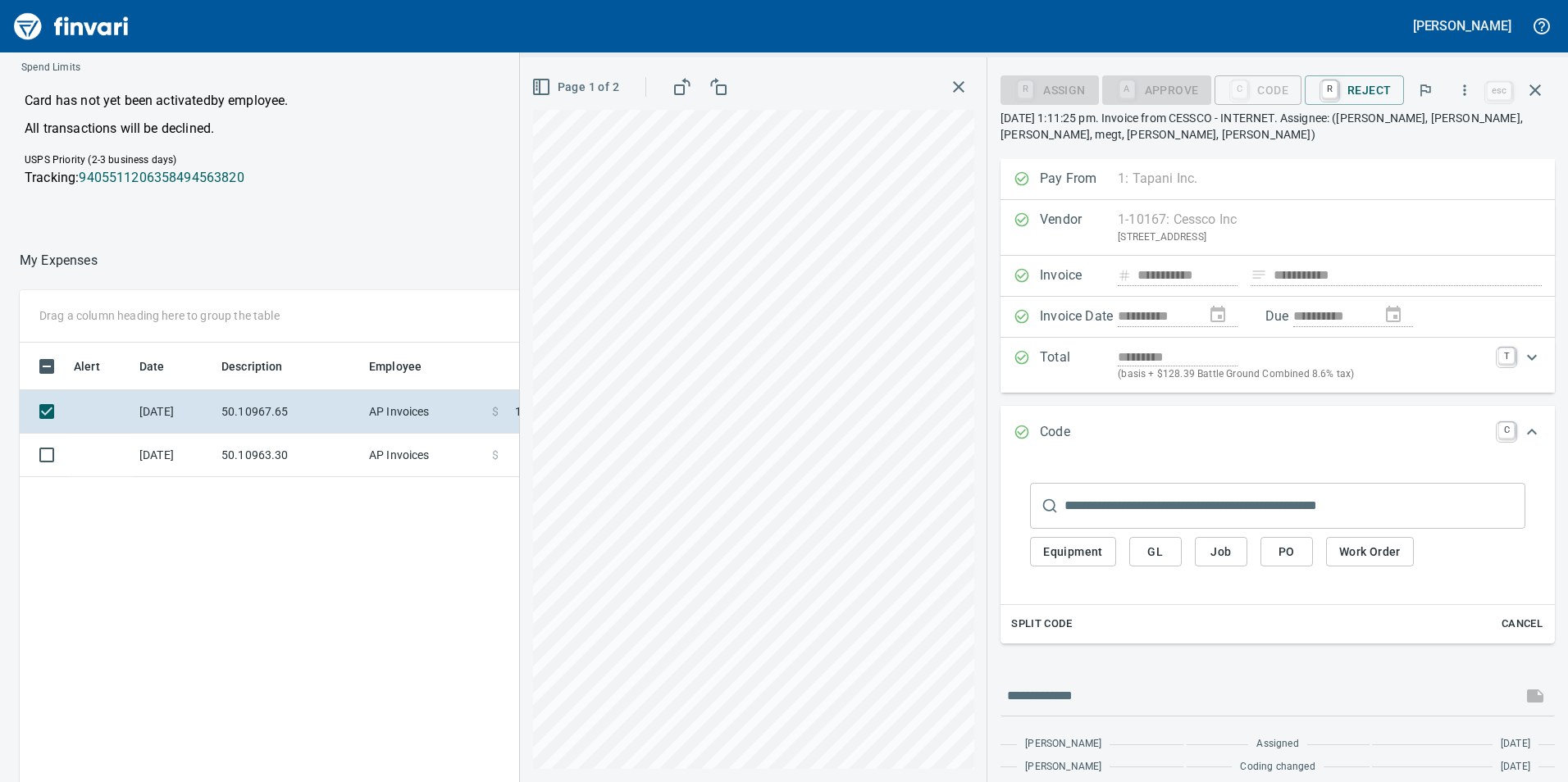
click at [1163, 562] on button "GL" at bounding box center [1155, 552] width 52 height 31
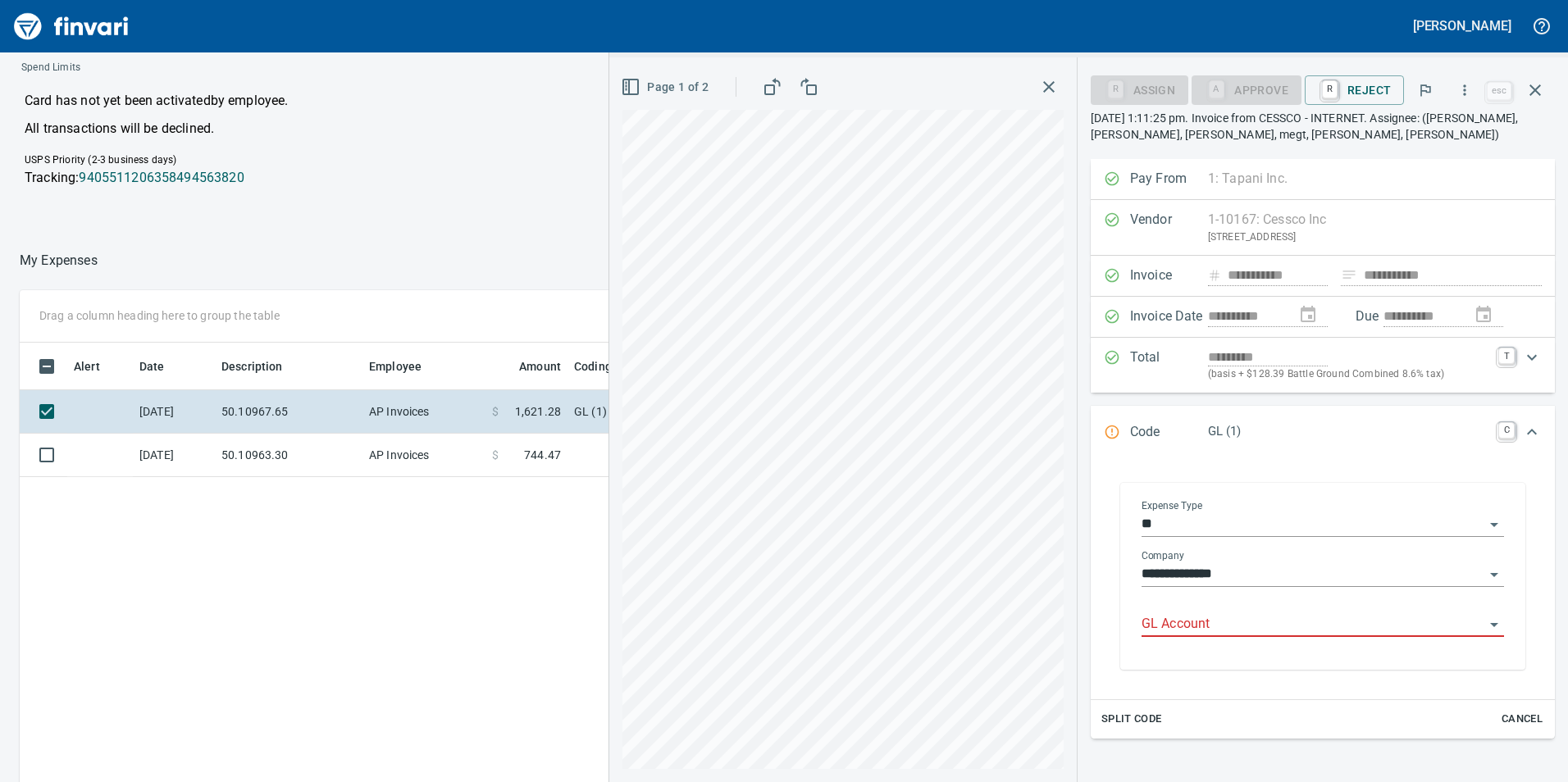
click at [1161, 611] on div "GL Account" at bounding box center [1323, 619] width 363 height 37
click at [1170, 620] on input "GL Account" at bounding box center [1313, 625] width 343 height 23
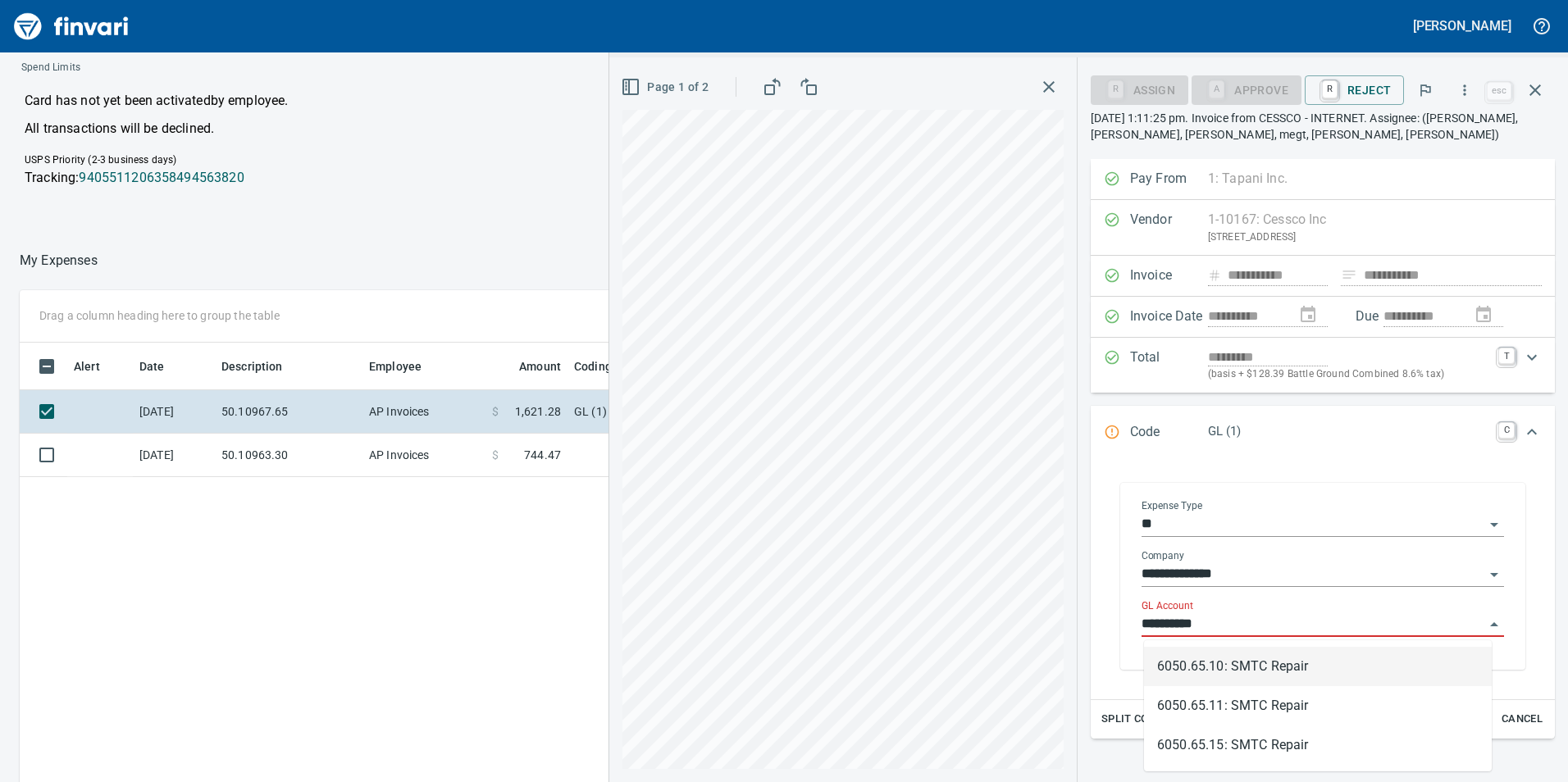
scroll to position [590, 1094]
click at [1189, 657] on li "6050.65.10: SMTC Repair" at bounding box center [1318, 667] width 348 height 40
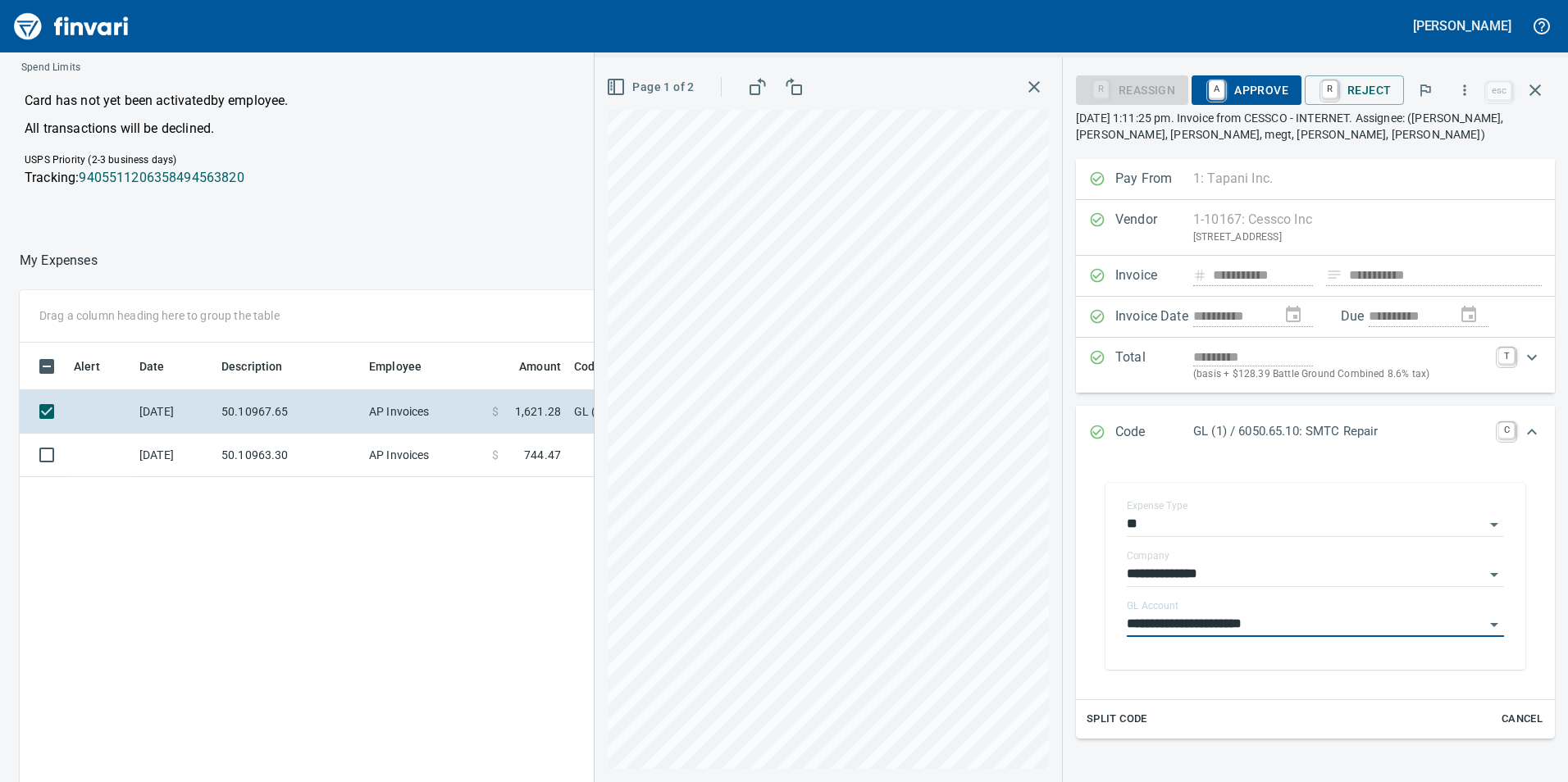
type input "**********"
click at [1292, 84] on button "A Approve" at bounding box center [1246, 90] width 110 height 30
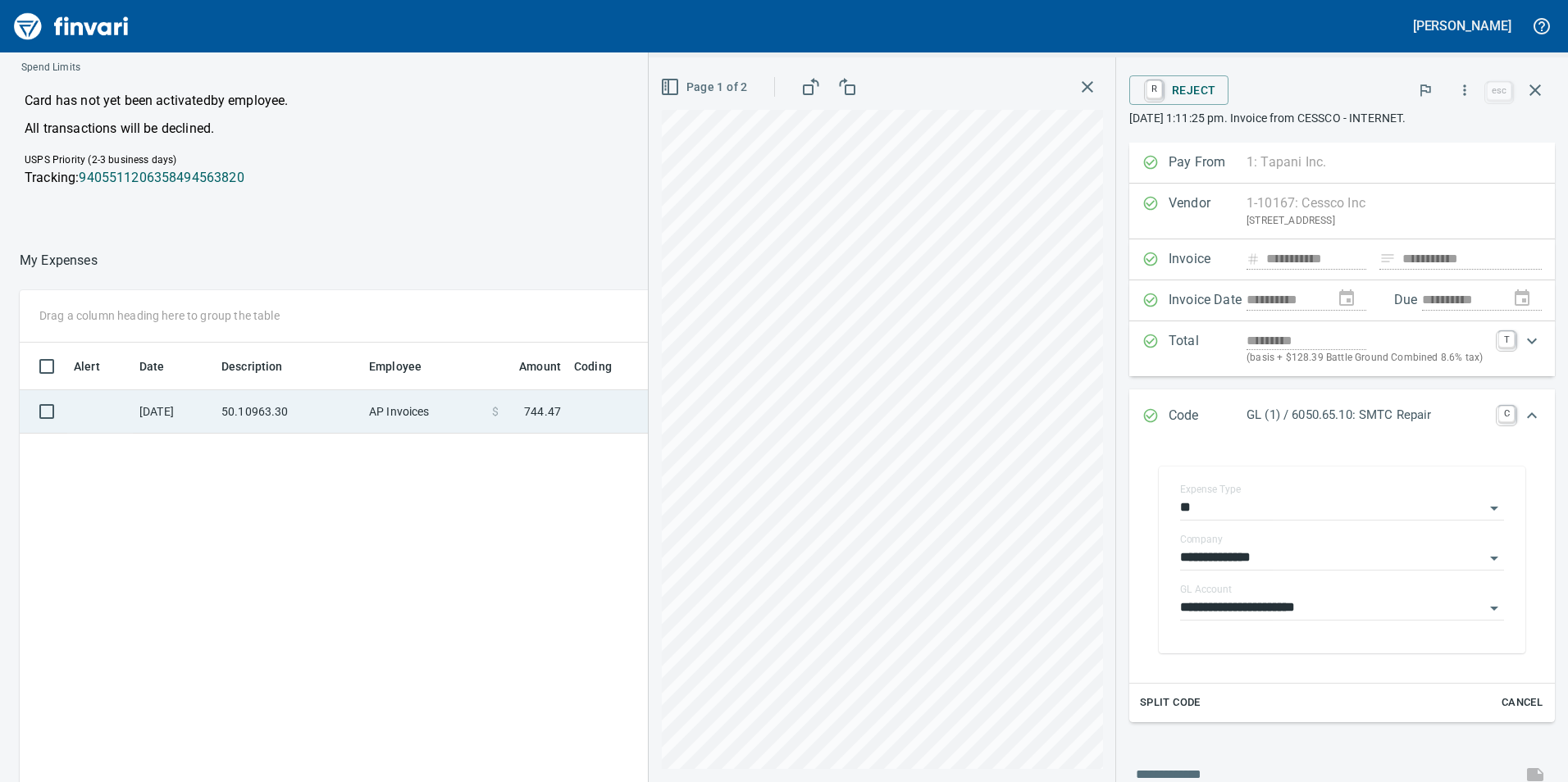
click at [312, 410] on td "50.10963.30" at bounding box center [288, 412] width 147 height 43
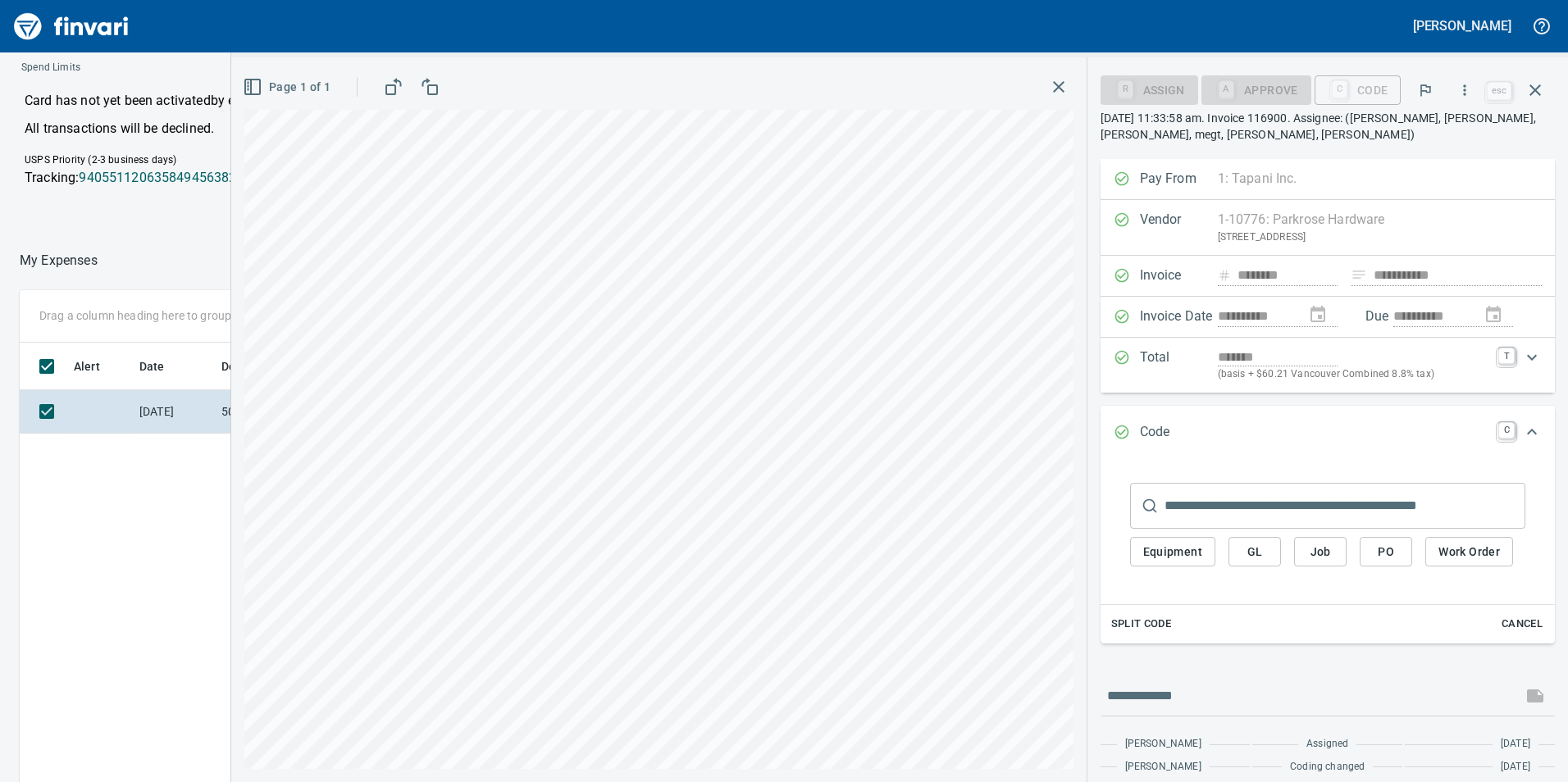
click at [1266, 551] on span "GL" at bounding box center [1255, 552] width 27 height 21
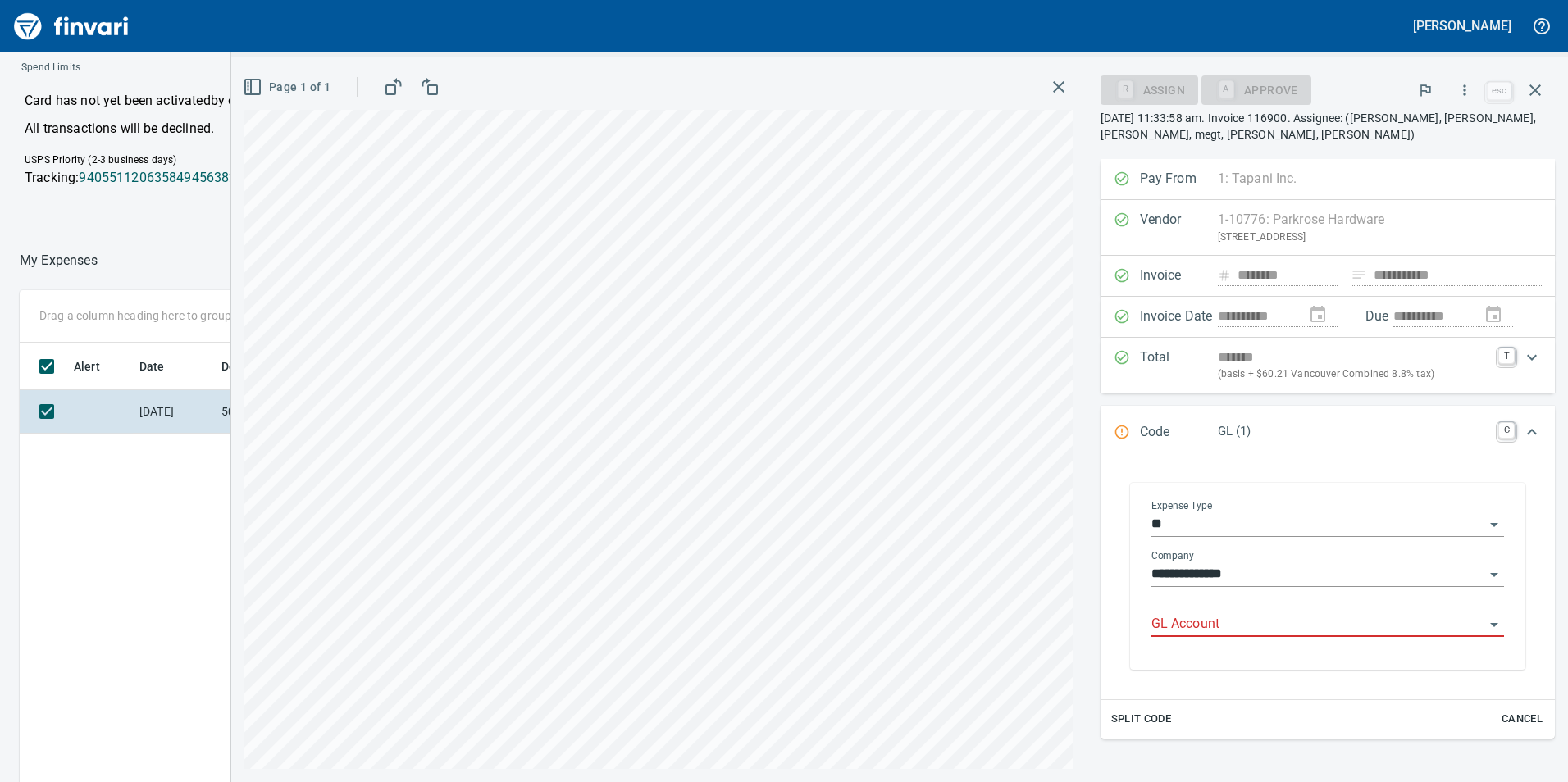
click at [1269, 623] on input "GL Account" at bounding box center [1318, 625] width 333 height 23
click at [1265, 678] on li "6050.65.15: SMTC Repair" at bounding box center [1320, 667] width 340 height 40
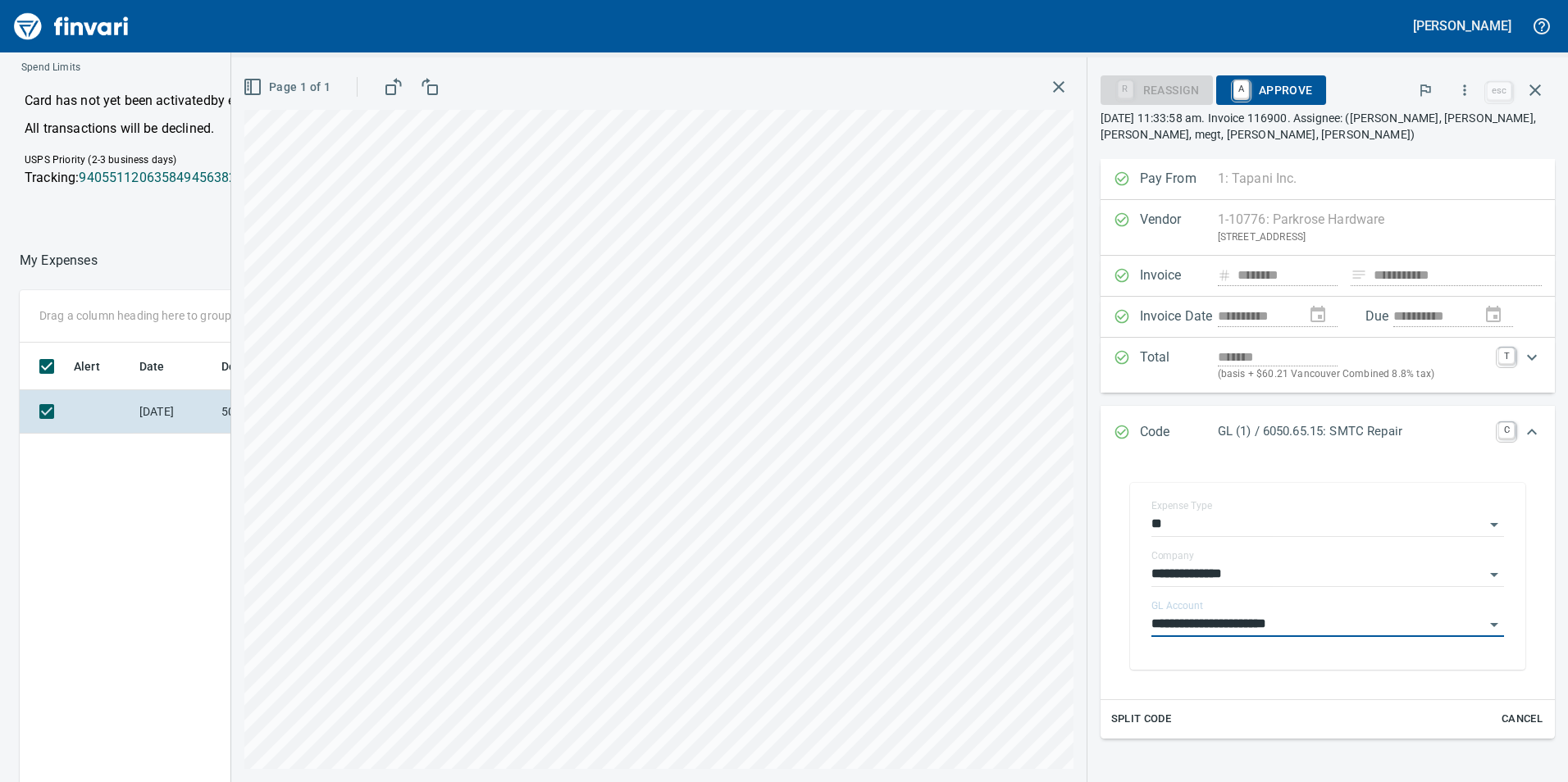
type input "**********"
click at [1270, 72] on div "R Reassign A Approve R Reject" at bounding box center [1292, 90] width 383 height 36
click at [1288, 86] on span "A Approve" at bounding box center [1271, 90] width 84 height 28
